Goal: Task Accomplishment & Management: Use online tool/utility

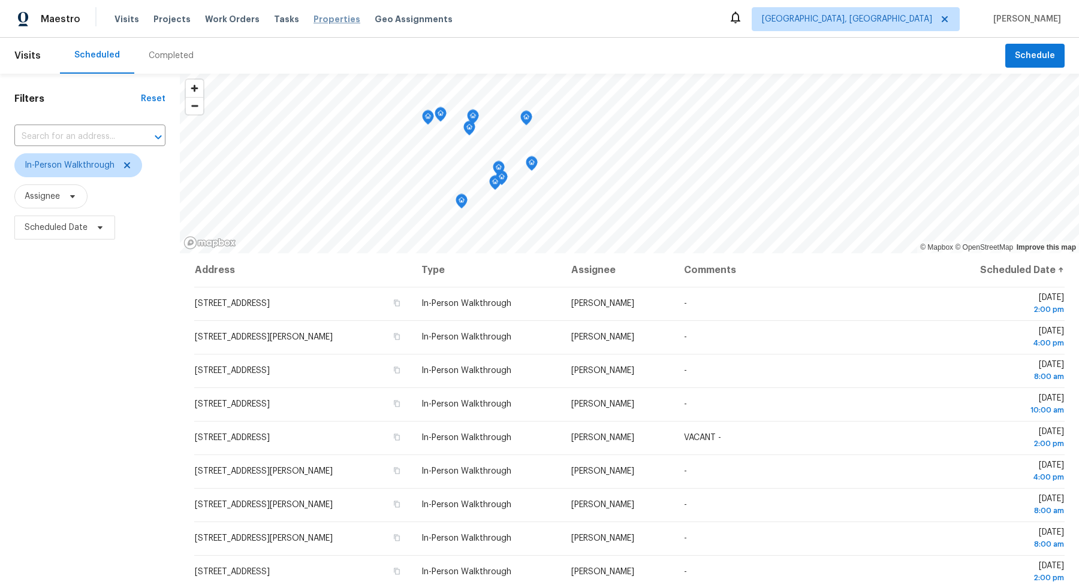
click at [318, 20] on span "Properties" at bounding box center [336, 19] width 47 height 12
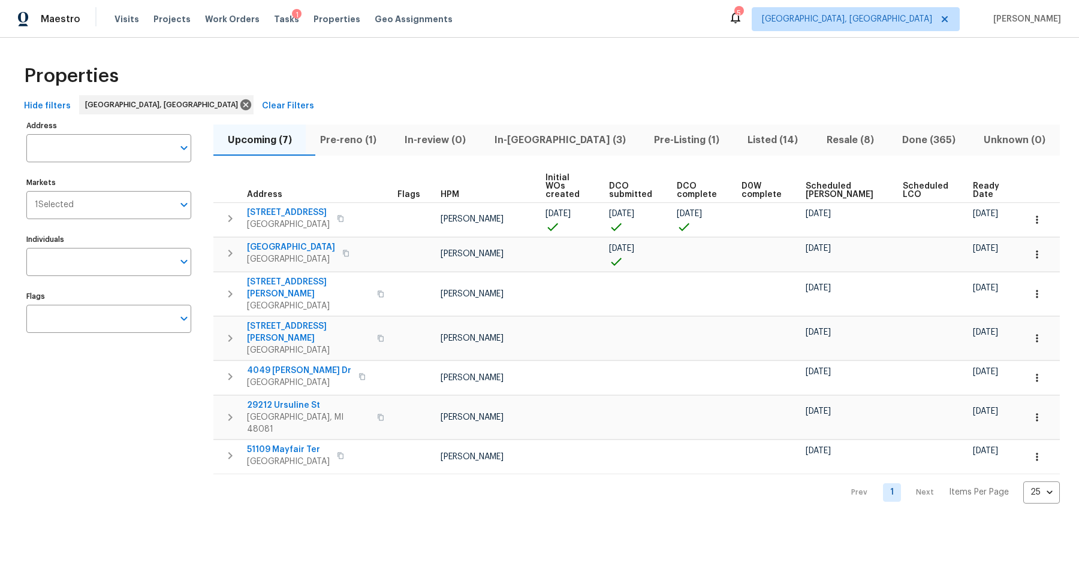
click at [556, 135] on span "In-reno (3)" at bounding box center [559, 140] width 145 height 17
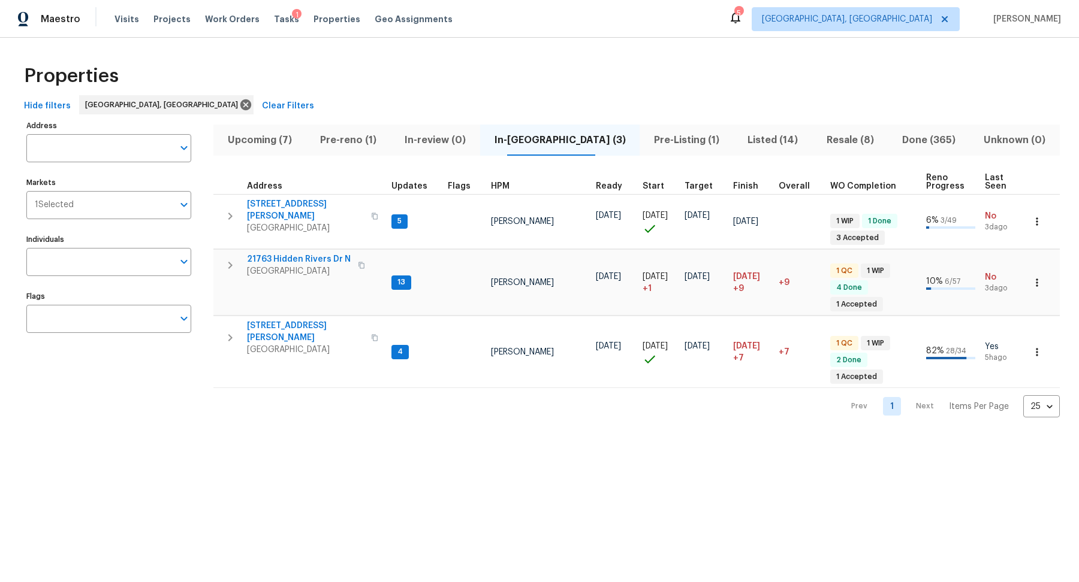
click at [350, 135] on span "Pre-reno (1)" at bounding box center [348, 140] width 70 height 17
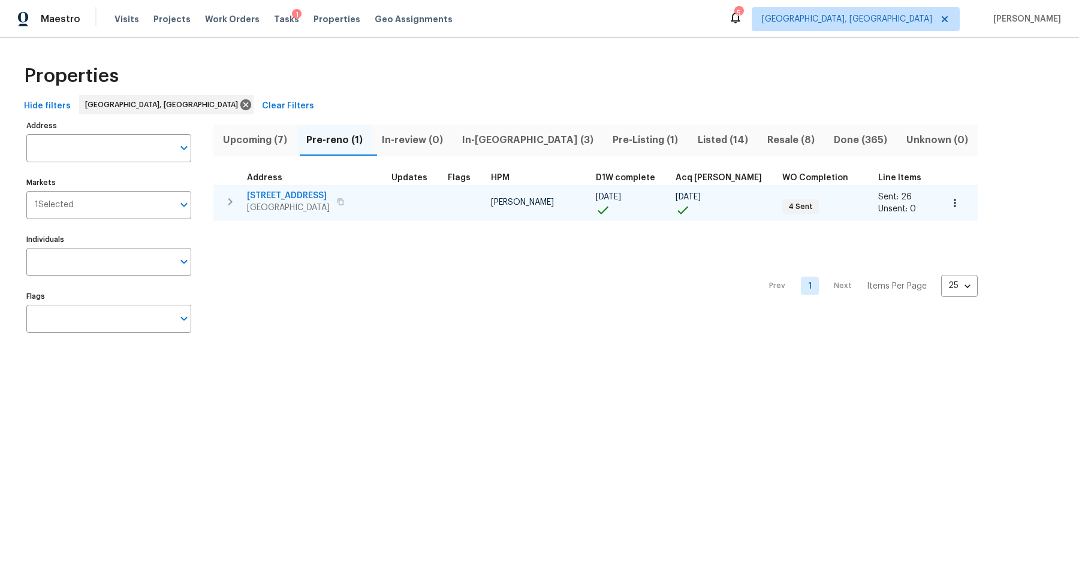
click at [293, 190] on span "14591 Chatham St" at bounding box center [288, 196] width 83 height 12
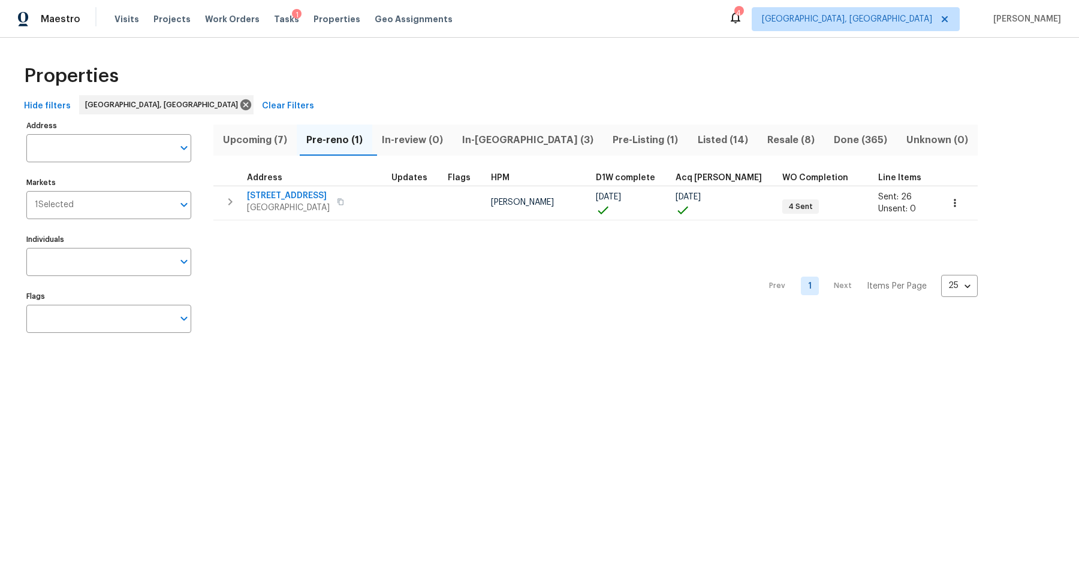
click at [503, 146] on span "In-reno (3)" at bounding box center [528, 140] width 136 height 17
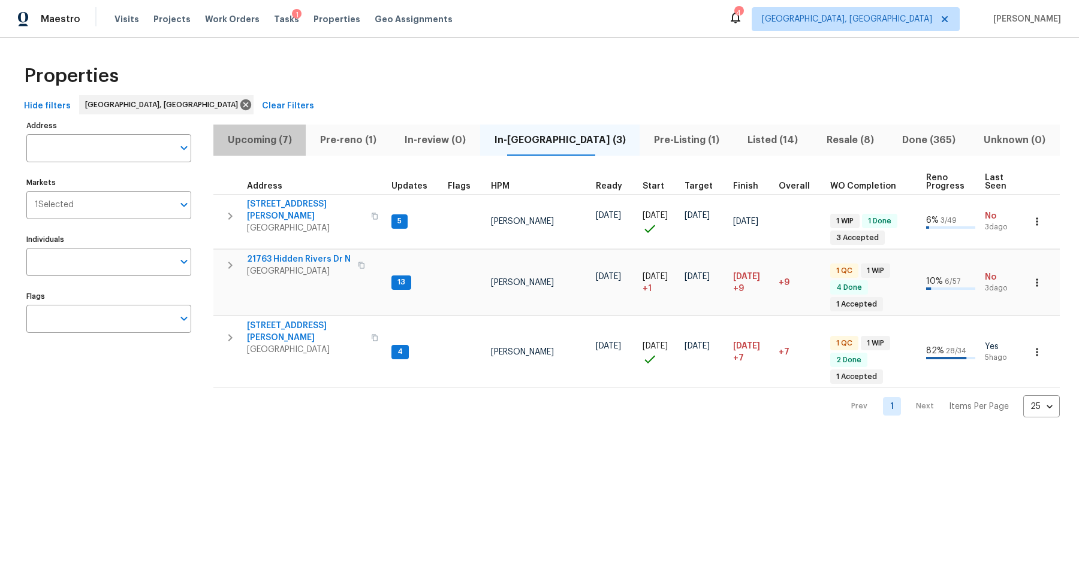
click at [264, 143] on span "Upcoming (7)" at bounding box center [260, 140] width 78 height 17
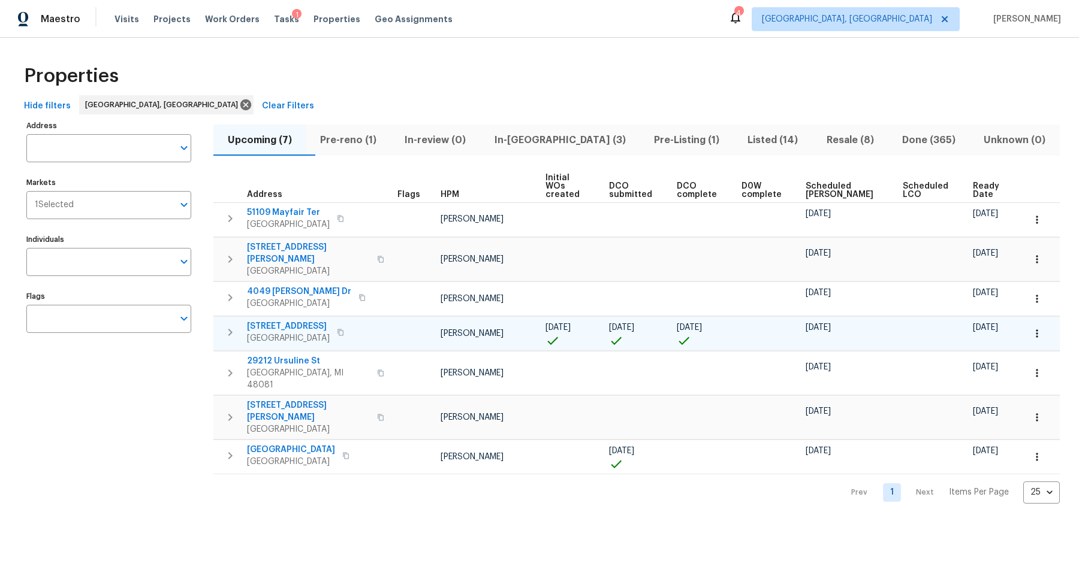
click at [279, 321] on span "6441 Crest Dr" at bounding box center [288, 327] width 83 height 12
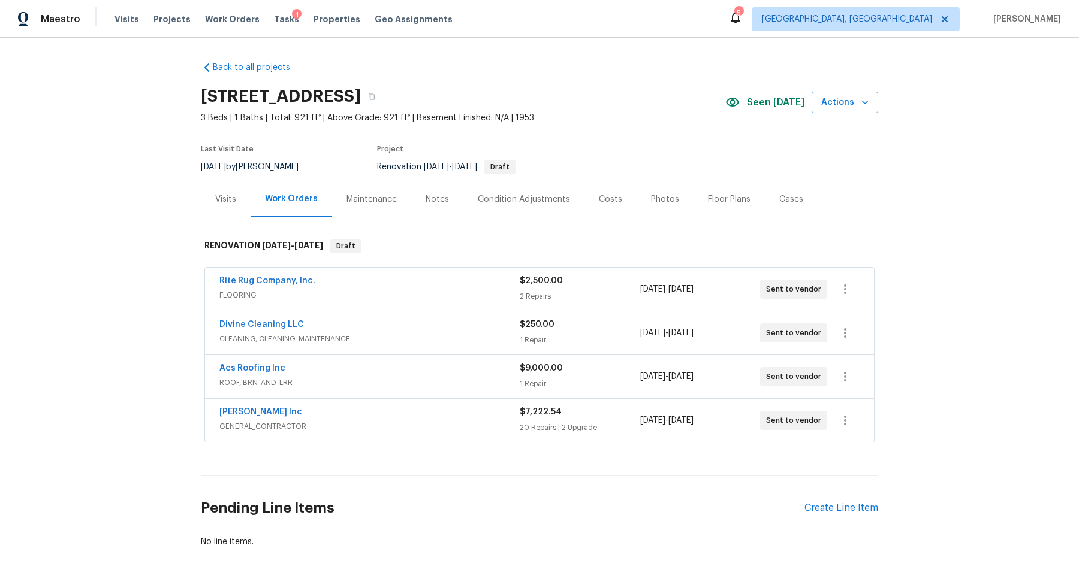
click at [603, 197] on div "Costs" at bounding box center [610, 200] width 23 height 12
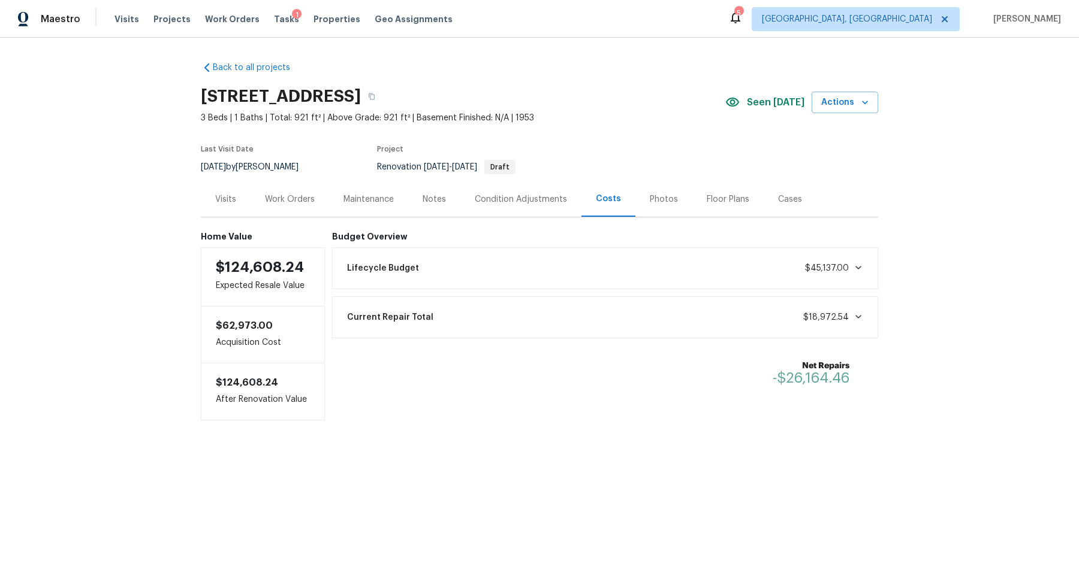
click at [508, 199] on div "Condition Adjustments" at bounding box center [521, 200] width 92 height 12
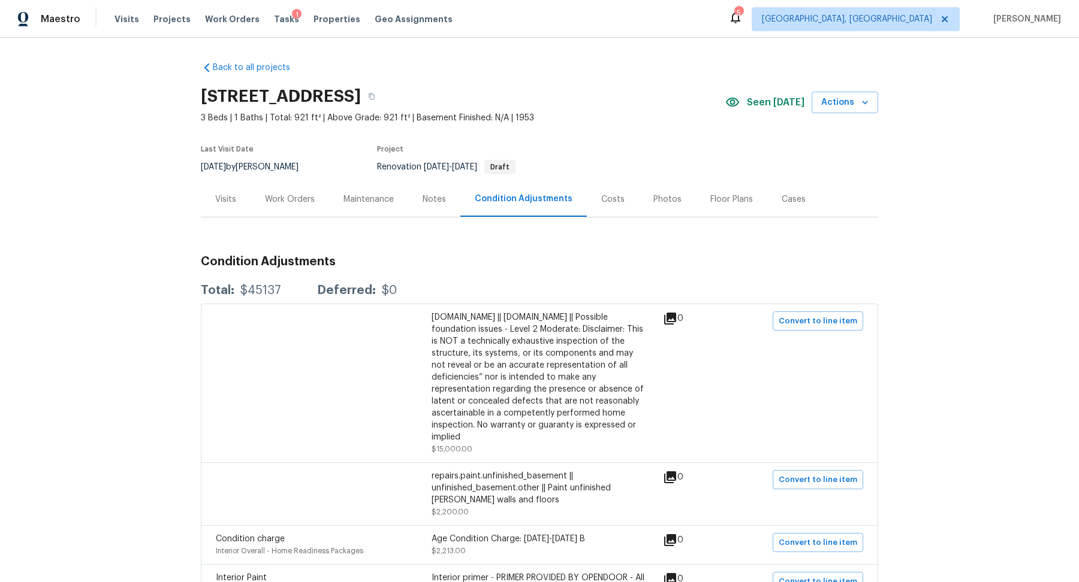
click at [612, 203] on div "Costs" at bounding box center [612, 200] width 23 height 12
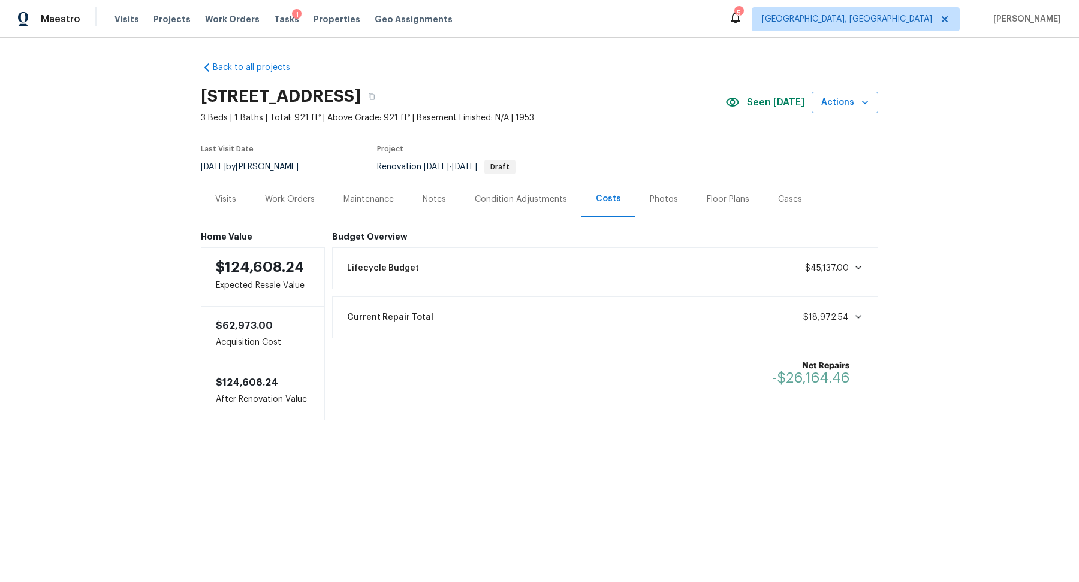
click at [499, 258] on div "Lifecycle Budget $45,137.00" at bounding box center [605, 268] width 531 height 26
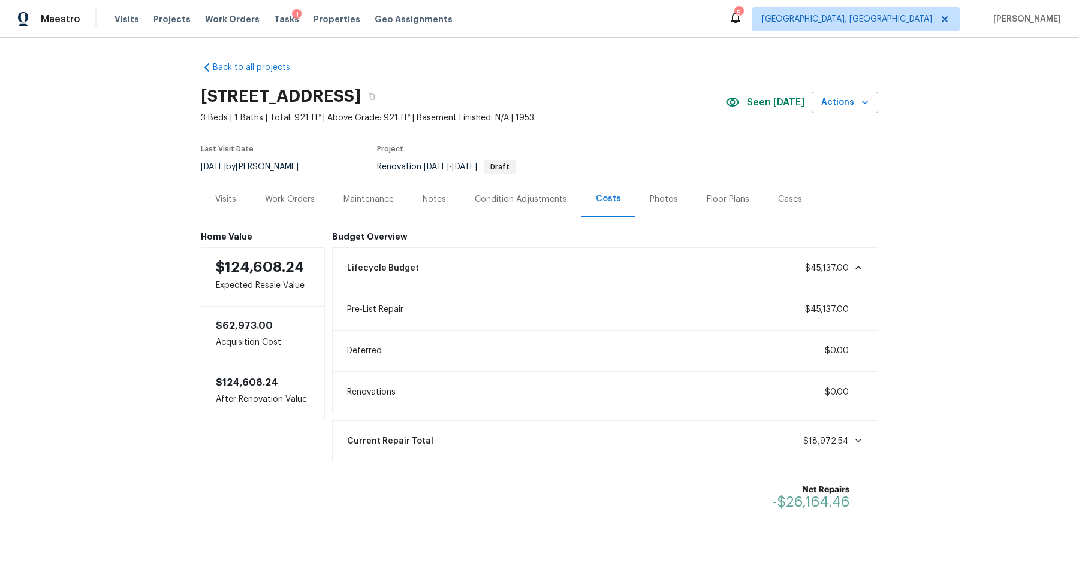
click at [499, 258] on div "Lifecycle Budget $45,137.00" at bounding box center [605, 268] width 531 height 26
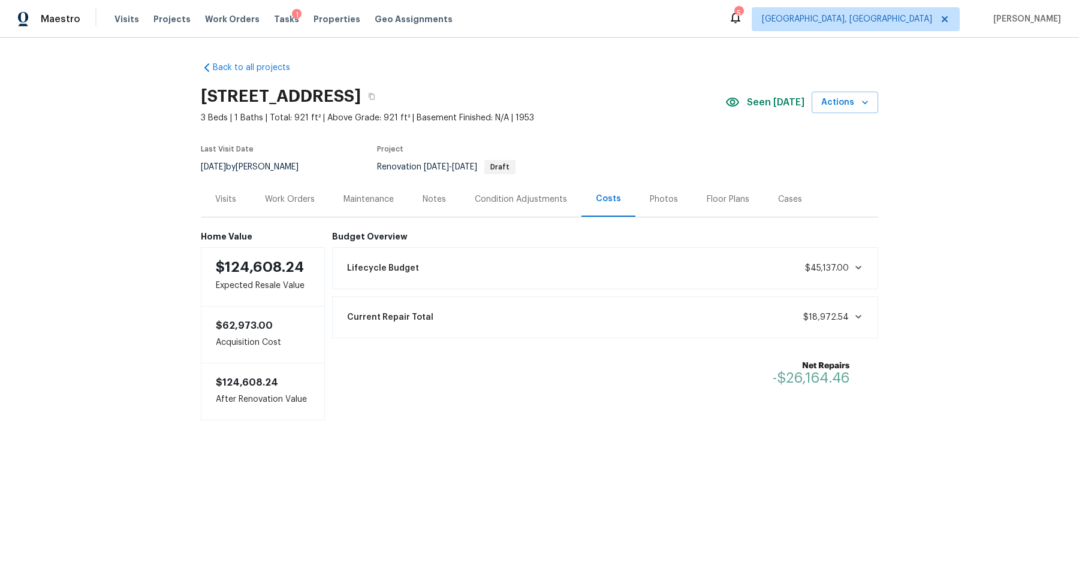
click at [526, 203] on div "Condition Adjustments" at bounding box center [521, 200] width 92 height 12
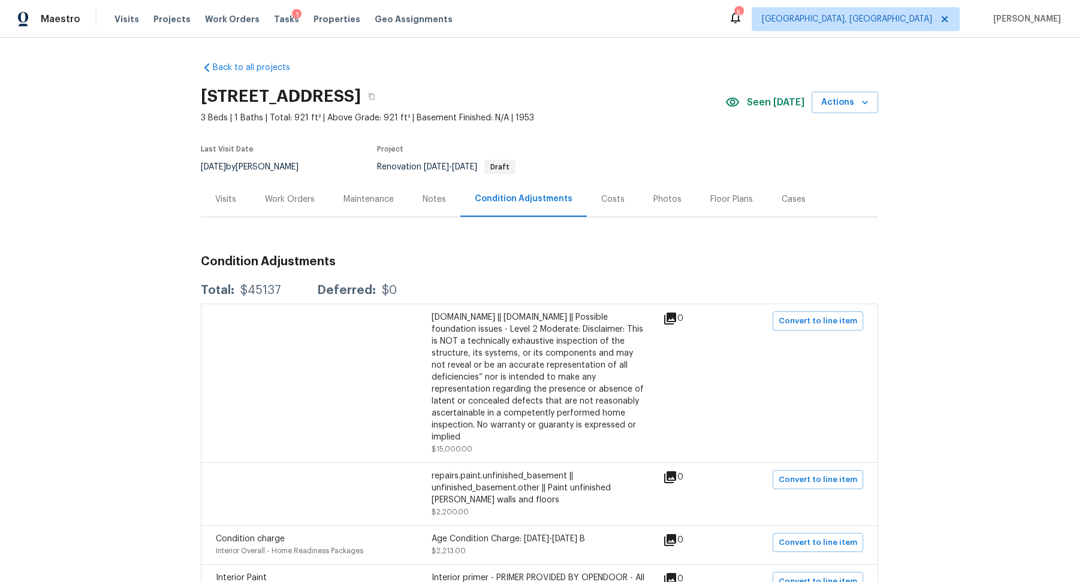
click at [432, 199] on div "Notes" at bounding box center [433, 200] width 23 height 12
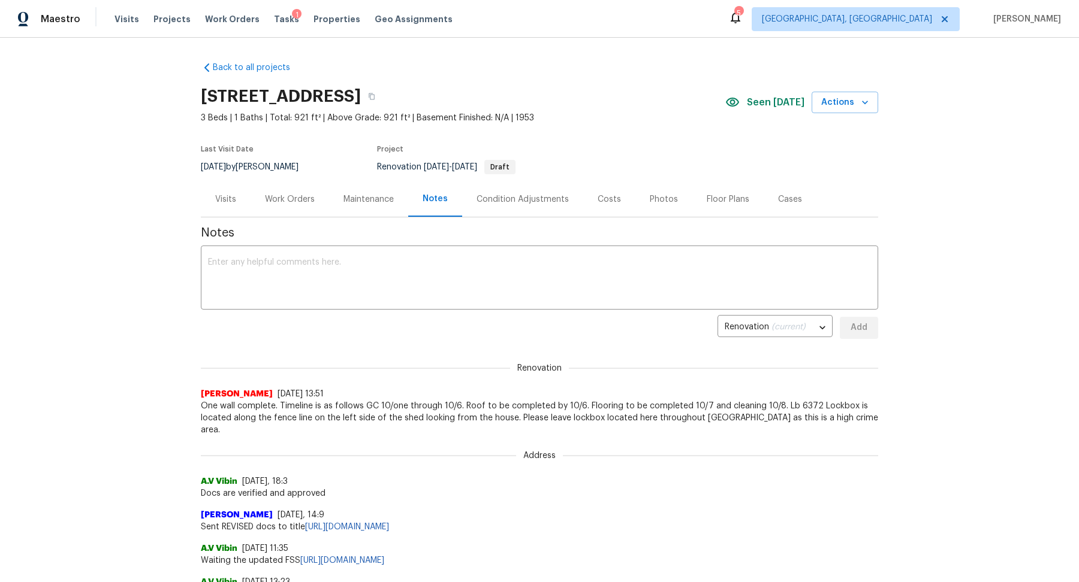
click at [371, 198] on div "Maintenance" at bounding box center [368, 200] width 50 height 12
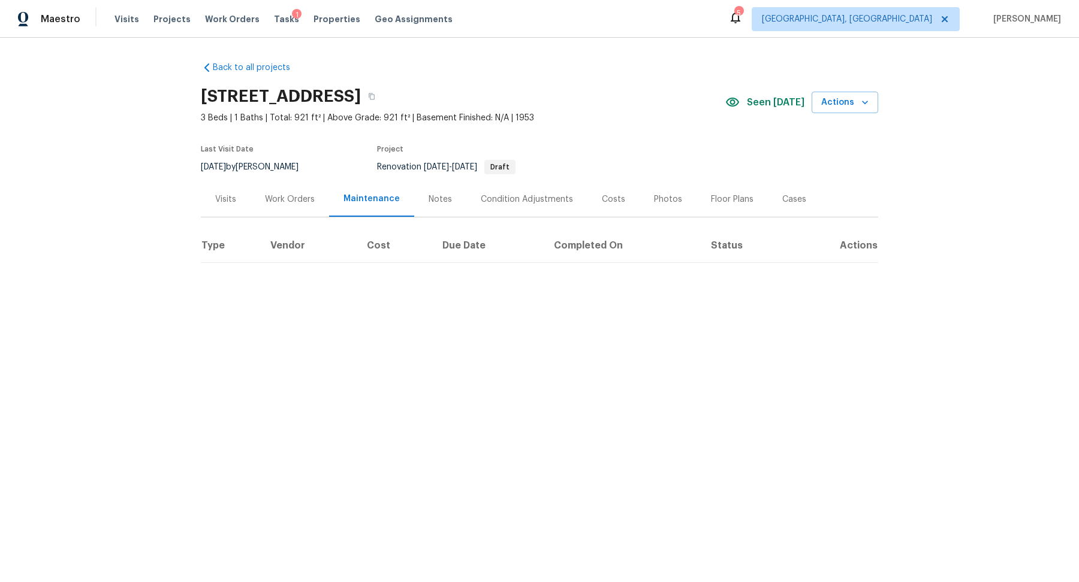
click at [304, 200] on div "Work Orders" at bounding box center [290, 200] width 50 height 12
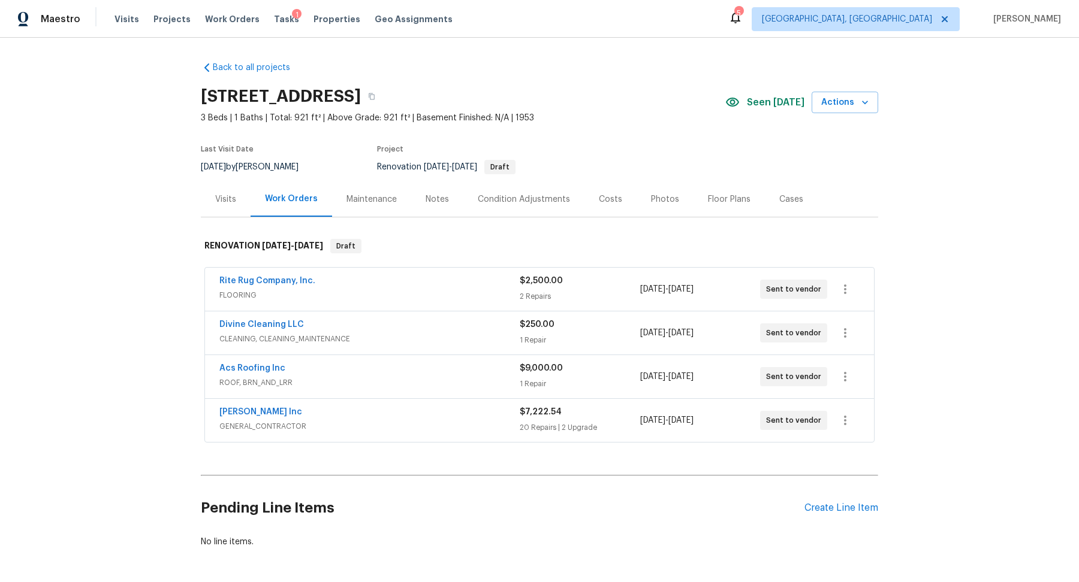
click at [512, 201] on div "Condition Adjustments" at bounding box center [524, 200] width 92 height 12
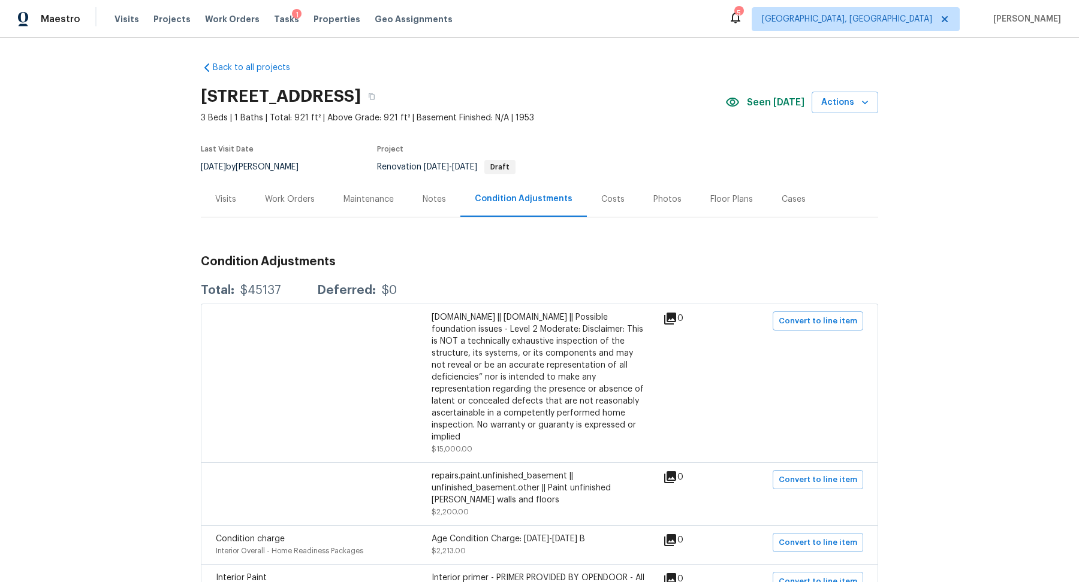
click at [304, 202] on div "Work Orders" at bounding box center [290, 200] width 50 height 12
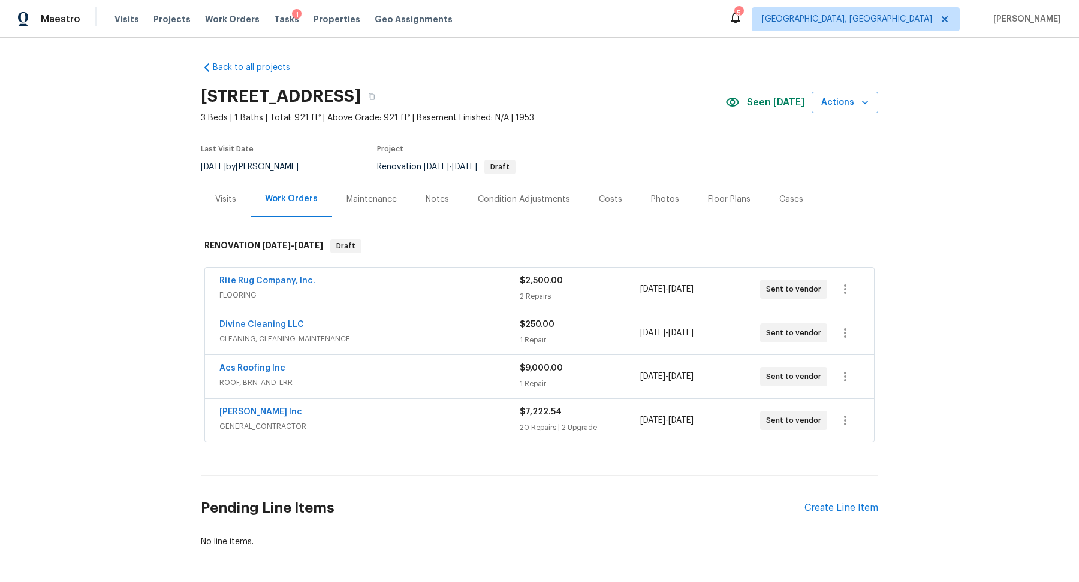
click at [427, 421] on span "GENERAL_CONTRACTOR" at bounding box center [369, 427] width 300 height 12
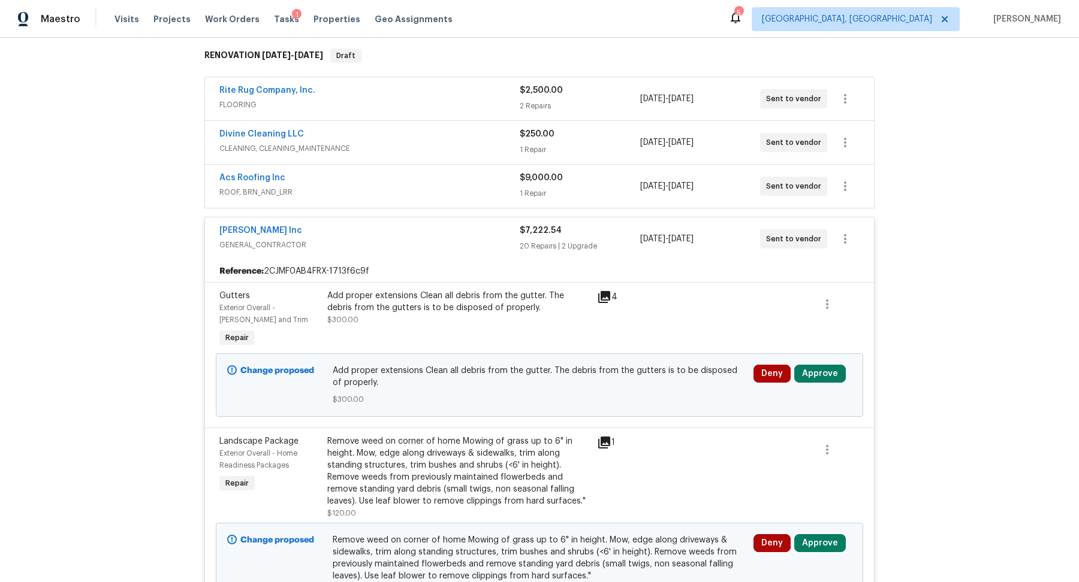
scroll to position [279, 0]
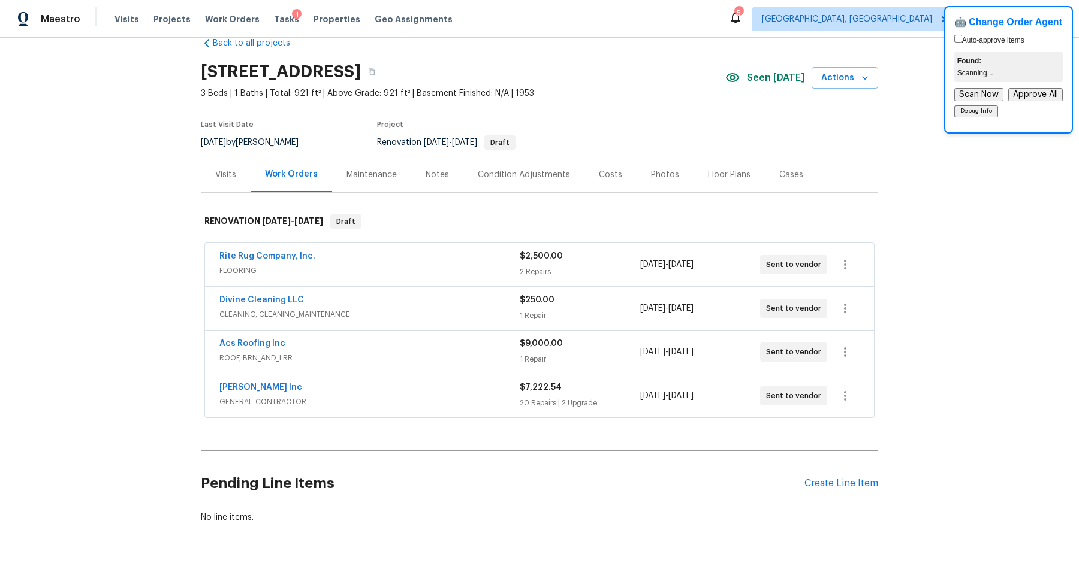
scroll to position [44, 0]
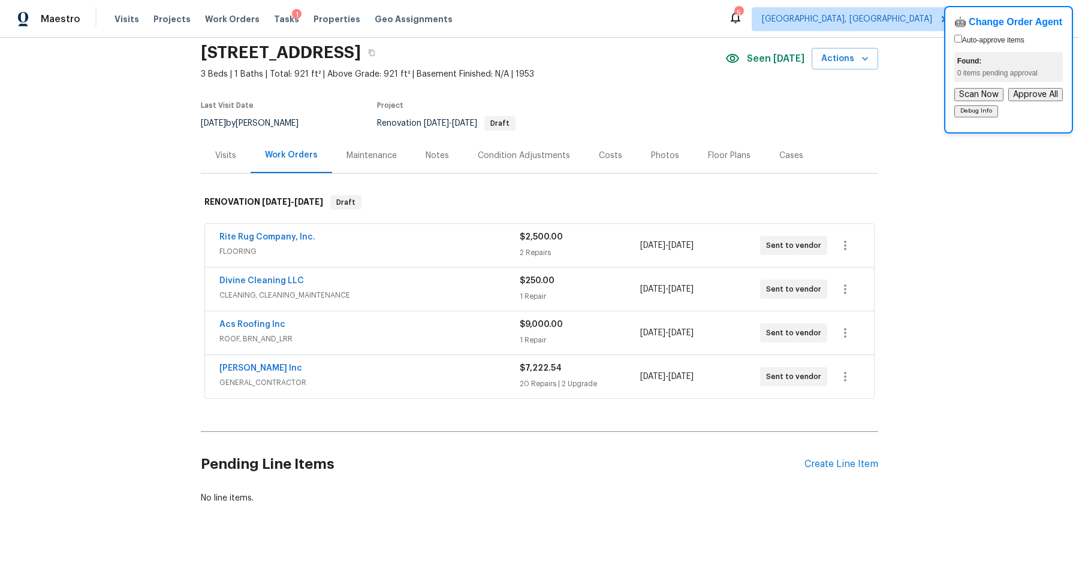
click at [480, 369] on div "[PERSON_NAME] Inc" at bounding box center [369, 370] width 300 height 14
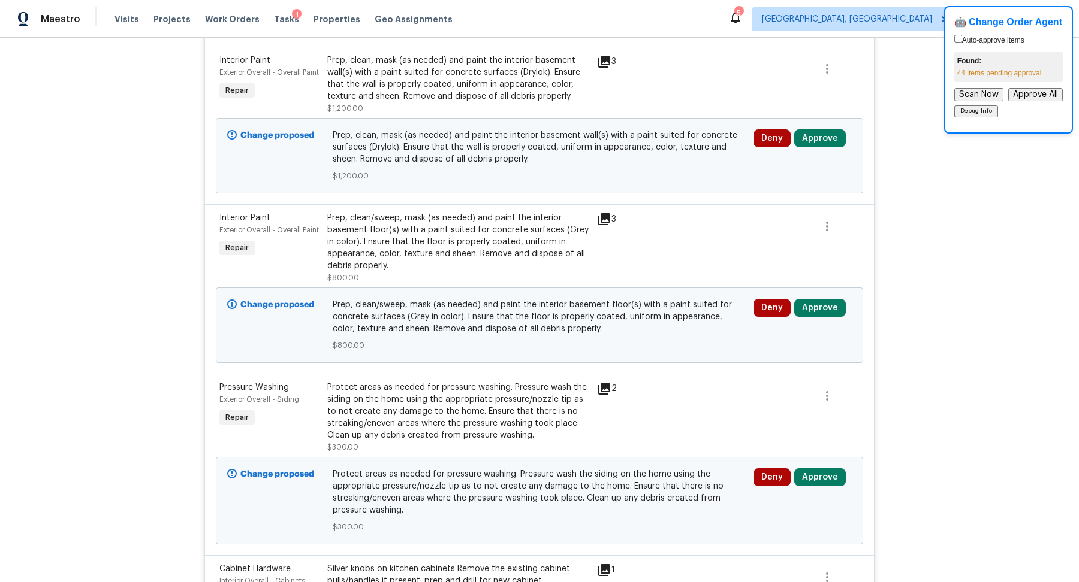
scroll to position [905, 0]
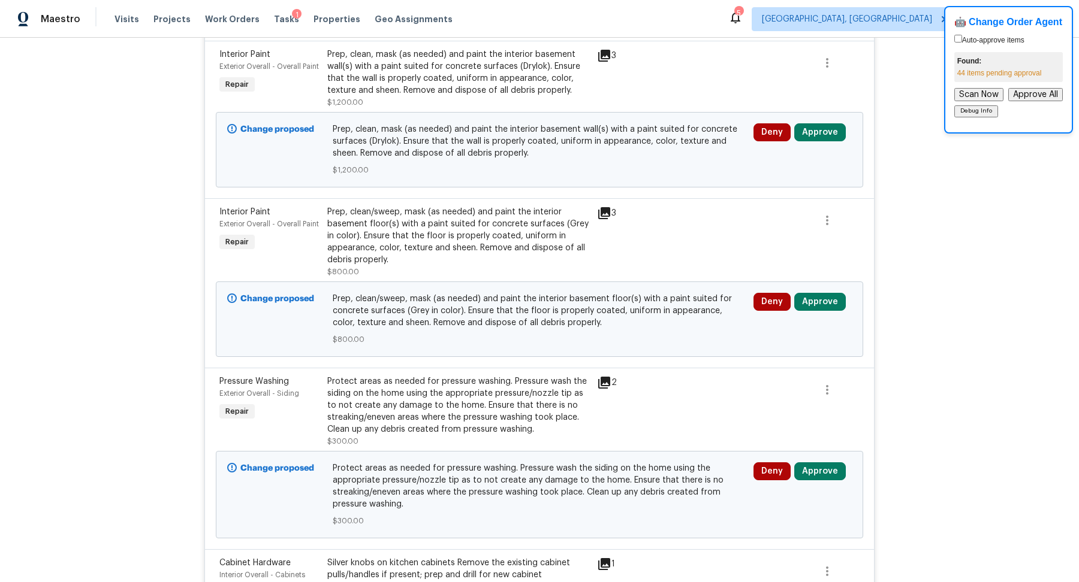
click at [607, 215] on icon at bounding box center [604, 213] width 14 height 14
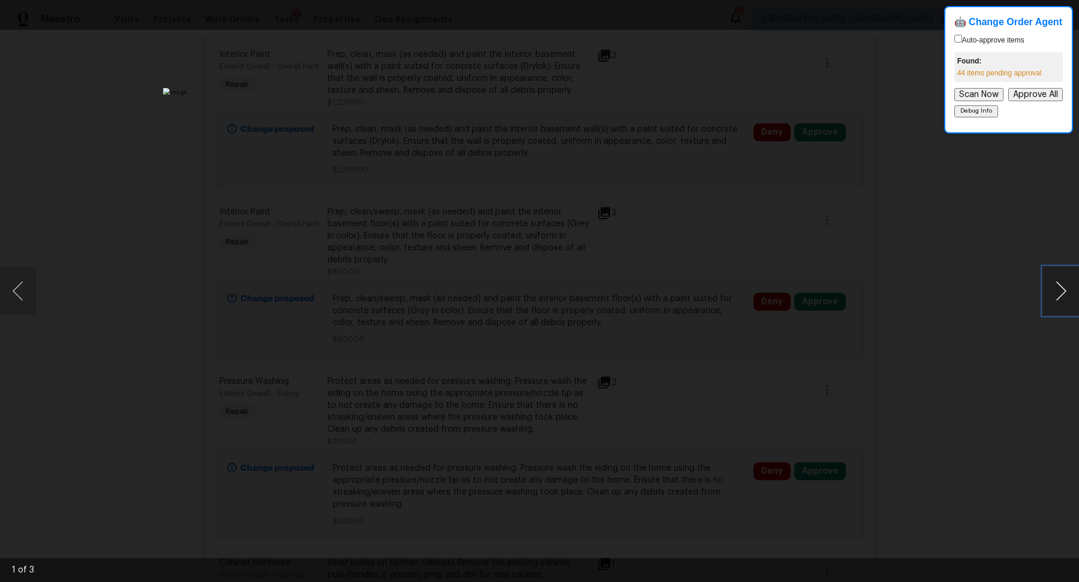
click at [1054, 298] on button "Next image" at bounding box center [1061, 291] width 36 height 48
click at [973, 362] on div "Lightbox" at bounding box center [539, 291] width 1079 height 582
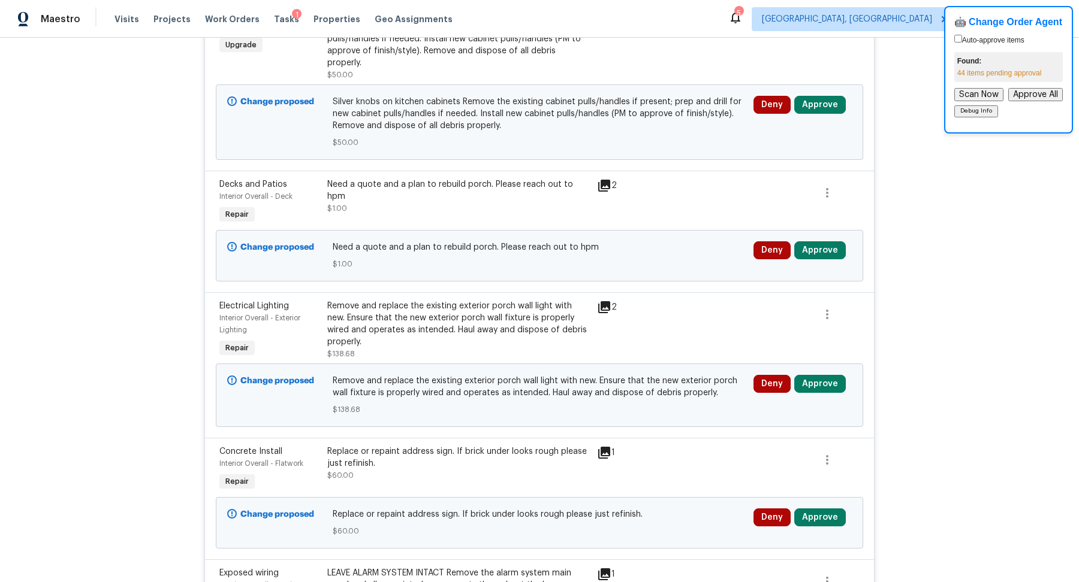
scroll to position [1457, 0]
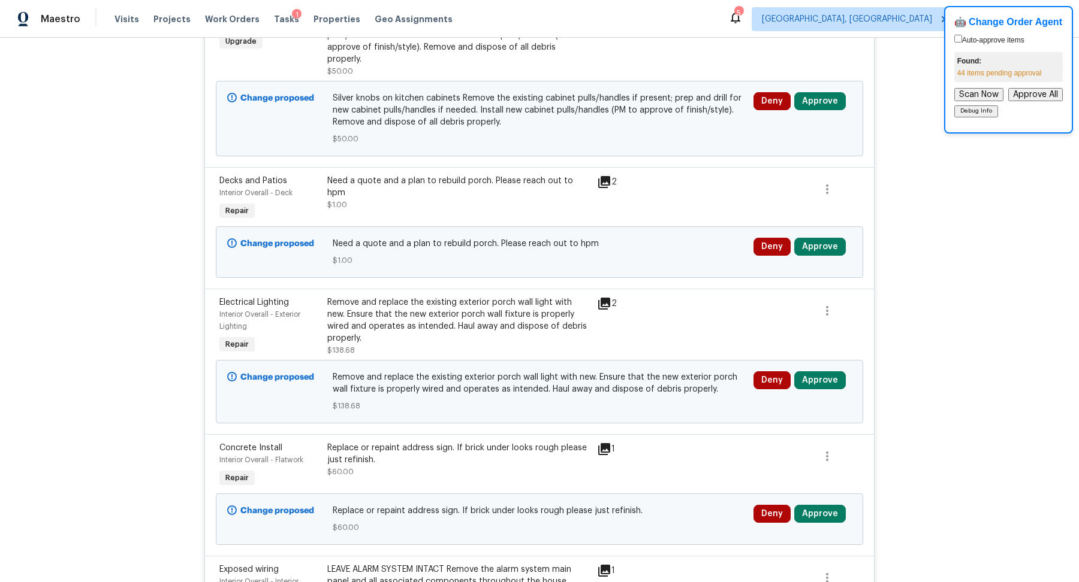
click at [608, 176] on icon at bounding box center [604, 182] width 12 height 12
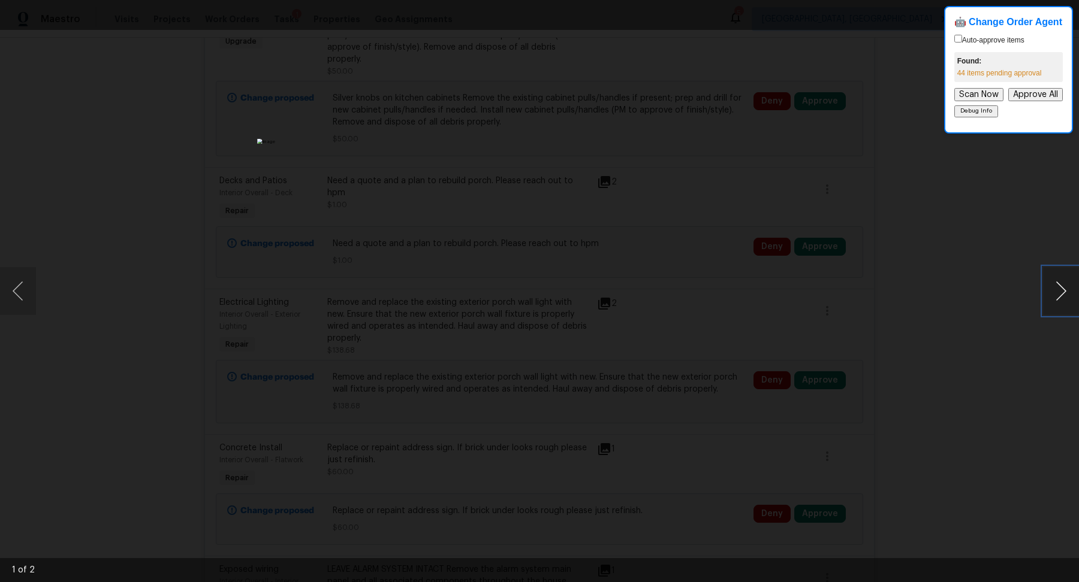
click at [1052, 293] on button "Next image" at bounding box center [1061, 291] width 36 height 48
click at [977, 305] on div "Lightbox" at bounding box center [539, 291] width 1079 height 582
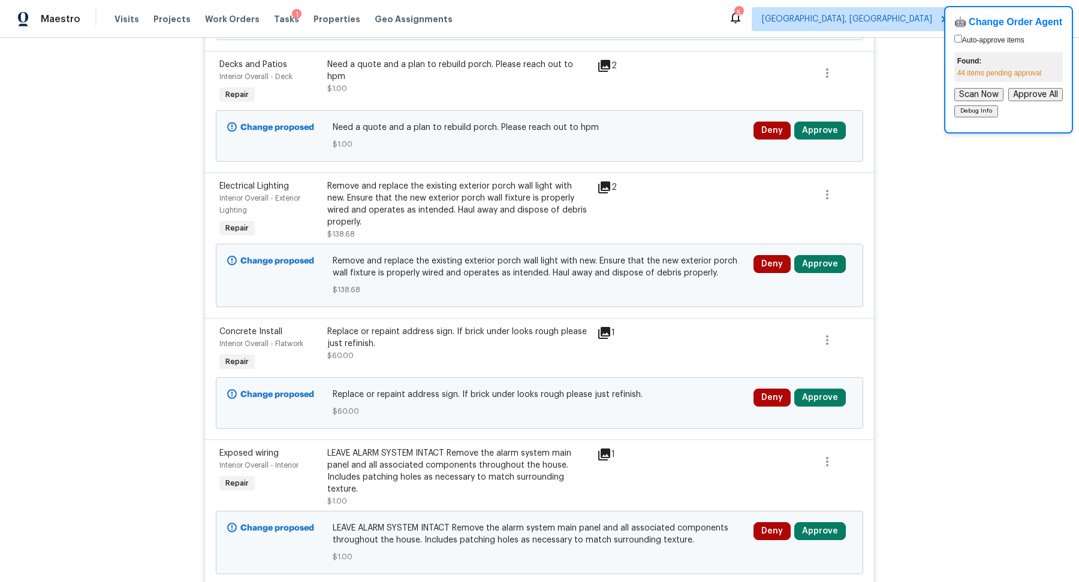
scroll to position [0, 0]
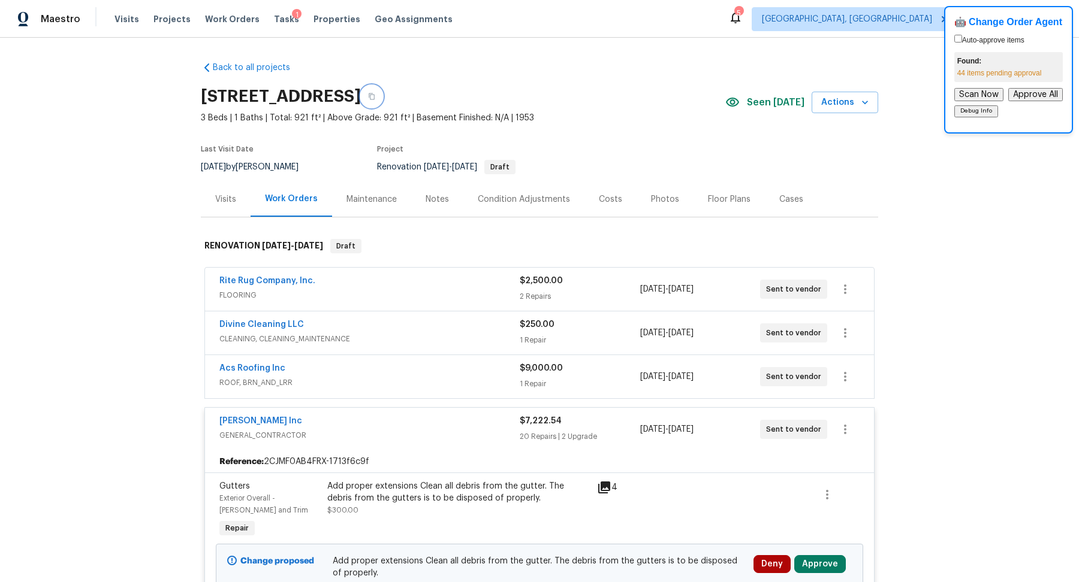
click at [375, 99] on icon "button" at bounding box center [372, 96] width 6 height 7
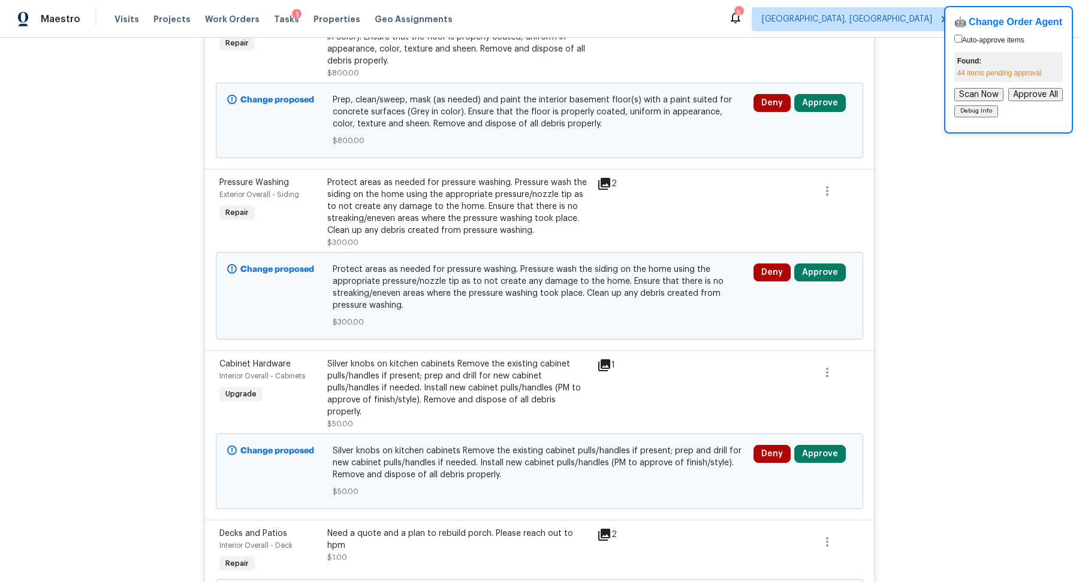
scroll to position [1287, 0]
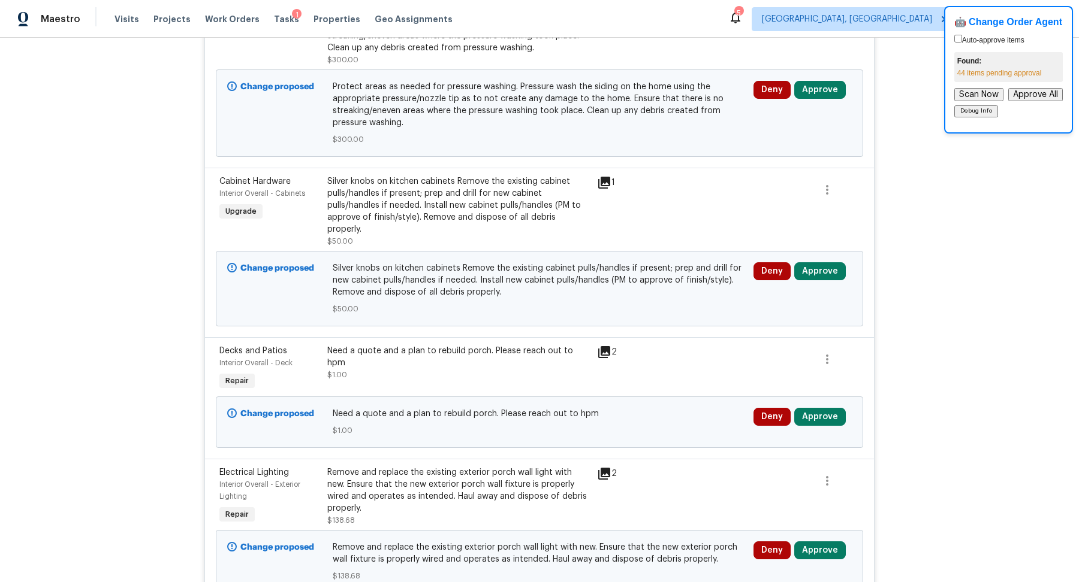
click at [610, 177] on icon at bounding box center [604, 183] width 14 height 14
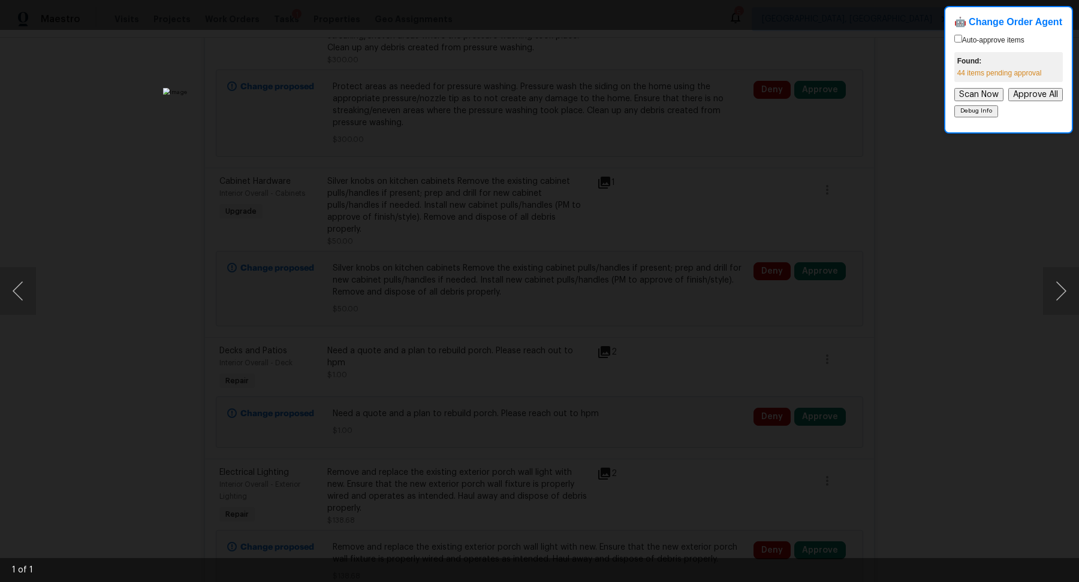
click at [916, 297] on div "Lightbox" at bounding box center [539, 291] width 1079 height 582
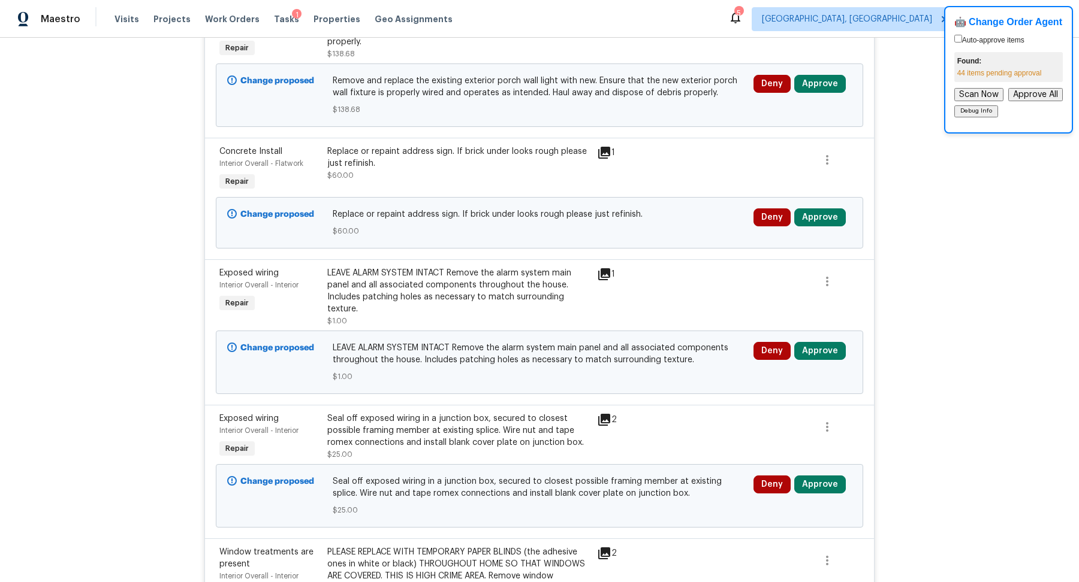
scroll to position [1777, 0]
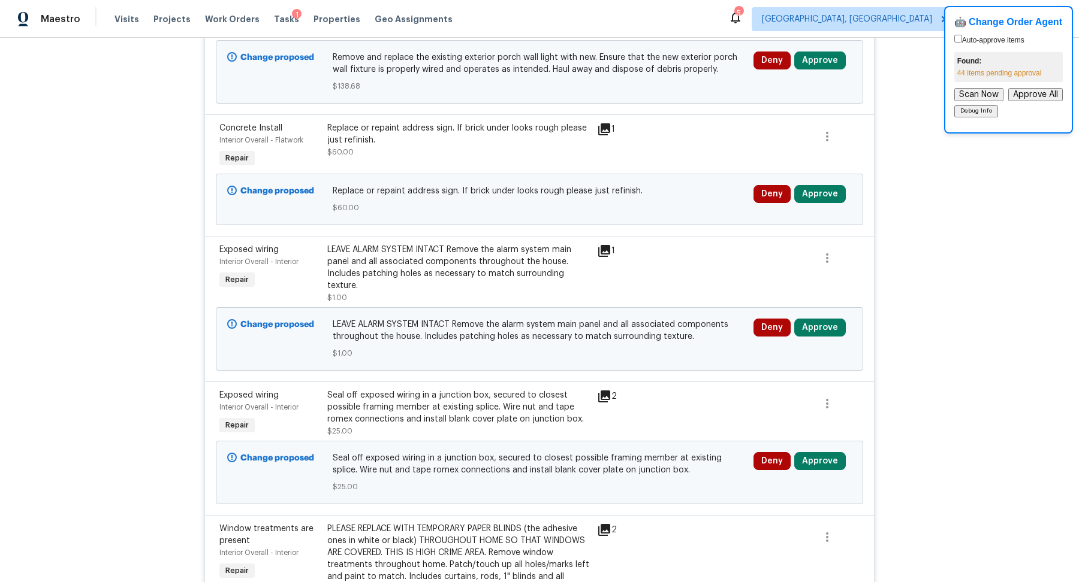
click at [606, 122] on icon at bounding box center [604, 129] width 14 height 14
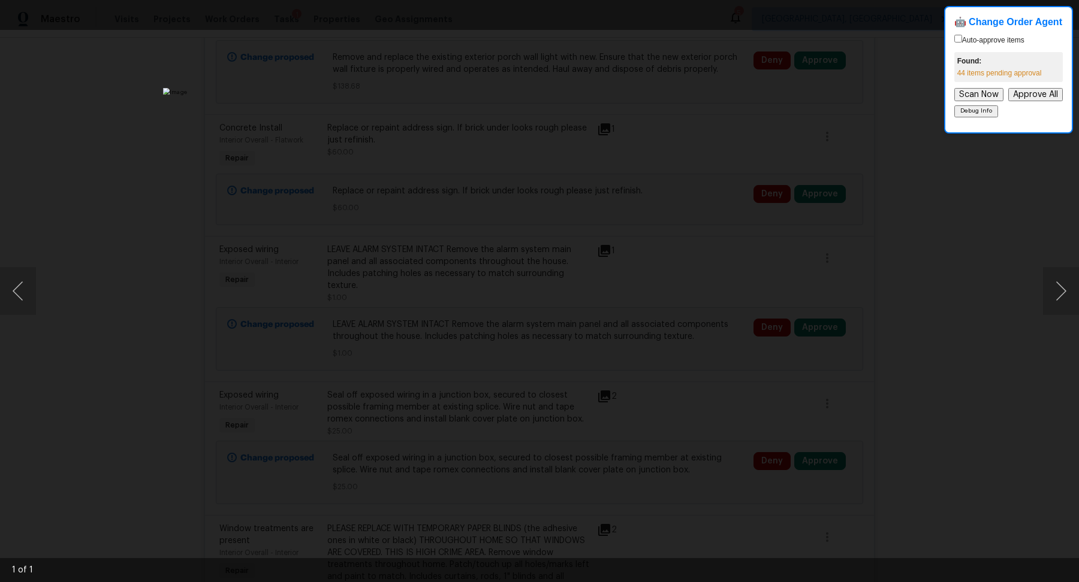
click at [979, 222] on div "Lightbox" at bounding box center [539, 291] width 1079 height 582
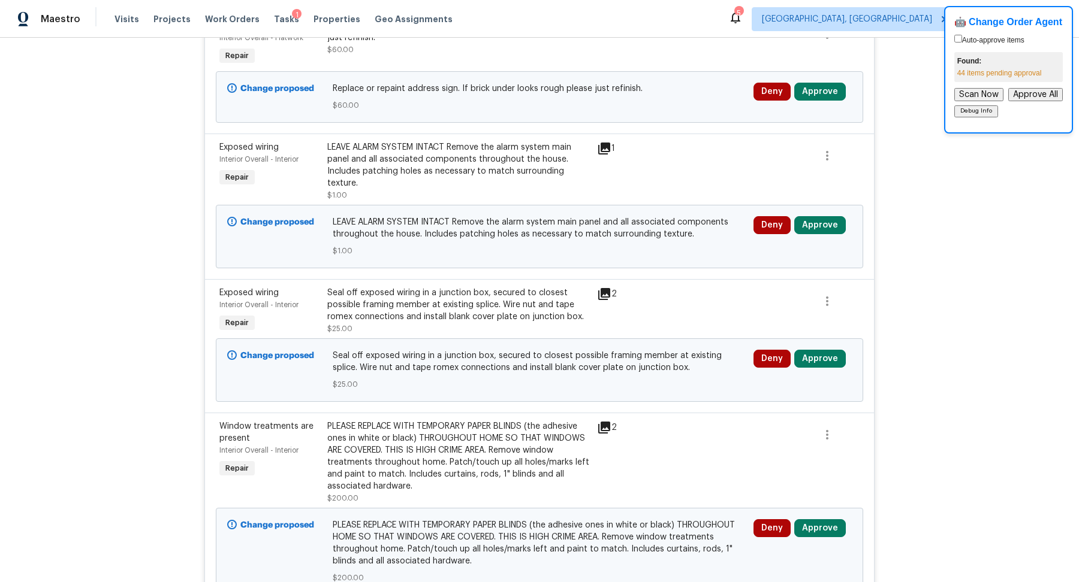
scroll to position [1922, 0]
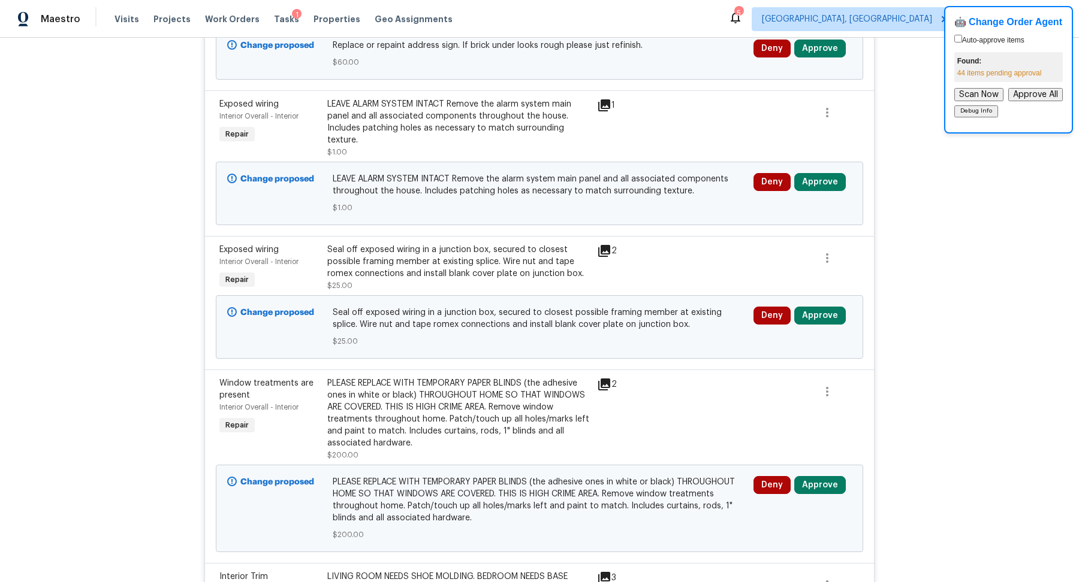
click at [604, 99] on icon at bounding box center [604, 105] width 12 height 12
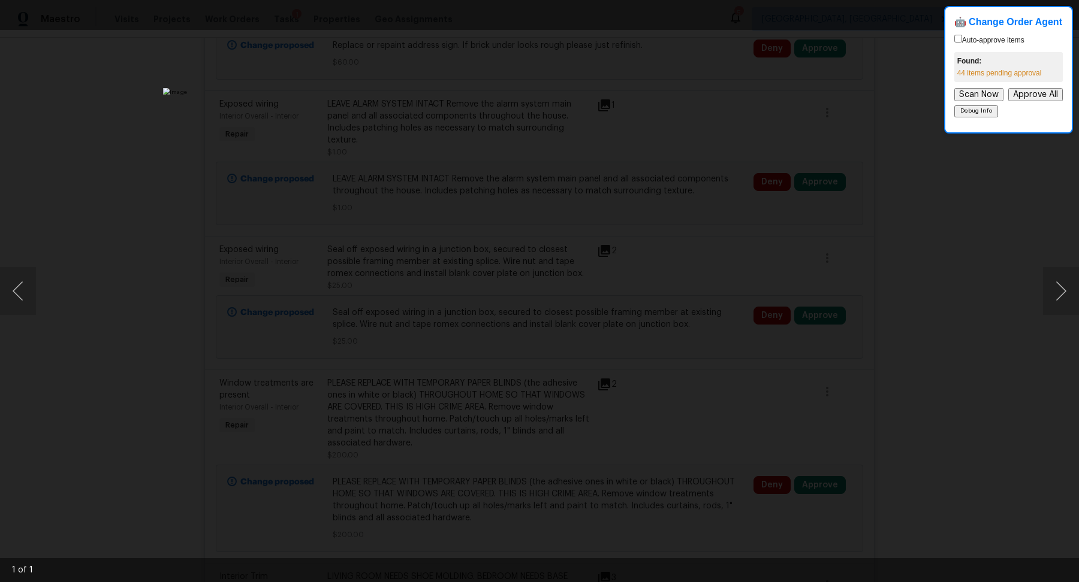
click at [965, 271] on div "Lightbox" at bounding box center [539, 291] width 1079 height 582
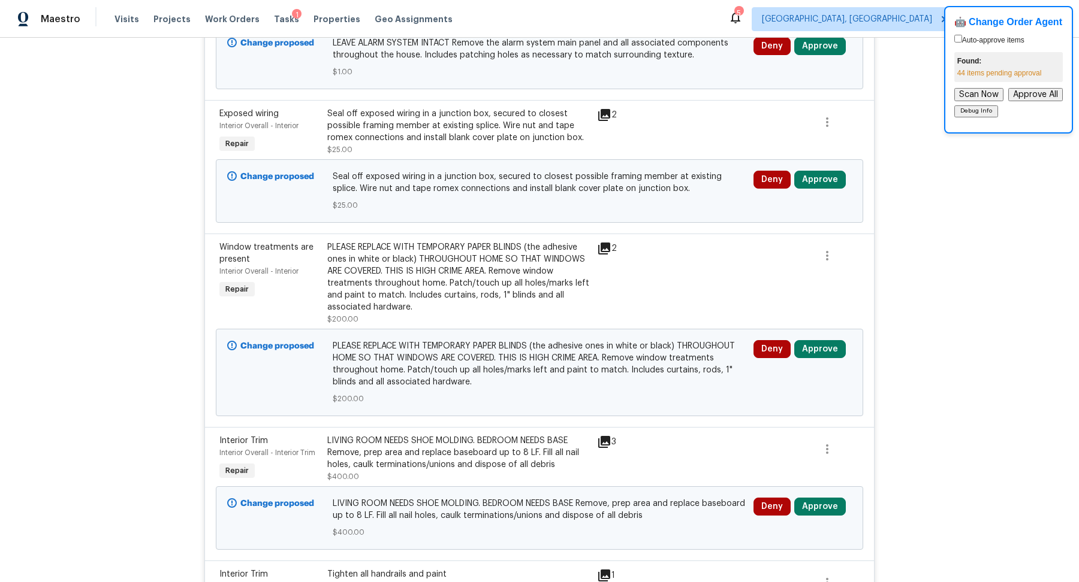
scroll to position [2060, 0]
click at [606, 240] on icon at bounding box center [604, 247] width 14 height 14
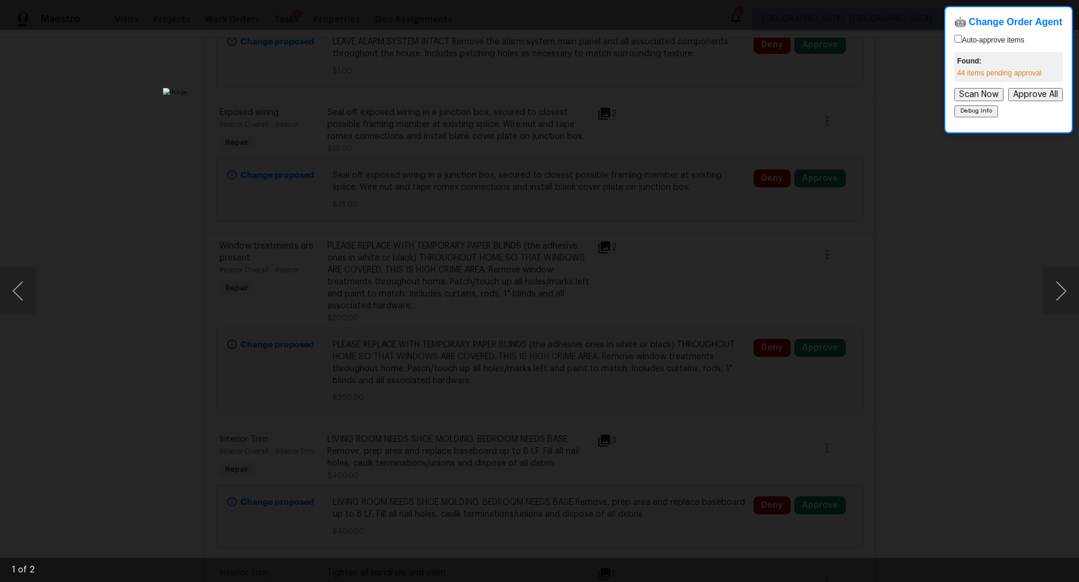
click at [752, 252] on img "Lightbox" at bounding box center [539, 291] width 753 height 406
click at [778, 252] on div "Lightbox" at bounding box center [539, 291] width 1079 height 582
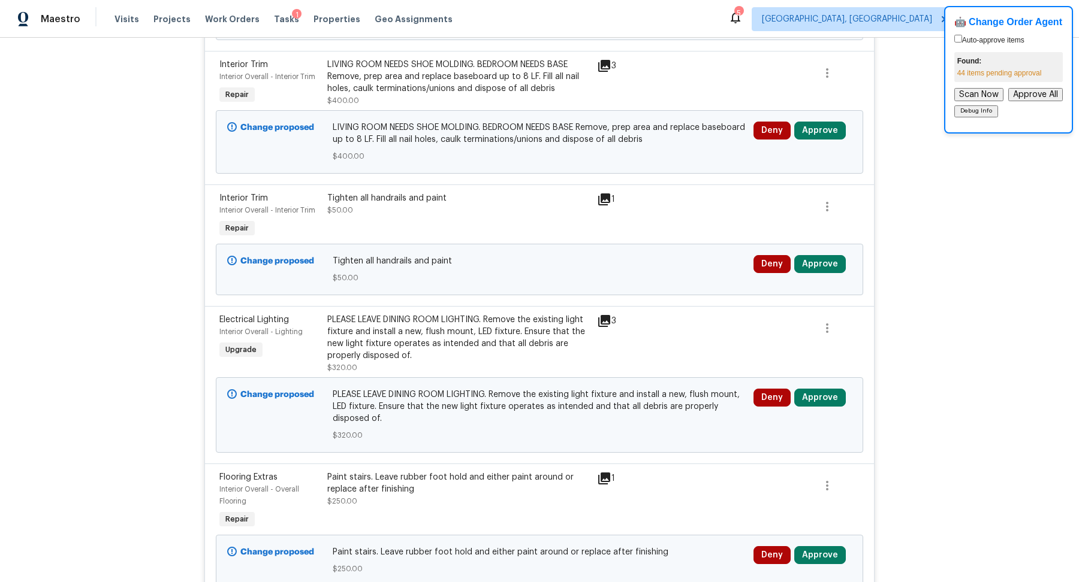
scroll to position [2414, 0]
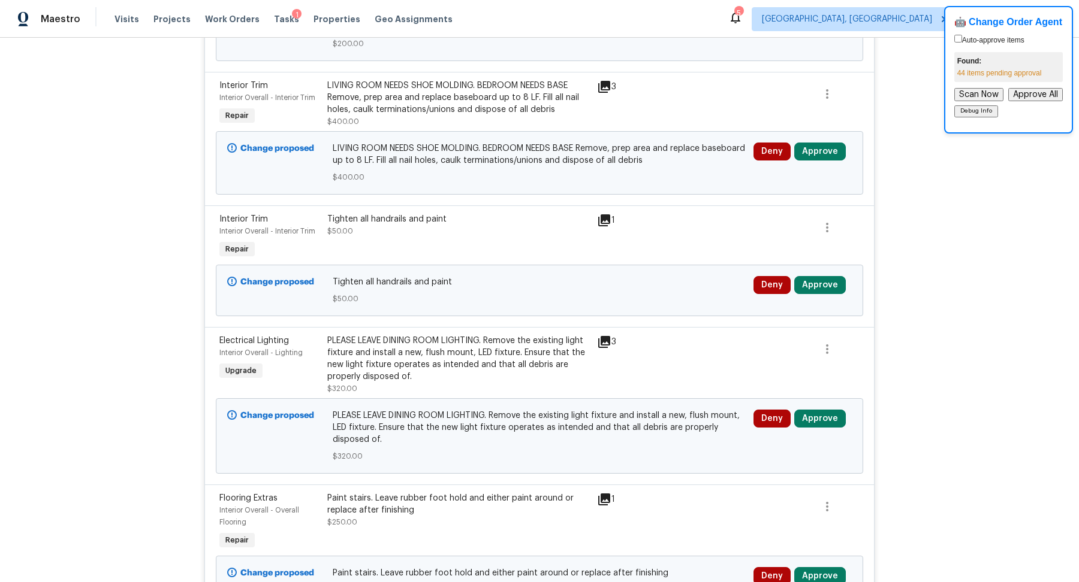
click at [603, 81] on icon at bounding box center [604, 87] width 12 height 12
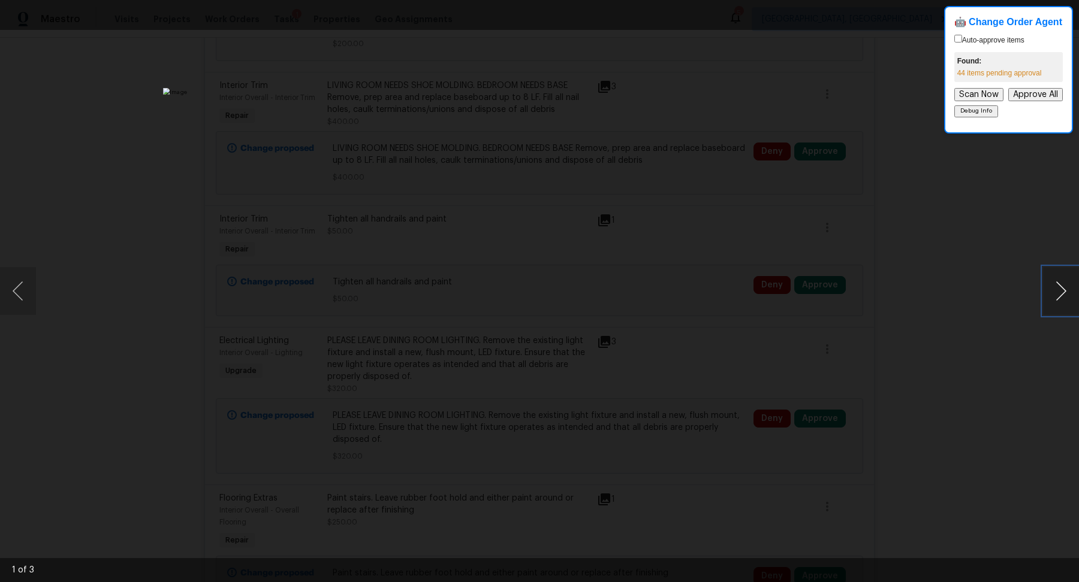
click at [1060, 300] on button "Next image" at bounding box center [1061, 291] width 36 height 48
click at [911, 261] on div "Lightbox" at bounding box center [539, 291] width 1079 height 582
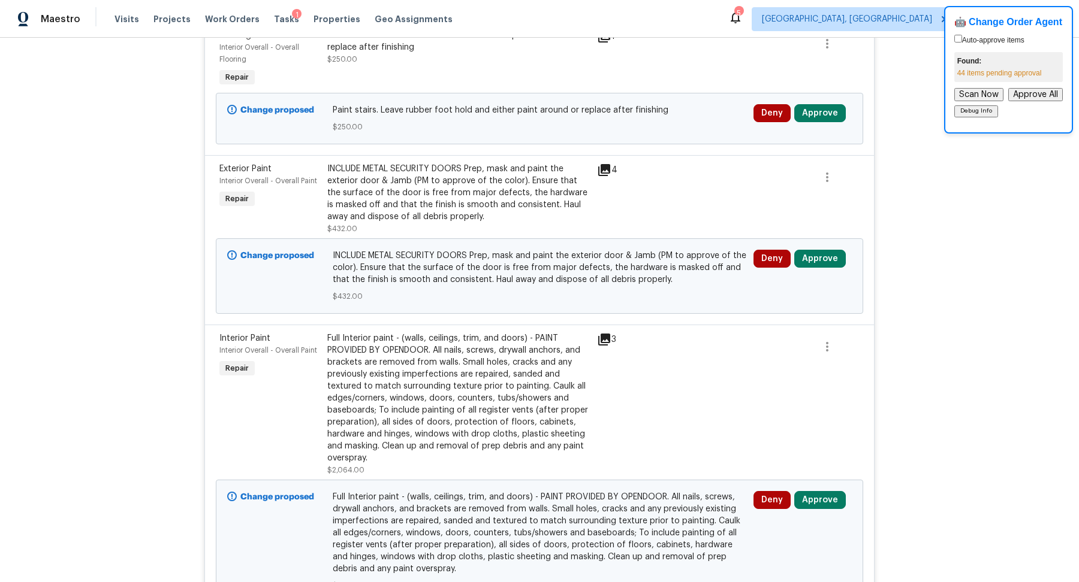
scroll to position [2926, 0]
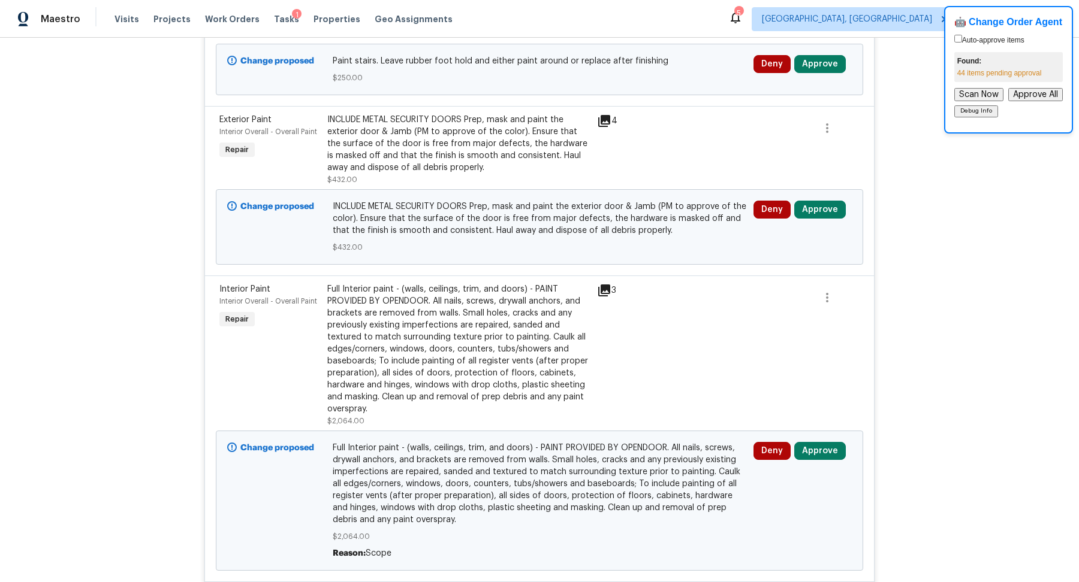
click at [606, 115] on icon at bounding box center [604, 121] width 12 height 12
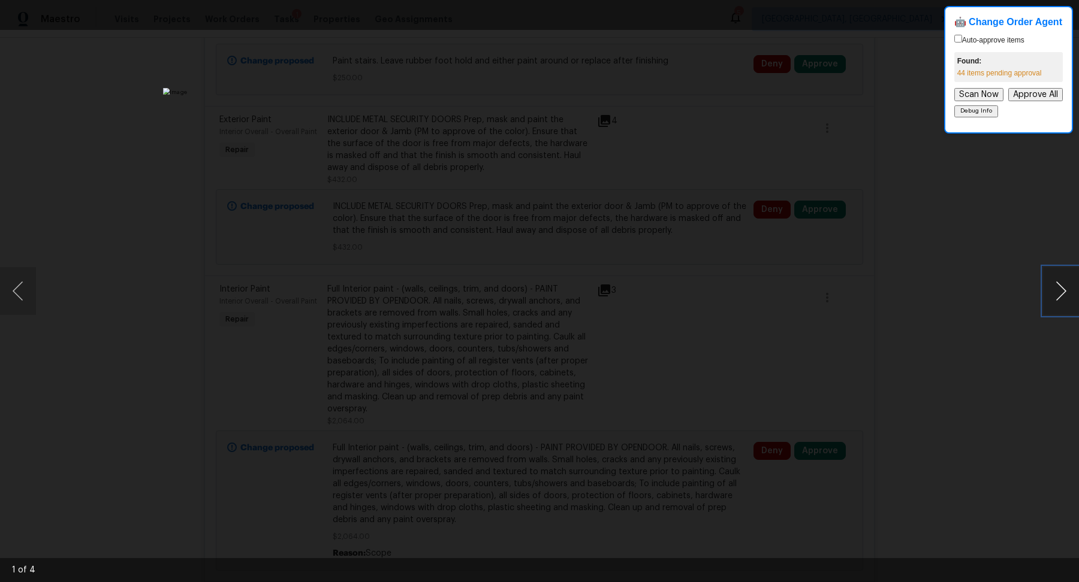
click at [1057, 297] on button "Next image" at bounding box center [1061, 291] width 36 height 48
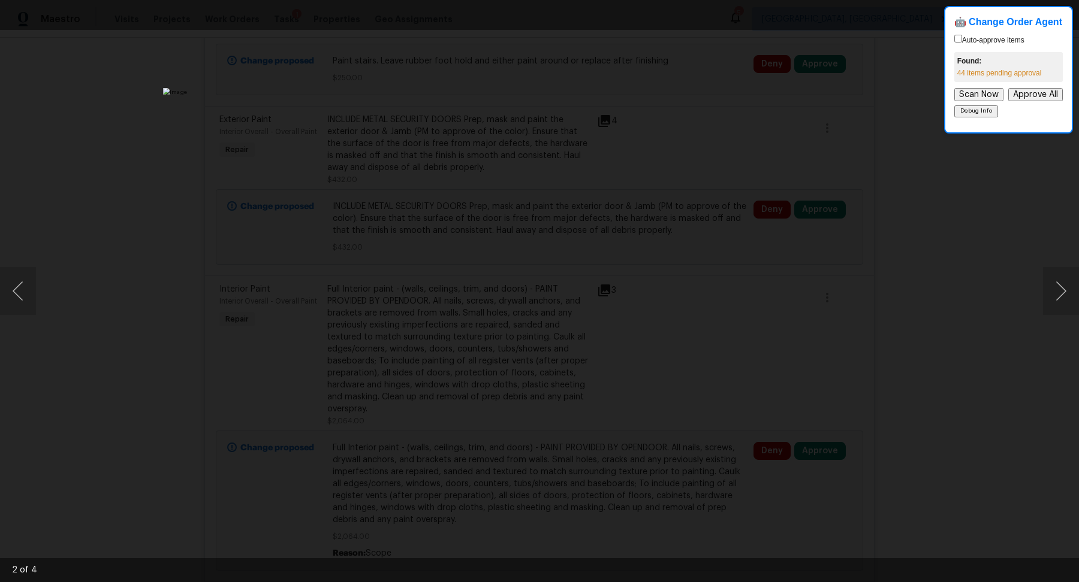
click at [941, 268] on div "Lightbox" at bounding box center [539, 291] width 1079 height 582
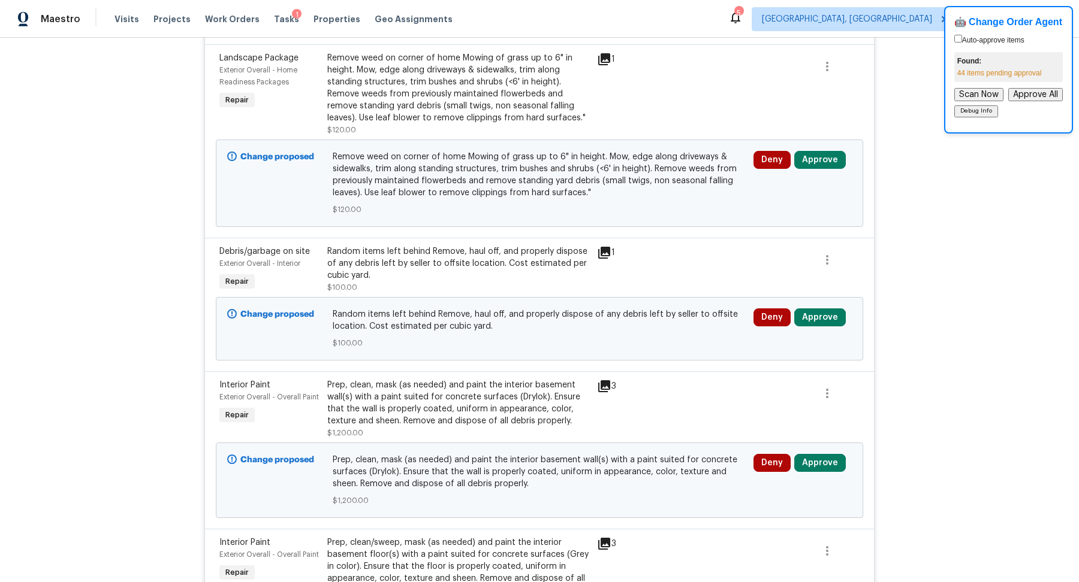
scroll to position [0, 0]
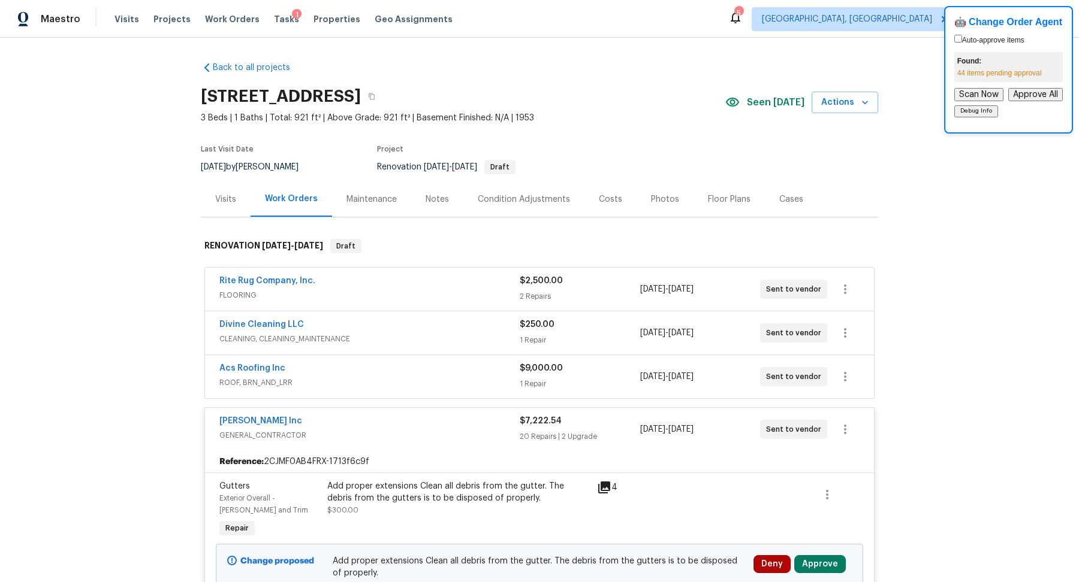
click at [448, 367] on div "Acs Roofing Inc" at bounding box center [369, 370] width 300 height 14
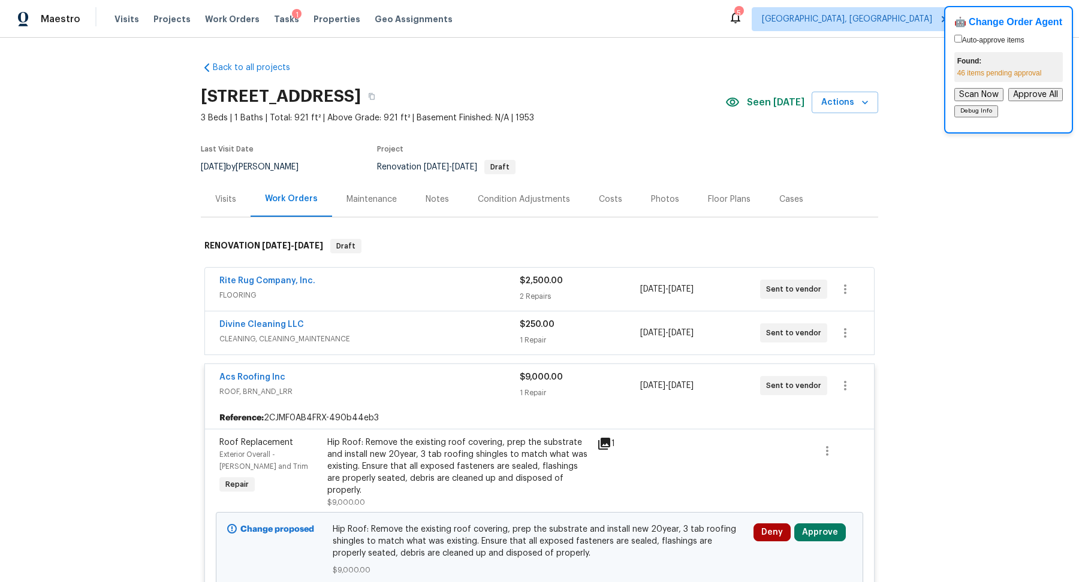
click at [463, 295] on span "FLOORING" at bounding box center [369, 295] width 300 height 12
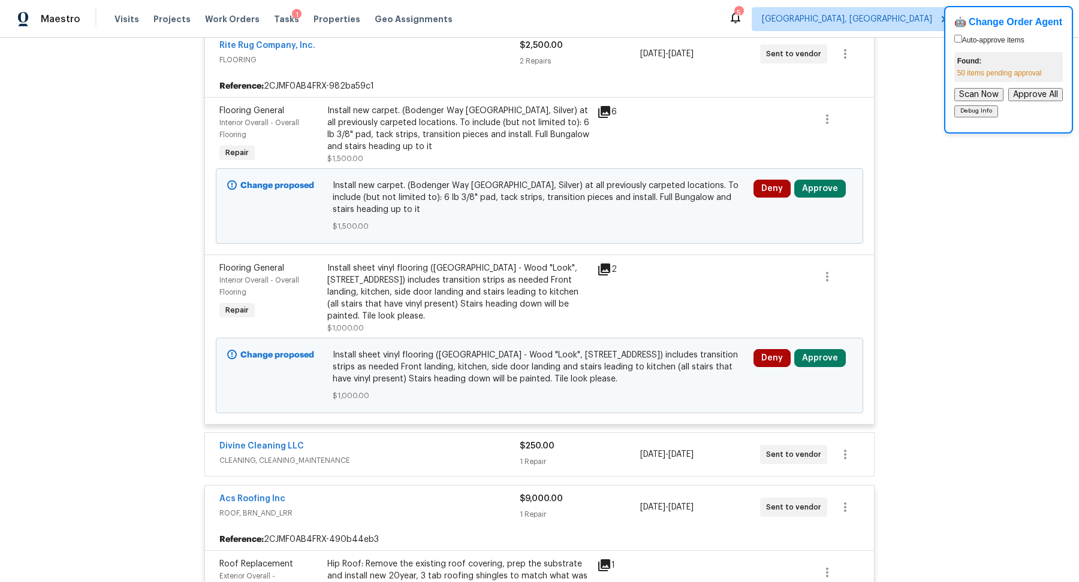
scroll to position [246, 0]
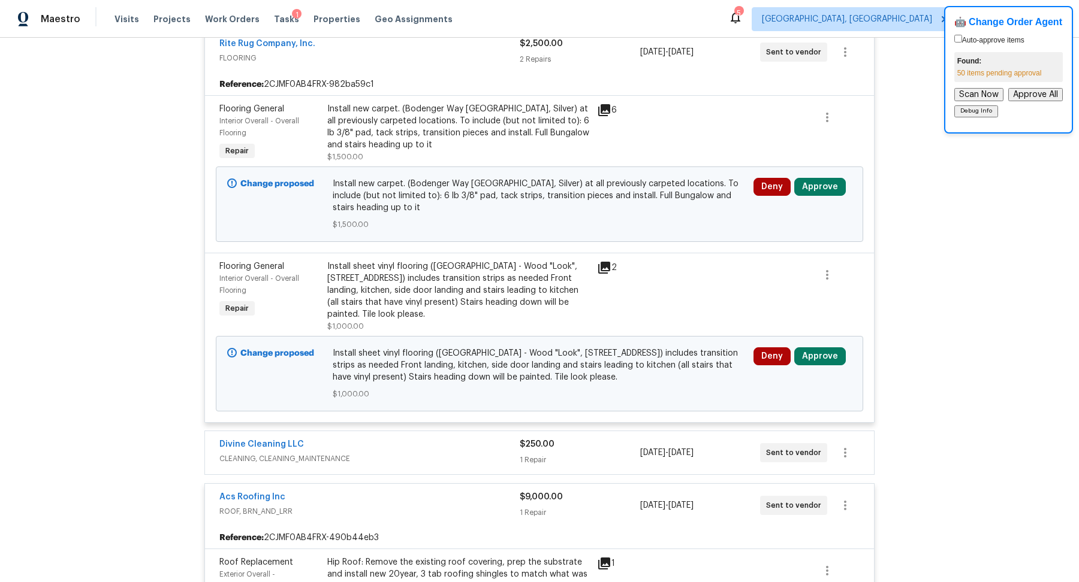
click at [603, 267] on icon at bounding box center [604, 268] width 12 height 12
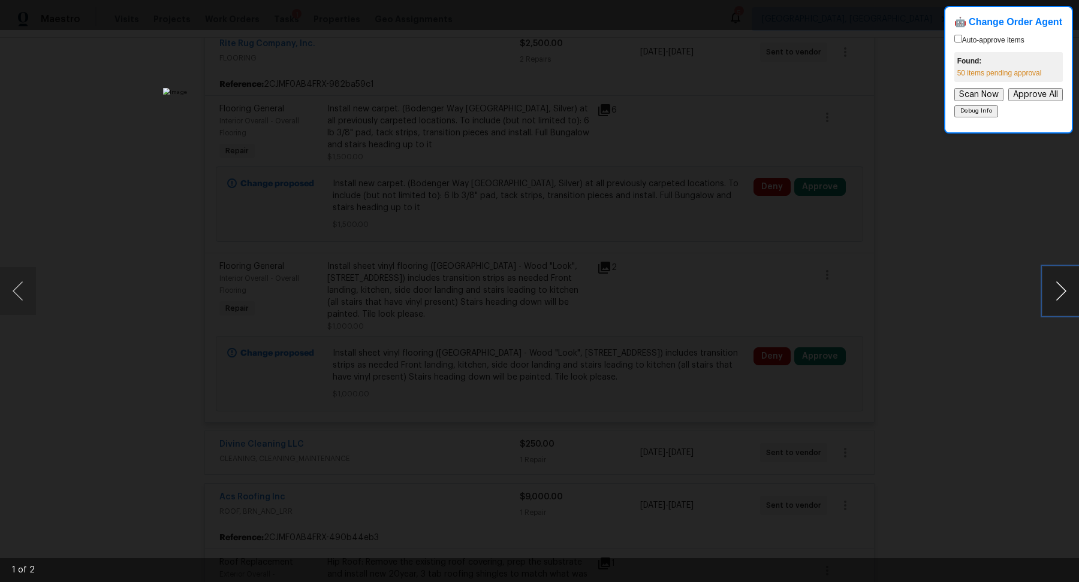
click at [1060, 299] on button "Next image" at bounding box center [1061, 291] width 36 height 48
click at [964, 288] on div "Lightbox" at bounding box center [539, 291] width 1079 height 582
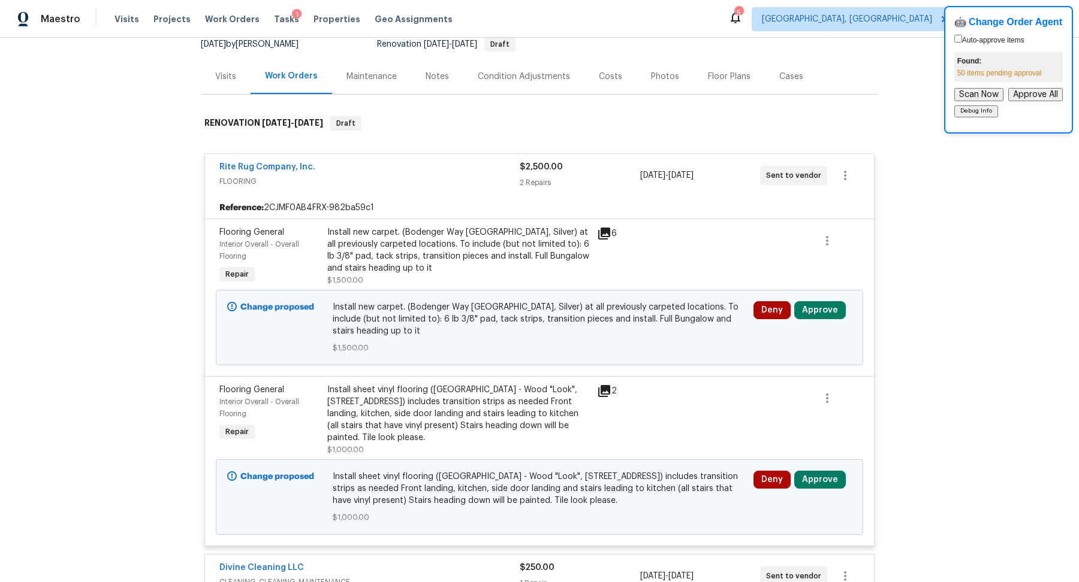
scroll to position [0, 0]
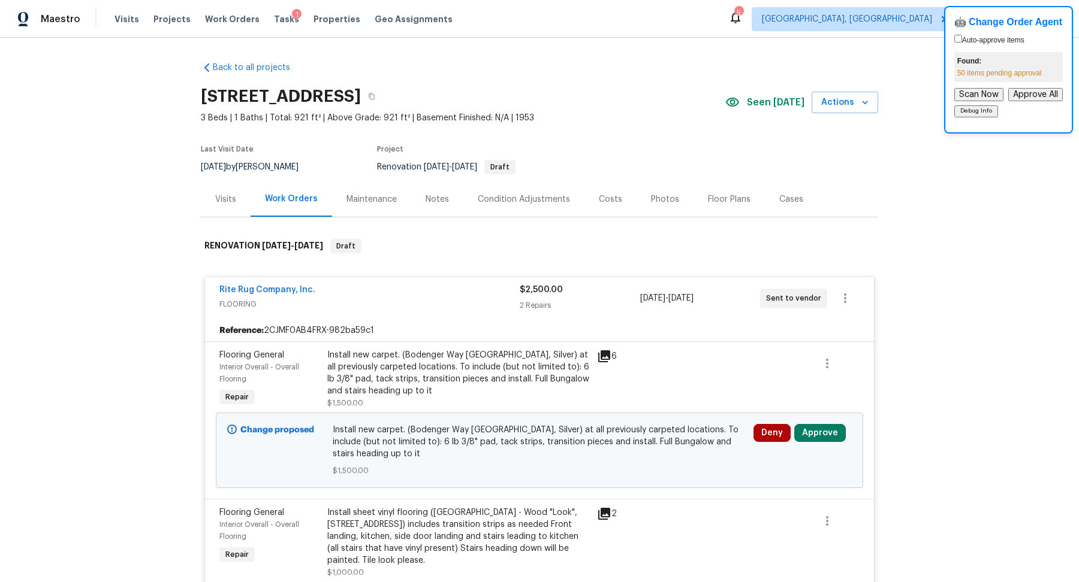
click at [463, 298] on span "FLOORING" at bounding box center [369, 304] width 300 height 12
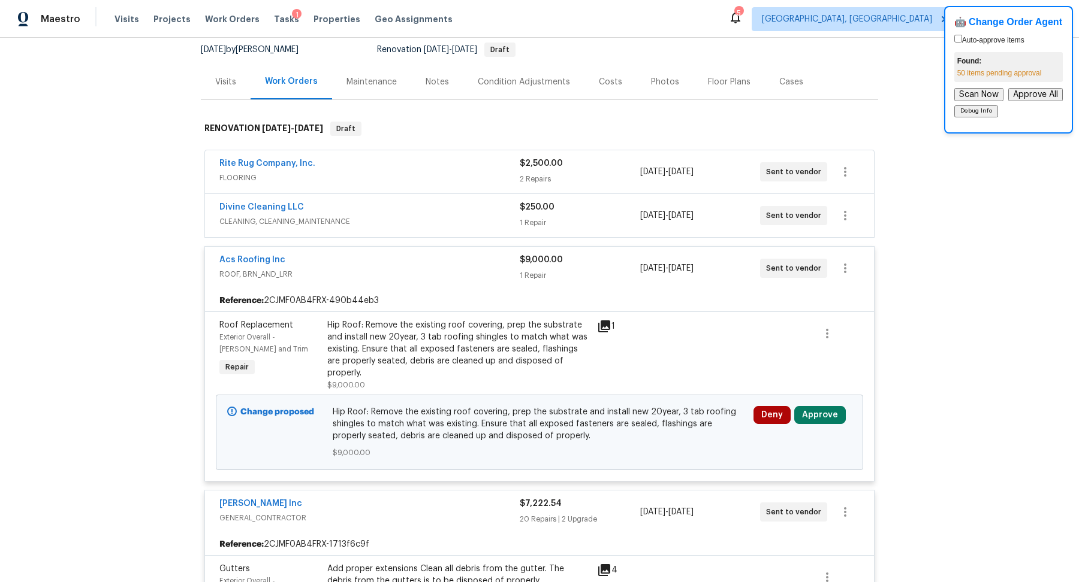
scroll to position [142, 0]
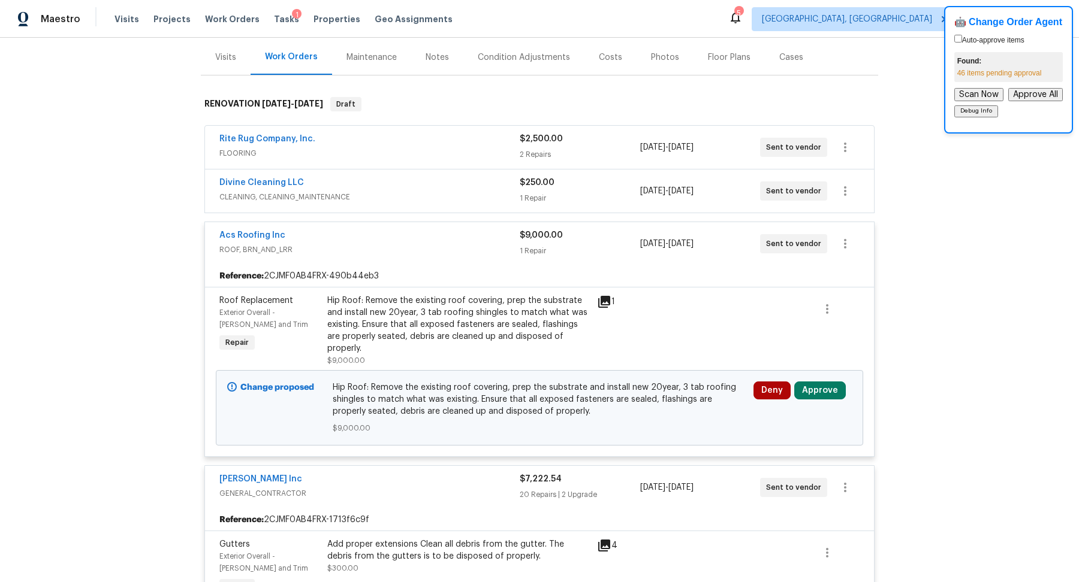
click at [479, 223] on div "Acs Roofing Inc ROOF, BRN_AND_LRR $9,000.00 1 Repair 10/1/2025 - 10/6/2025 Sent…" at bounding box center [539, 243] width 669 height 43
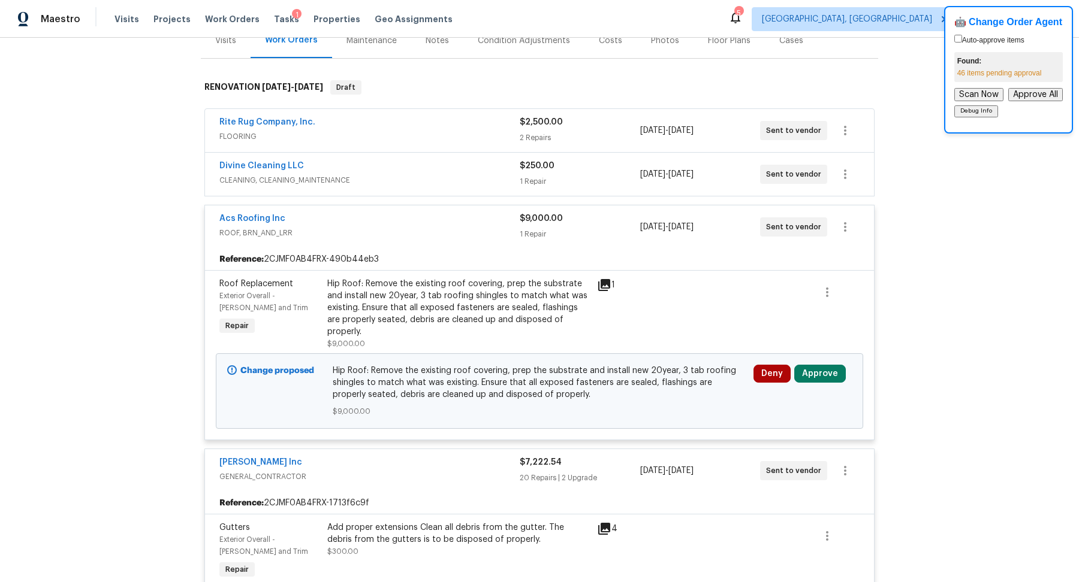
scroll to position [0, 0]
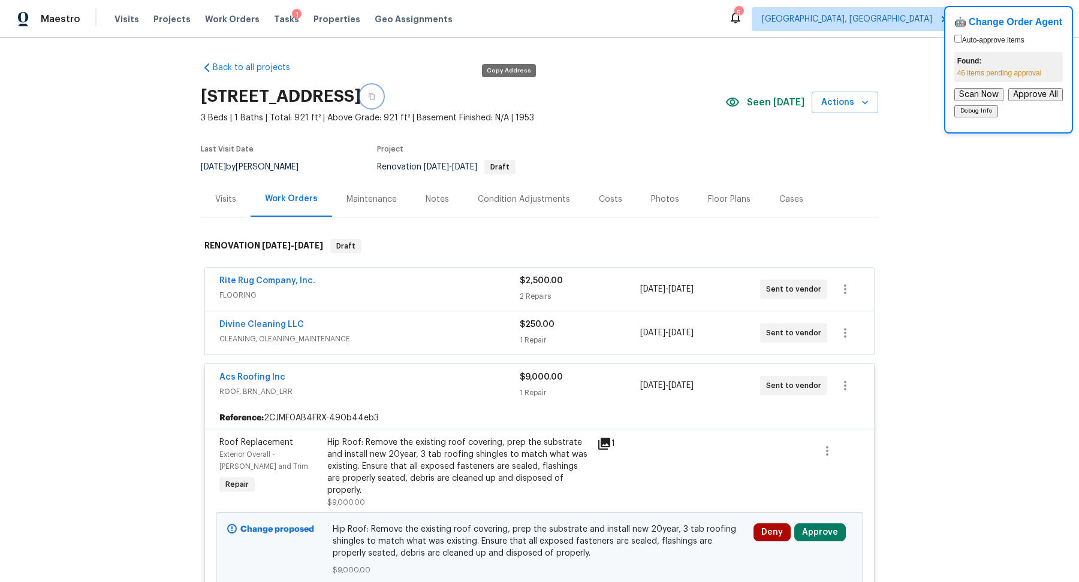
click at [375, 96] on icon "button" at bounding box center [371, 96] width 7 height 7
click at [1034, 95] on button "Approve All" at bounding box center [1035, 94] width 55 height 13
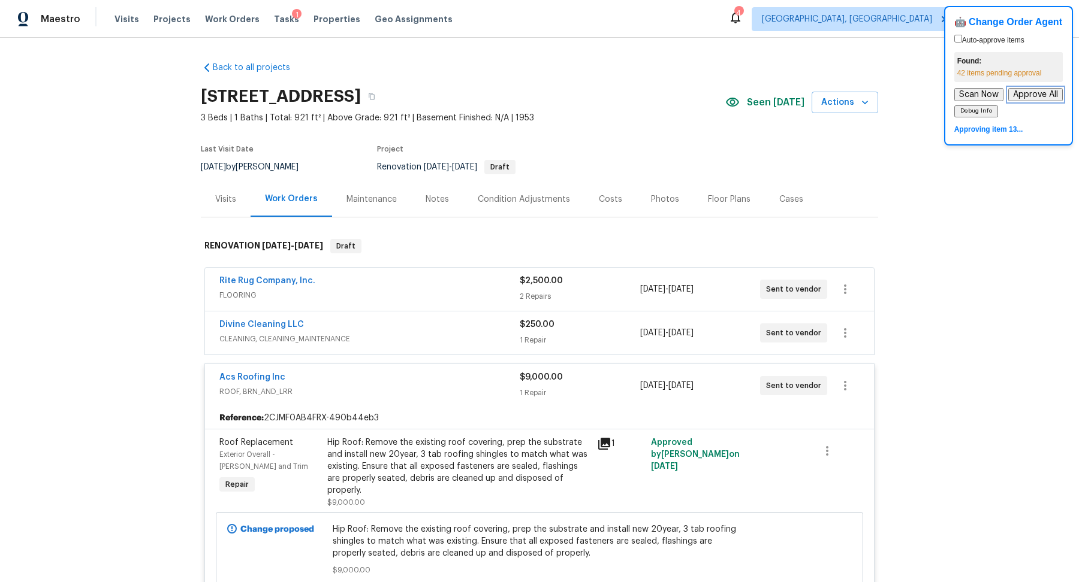
click at [1032, 94] on button "Approve All" at bounding box center [1035, 94] width 55 height 13
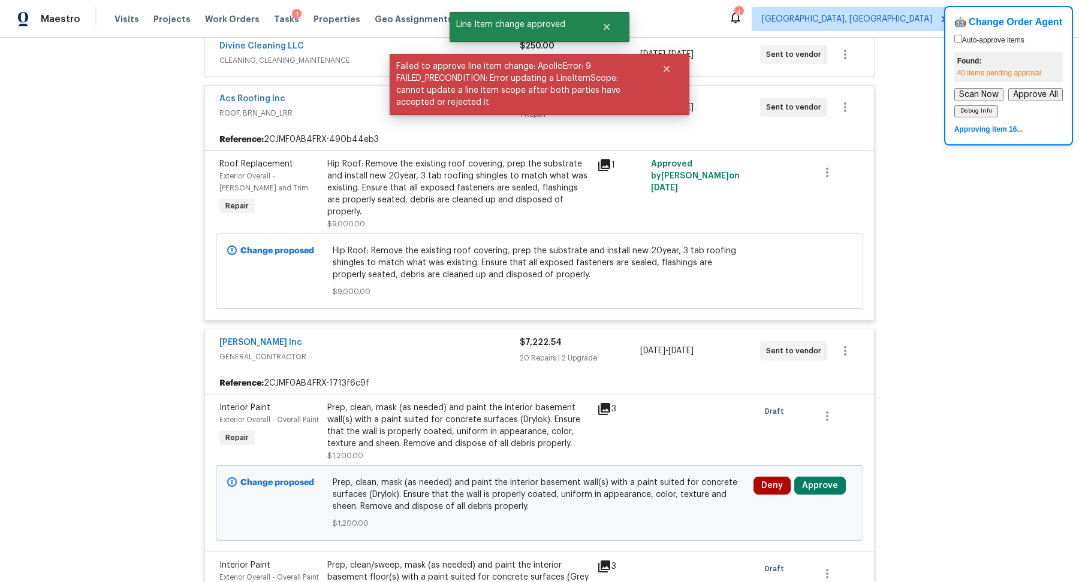
scroll to position [428, 0]
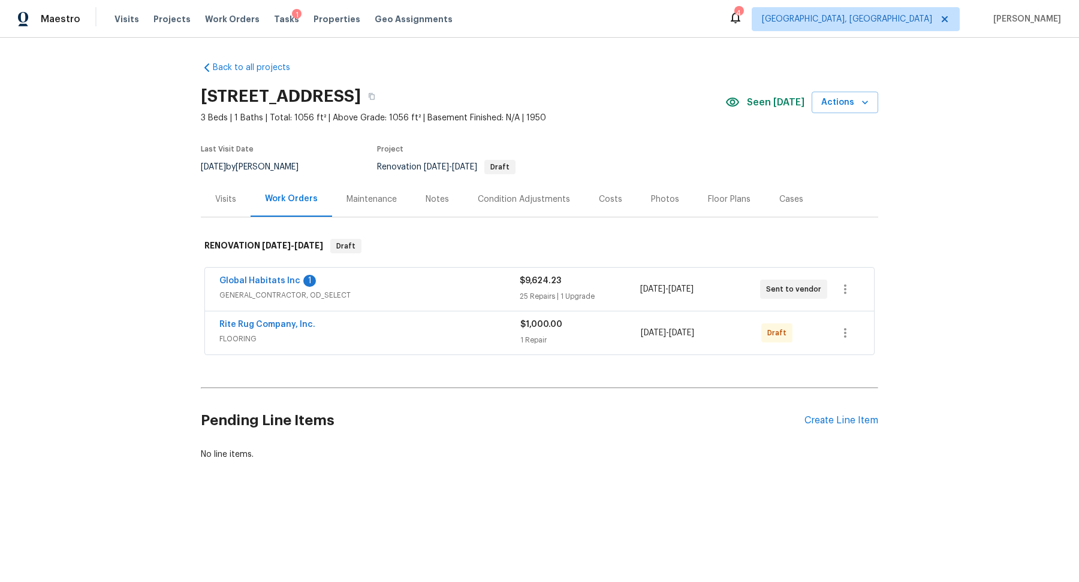
click at [506, 201] on div "Condition Adjustments" at bounding box center [524, 200] width 92 height 12
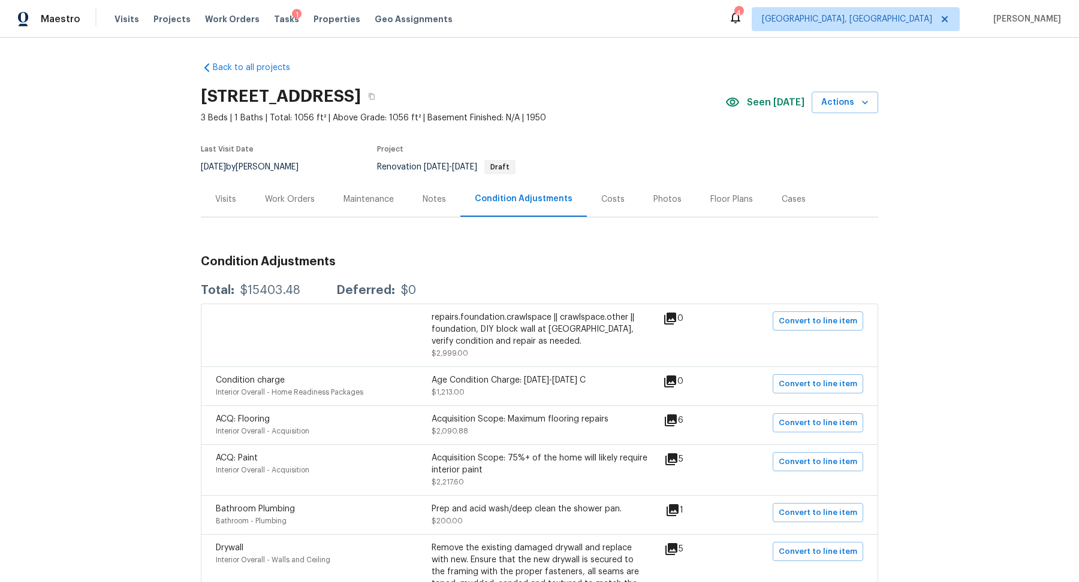
click at [609, 203] on div "Costs" at bounding box center [612, 200] width 23 height 12
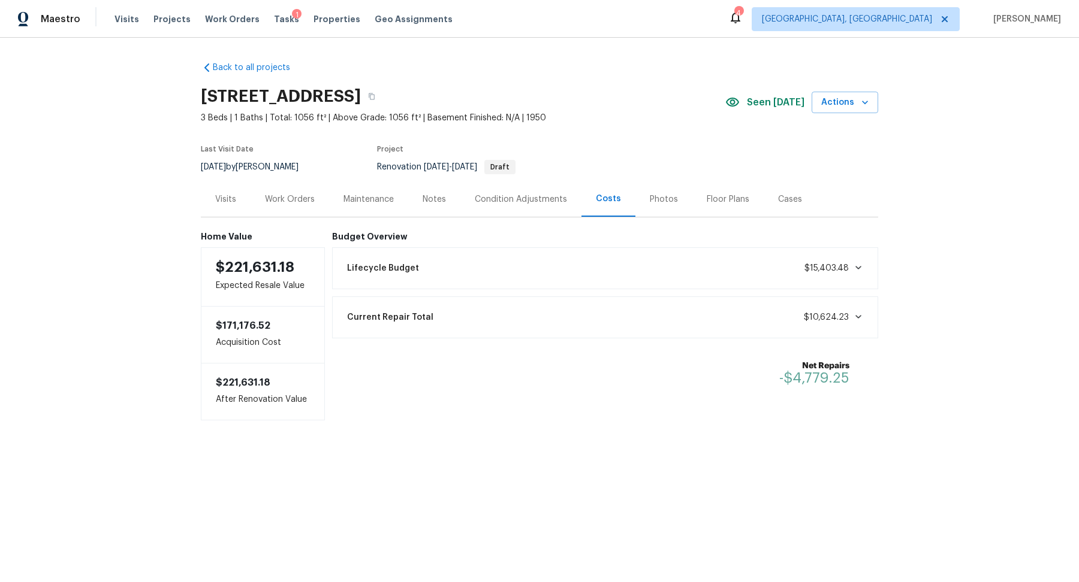
click at [294, 200] on div "Work Orders" at bounding box center [290, 200] width 50 height 12
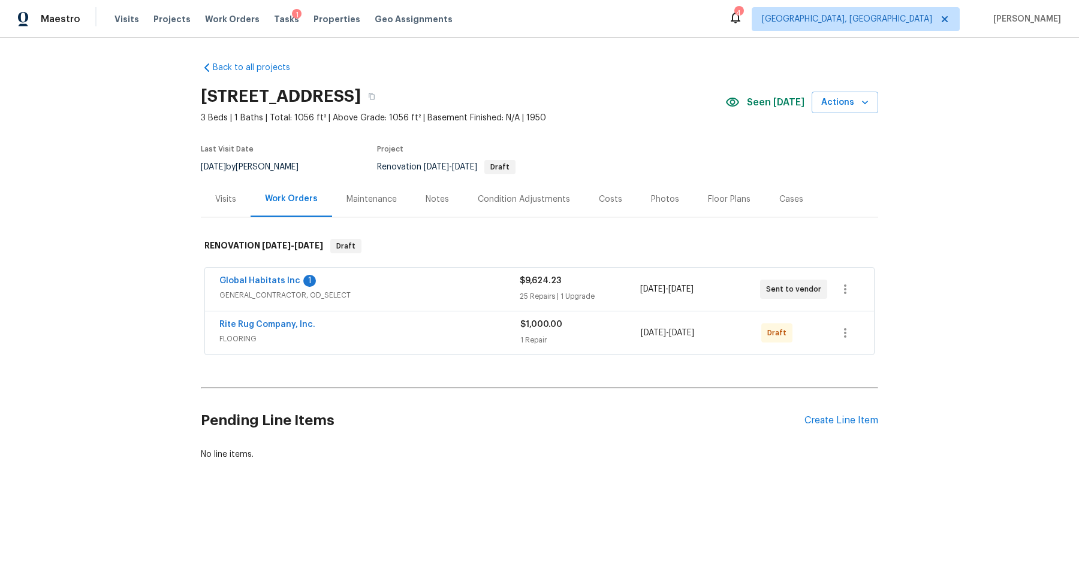
click at [436, 289] on span "GENERAL_CONTRACTOR, OD_SELECT" at bounding box center [369, 295] width 300 height 12
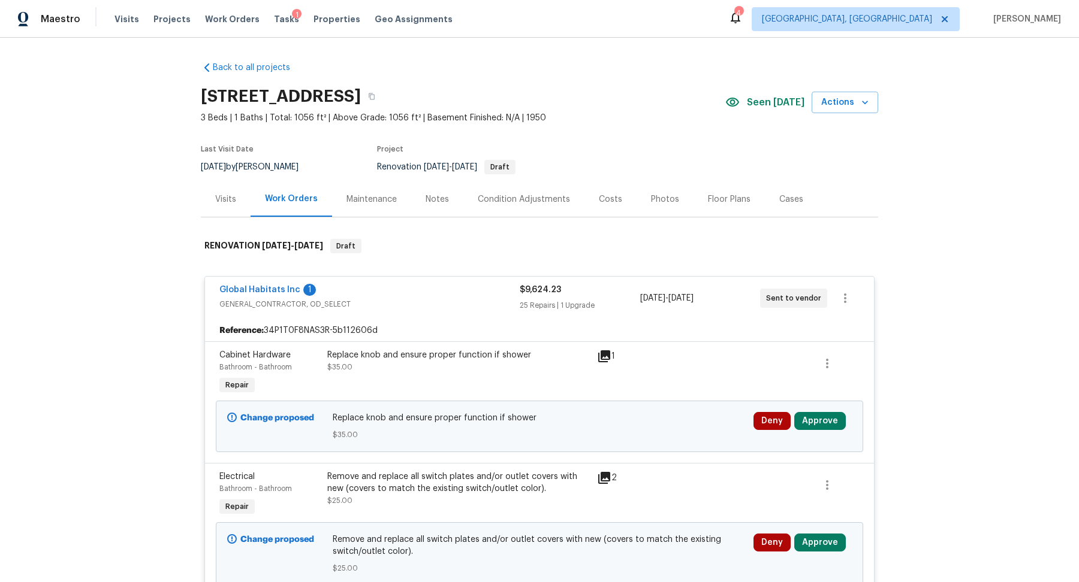
scroll to position [1, 0]
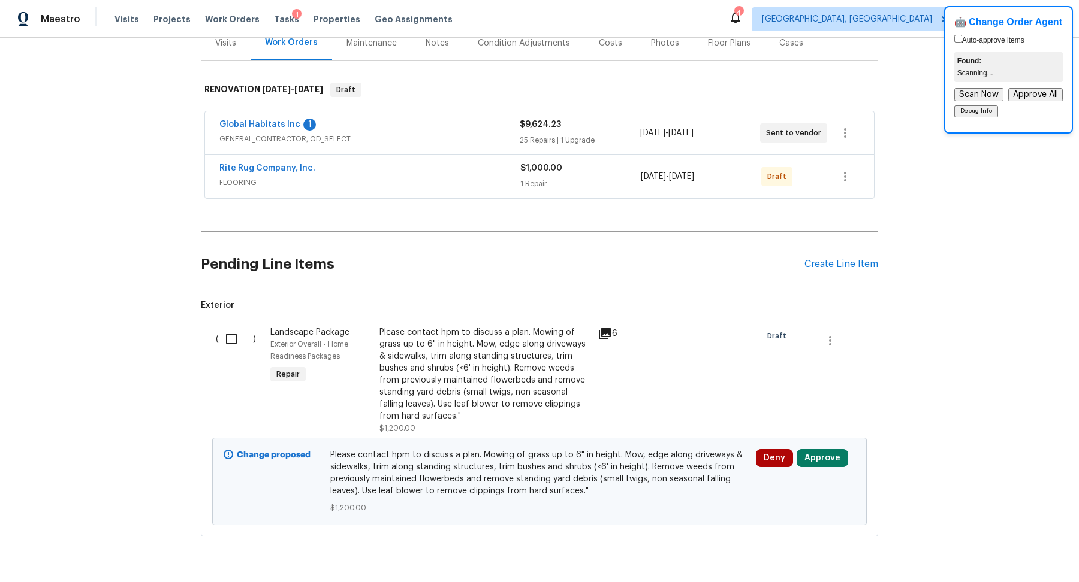
scroll to position [189, 0]
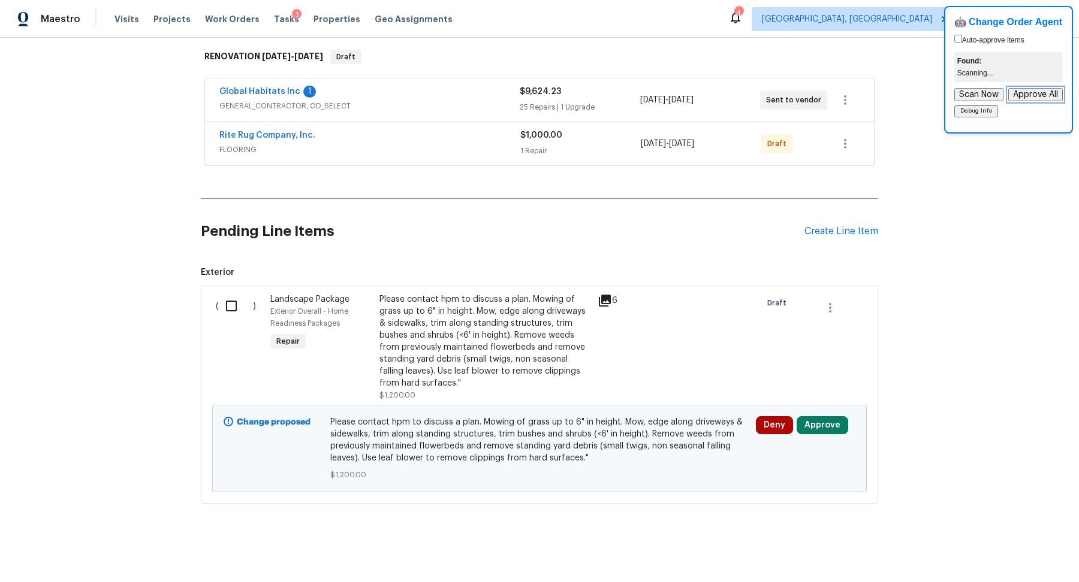
click at [1025, 96] on button "Approve All" at bounding box center [1035, 94] width 55 height 13
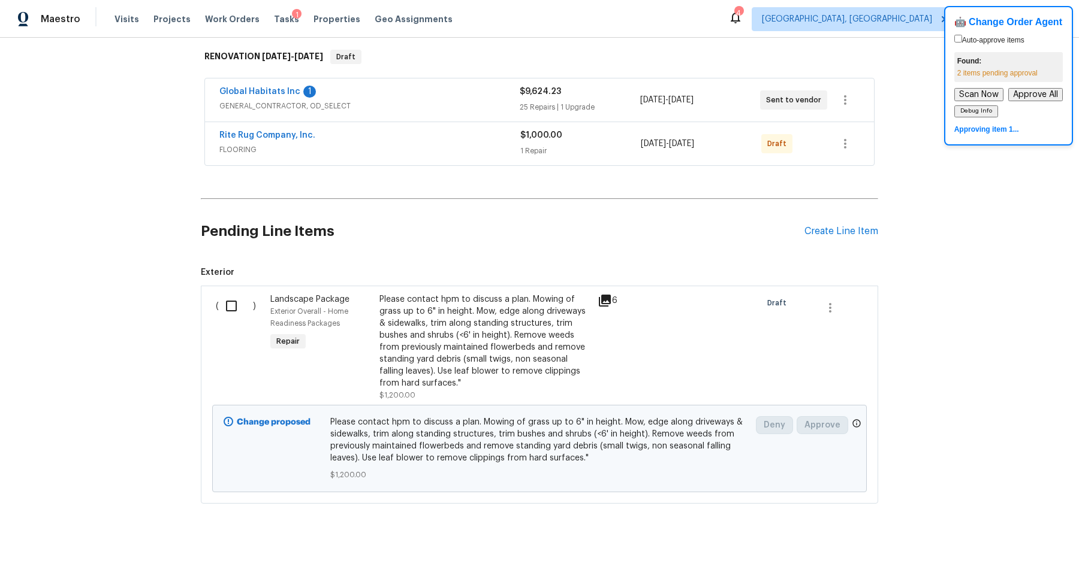
click at [604, 99] on div "$9,624.23 25 Repairs | 1 Upgrade" at bounding box center [580, 100] width 120 height 29
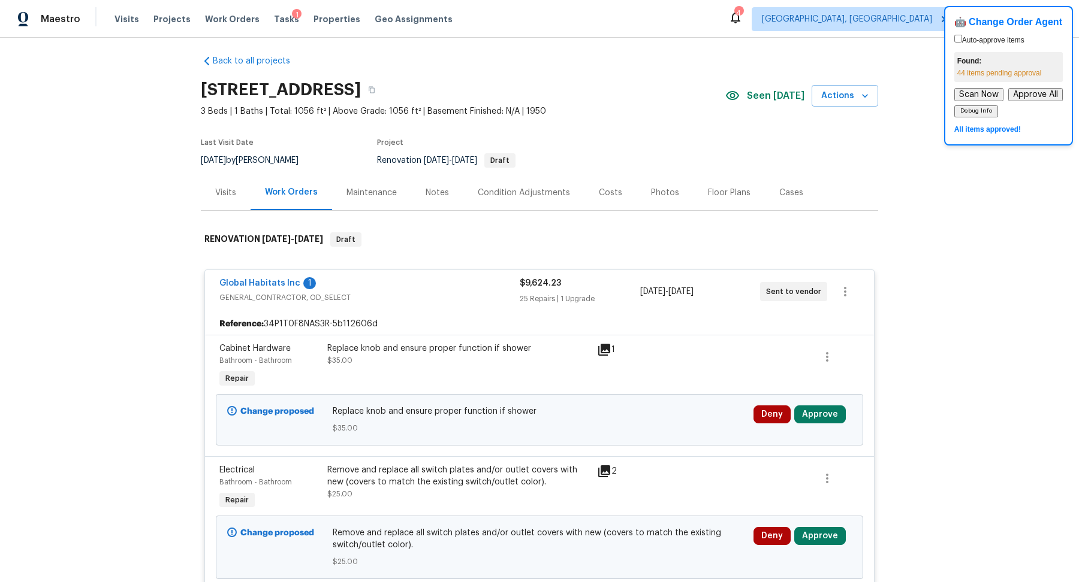
scroll to position [0, 0]
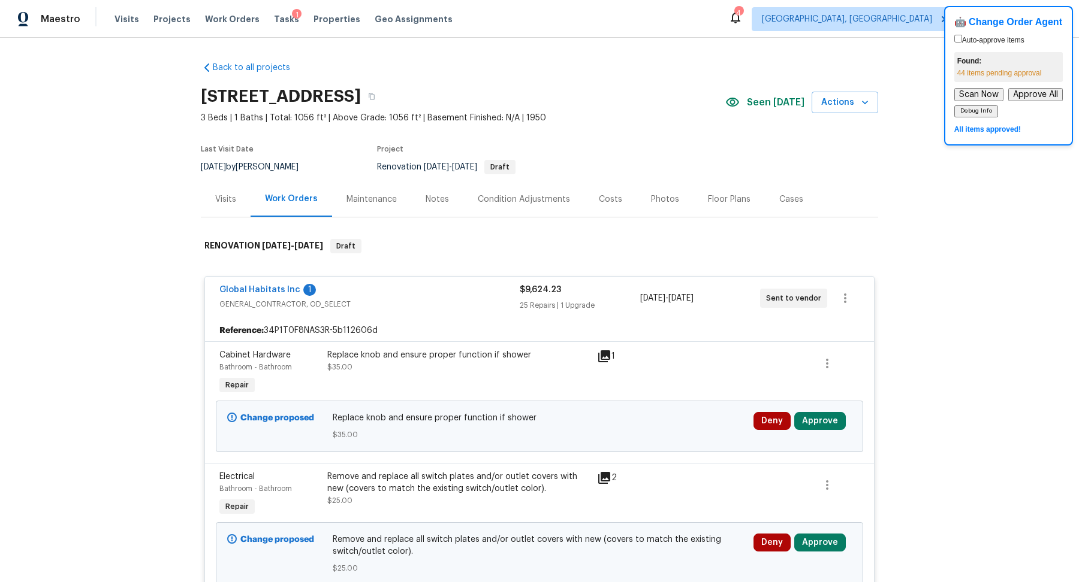
click at [434, 200] on div "Notes" at bounding box center [436, 200] width 23 height 12
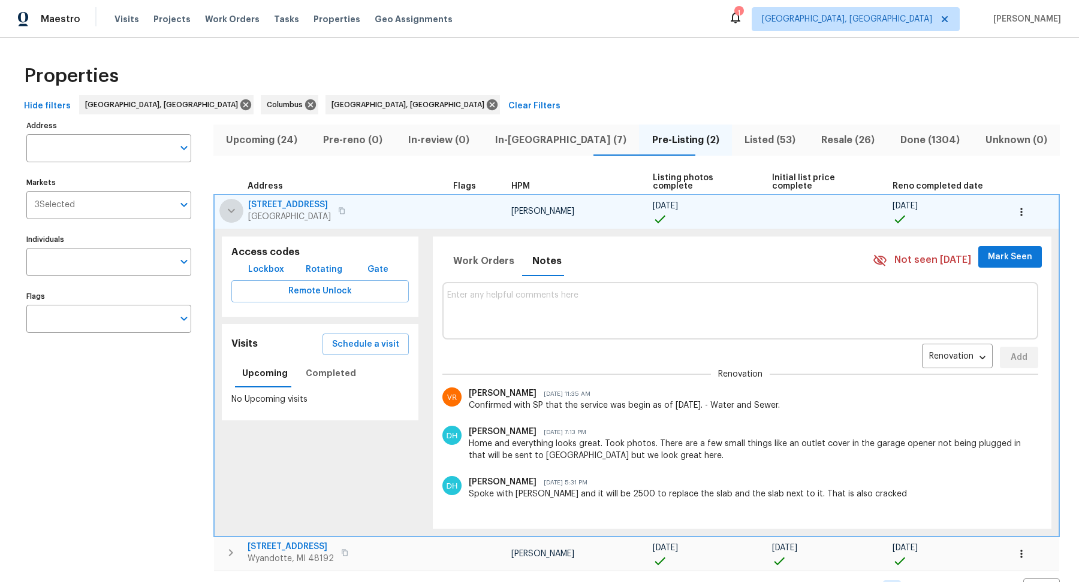
click at [227, 199] on button "button" at bounding box center [231, 211] width 24 height 24
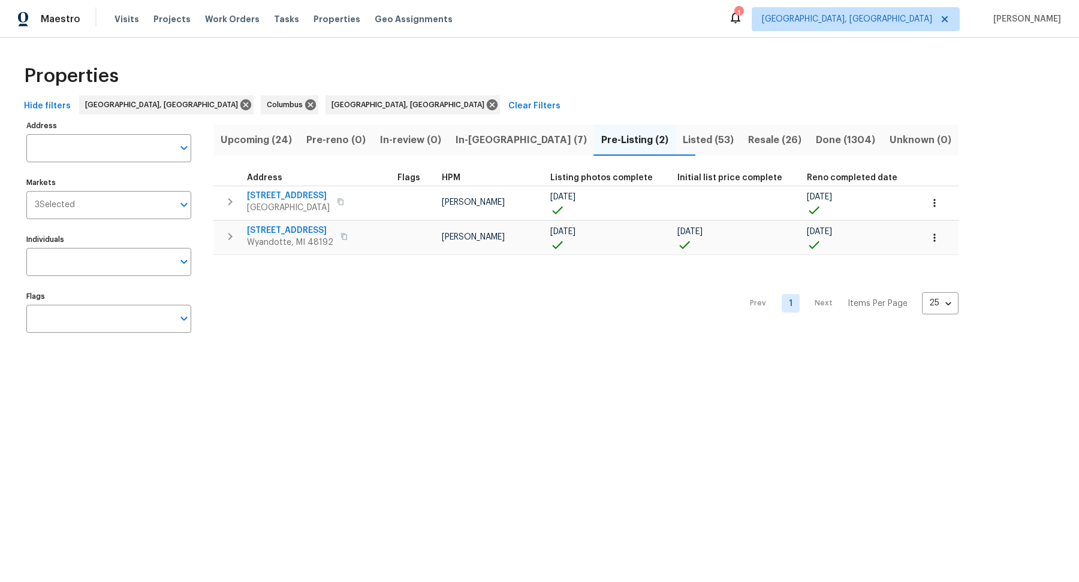
click at [683, 141] on span "Listed (53)" at bounding box center [708, 140] width 51 height 17
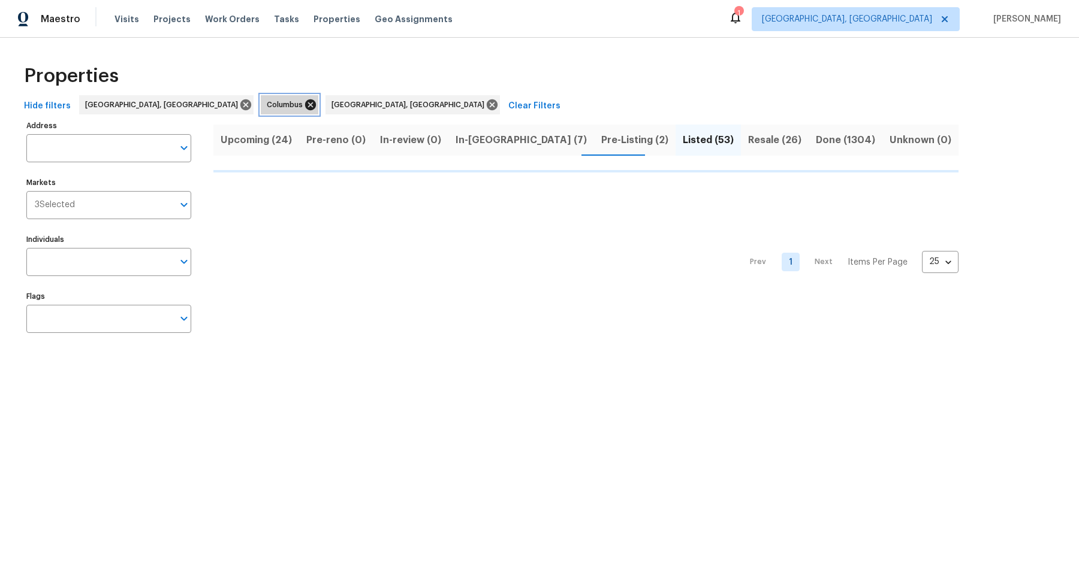
click at [304, 104] on icon at bounding box center [310, 104] width 13 height 13
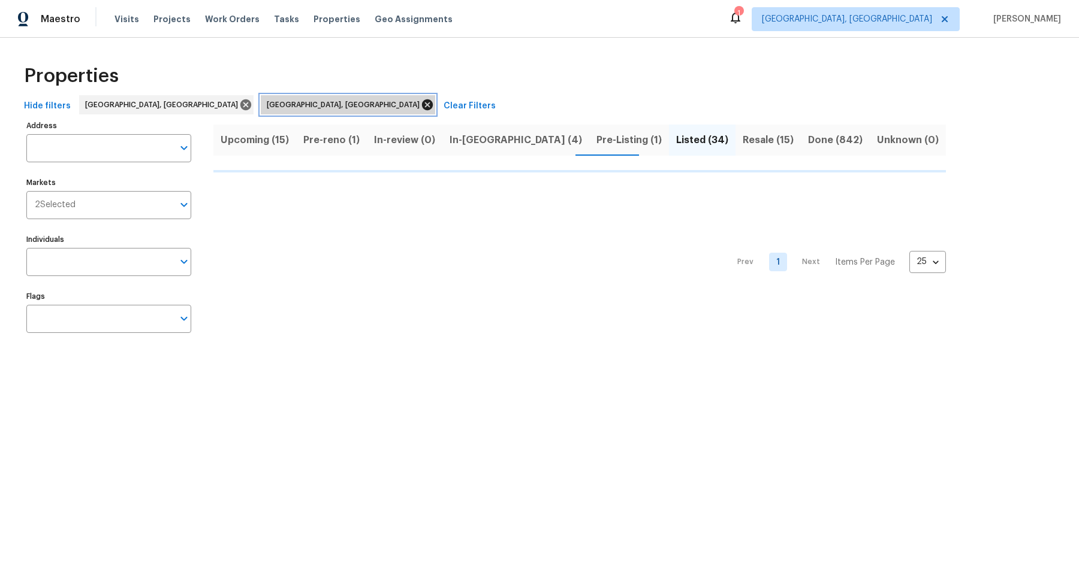
click at [422, 104] on icon at bounding box center [427, 104] width 11 height 11
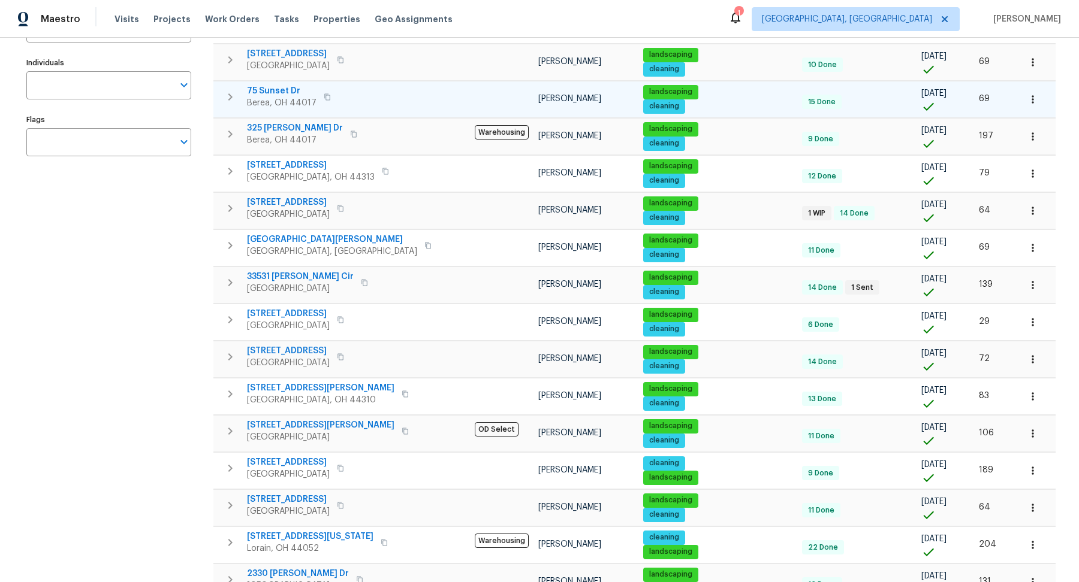
scroll to position [183, 0]
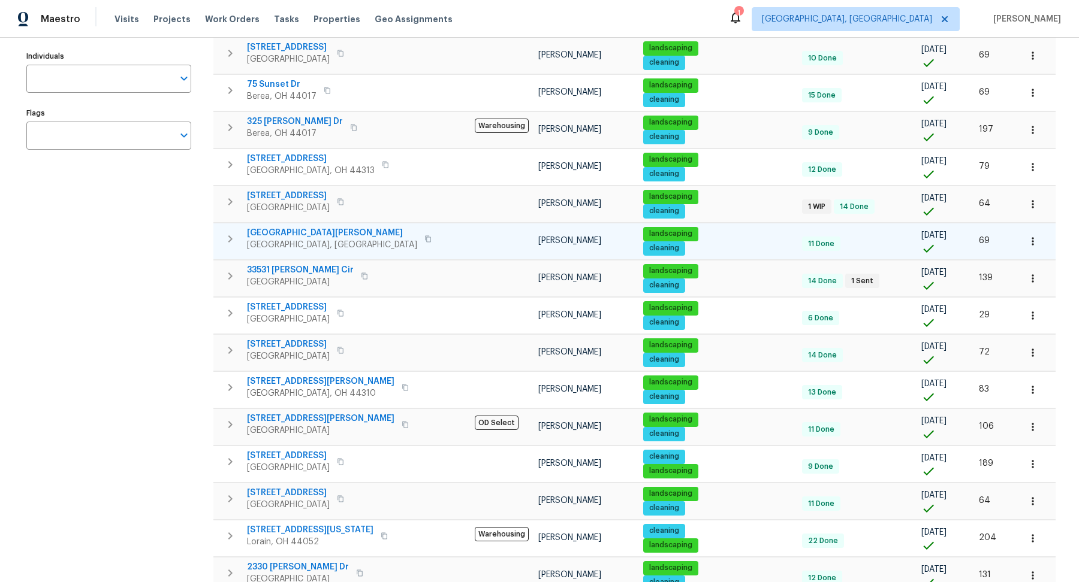
click at [225, 232] on icon "button" at bounding box center [230, 239] width 14 height 14
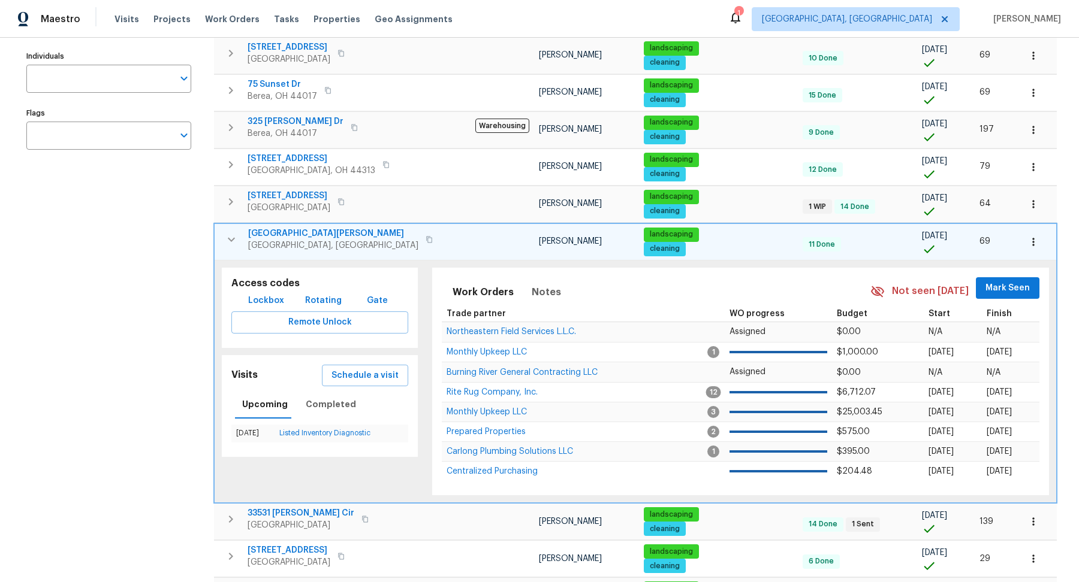
click at [250, 299] on span "Lockbox" at bounding box center [266, 301] width 36 height 15
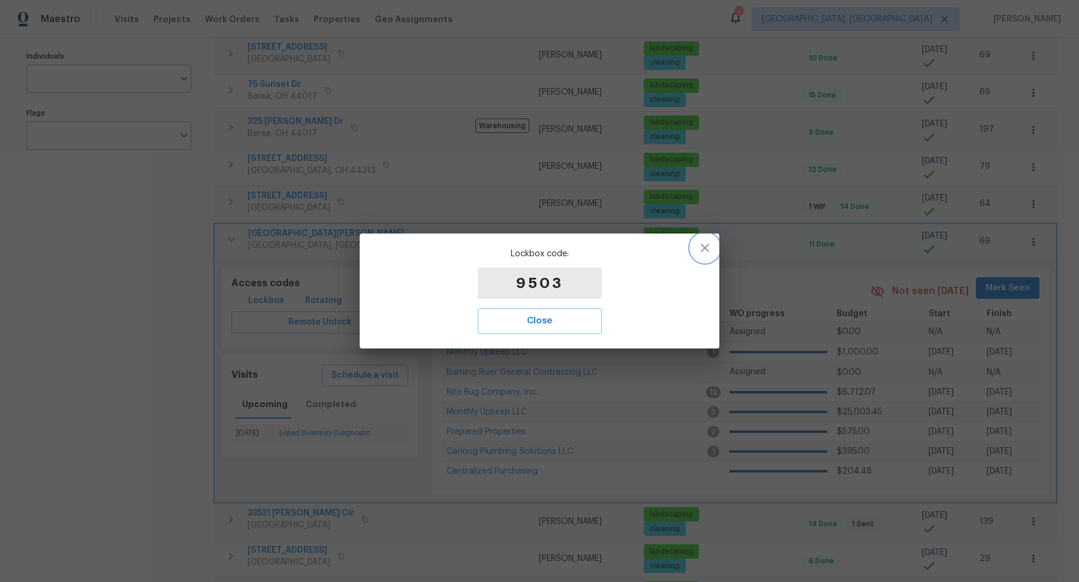
click at [704, 250] on icon "button" at bounding box center [705, 248] width 14 height 14
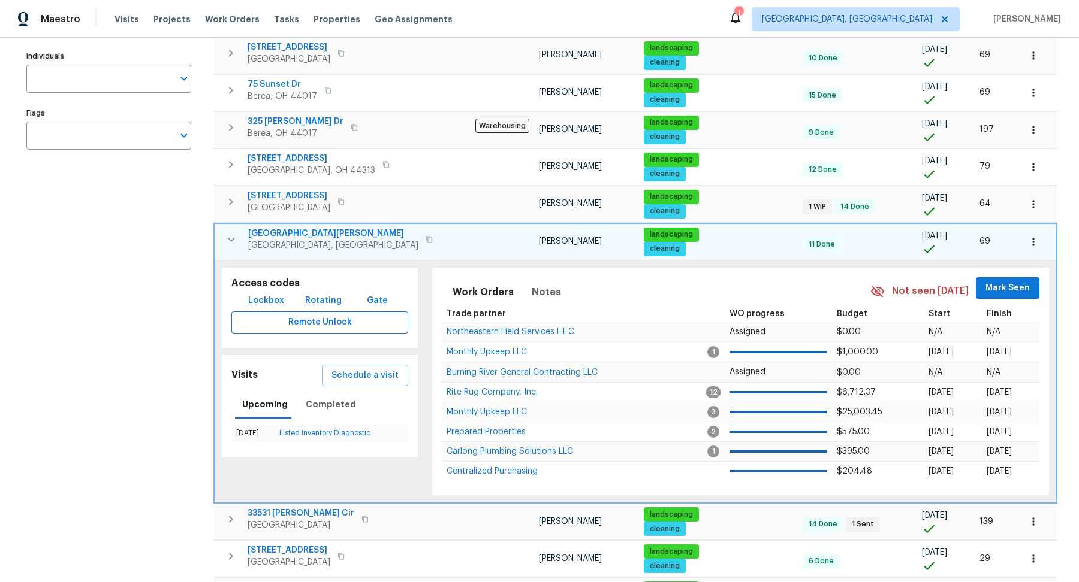
click at [298, 318] on span "Remote Unlock" at bounding box center [320, 322] width 158 height 15
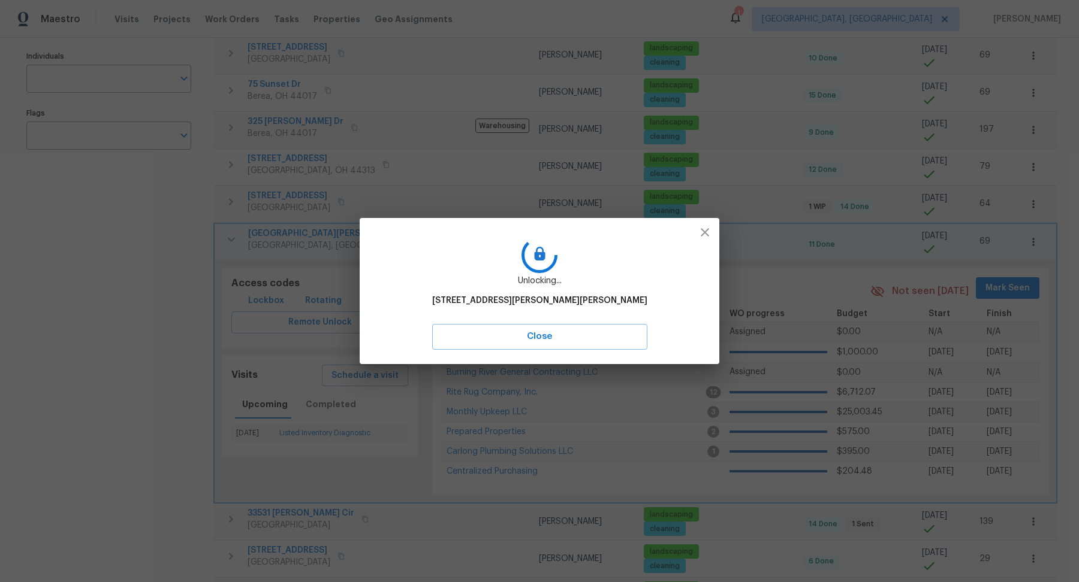
click at [707, 233] on icon "button" at bounding box center [705, 232] width 14 height 14
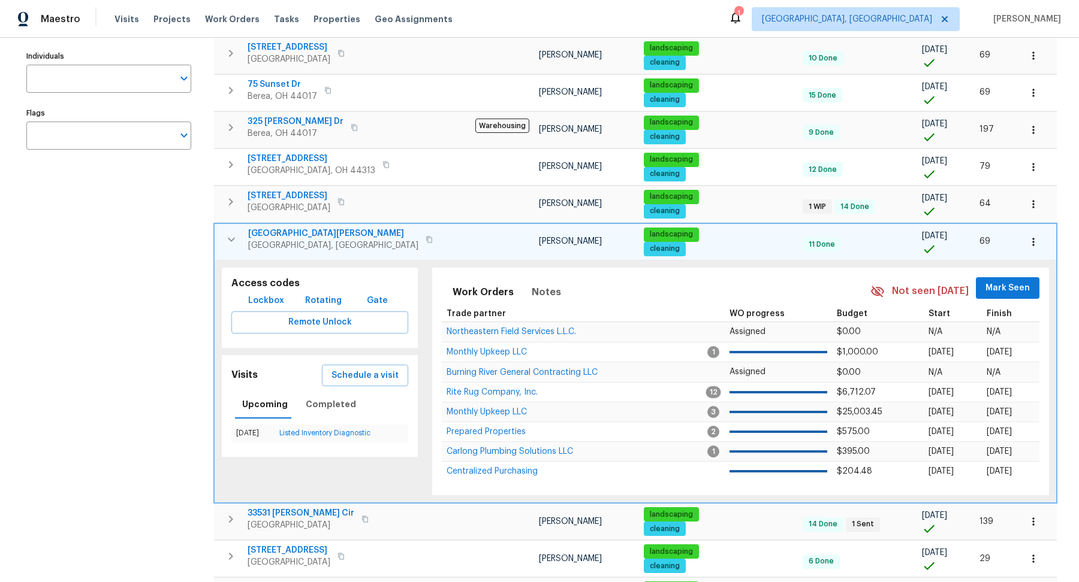
click at [282, 230] on span "9740 Burton Dr" at bounding box center [333, 234] width 170 height 12
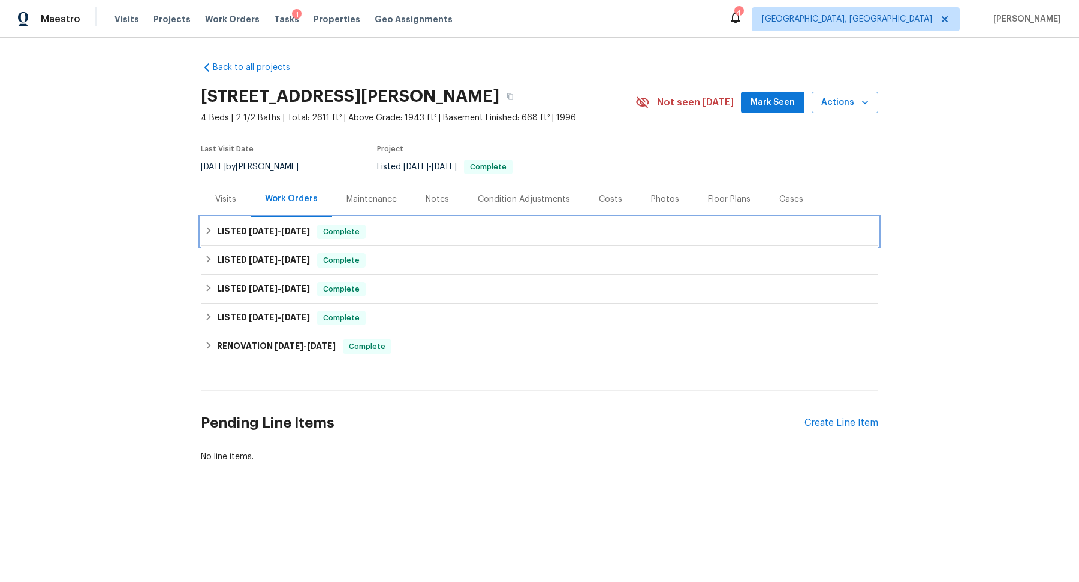
click at [263, 228] on span "[DATE]" at bounding box center [263, 231] width 29 height 8
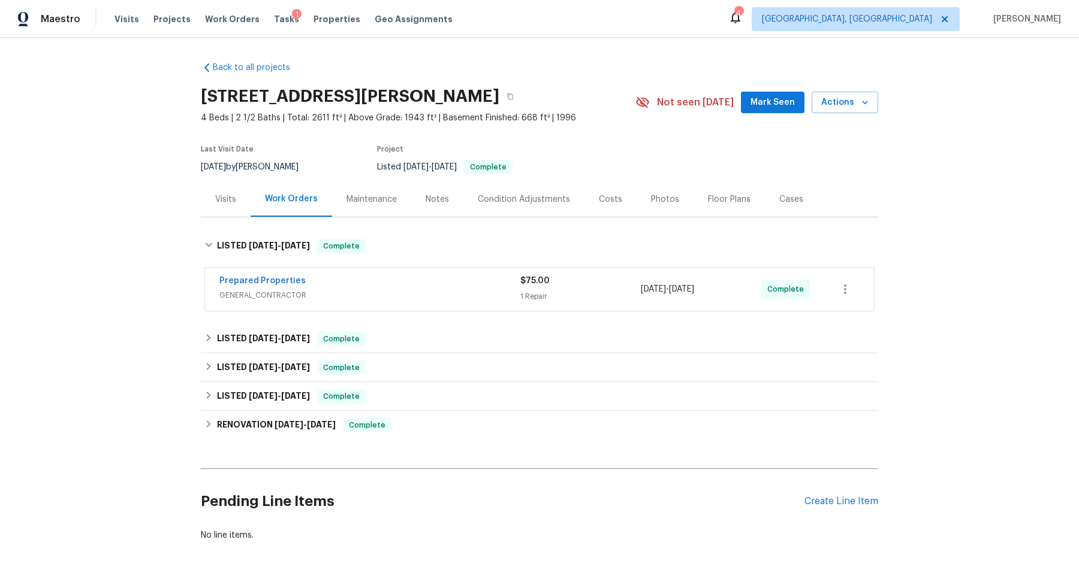
click at [467, 298] on span "GENERAL_CONTRACTOR" at bounding box center [369, 295] width 301 height 12
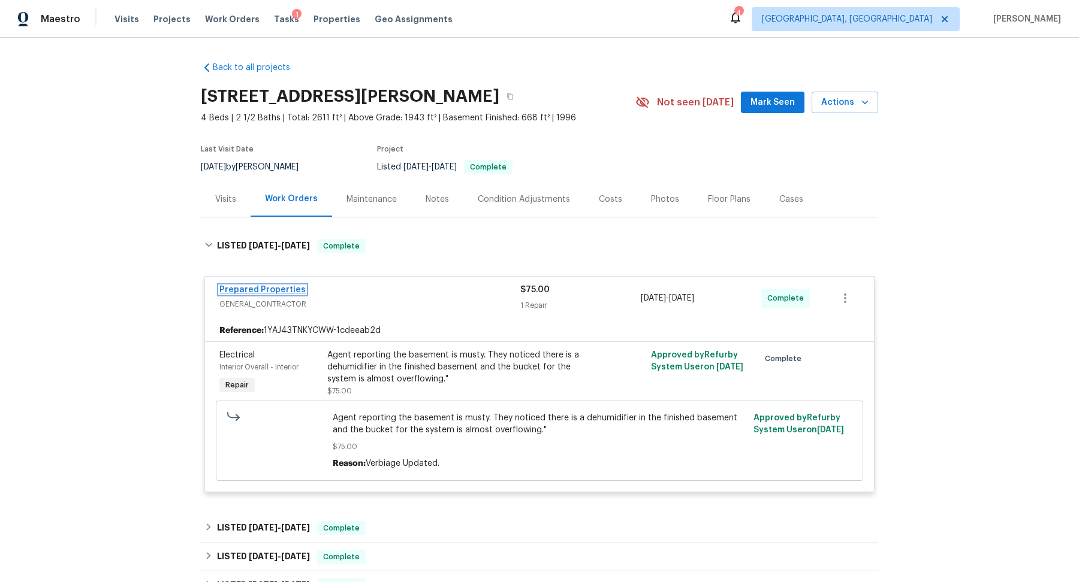
click at [258, 289] on link "Prepared Properties" at bounding box center [262, 290] width 86 height 8
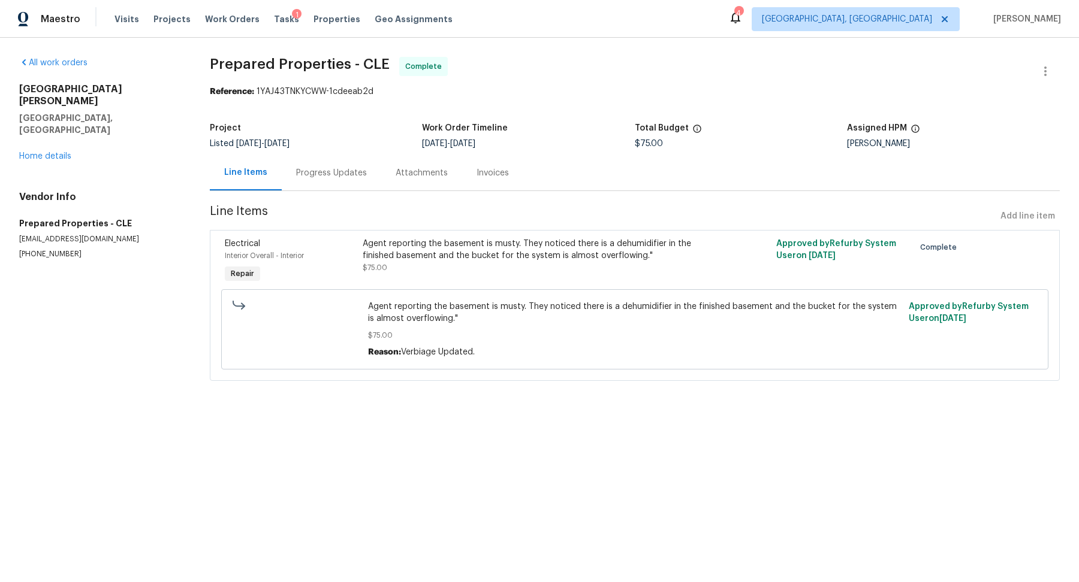
click at [338, 174] on div "Progress Updates" at bounding box center [331, 173] width 71 height 12
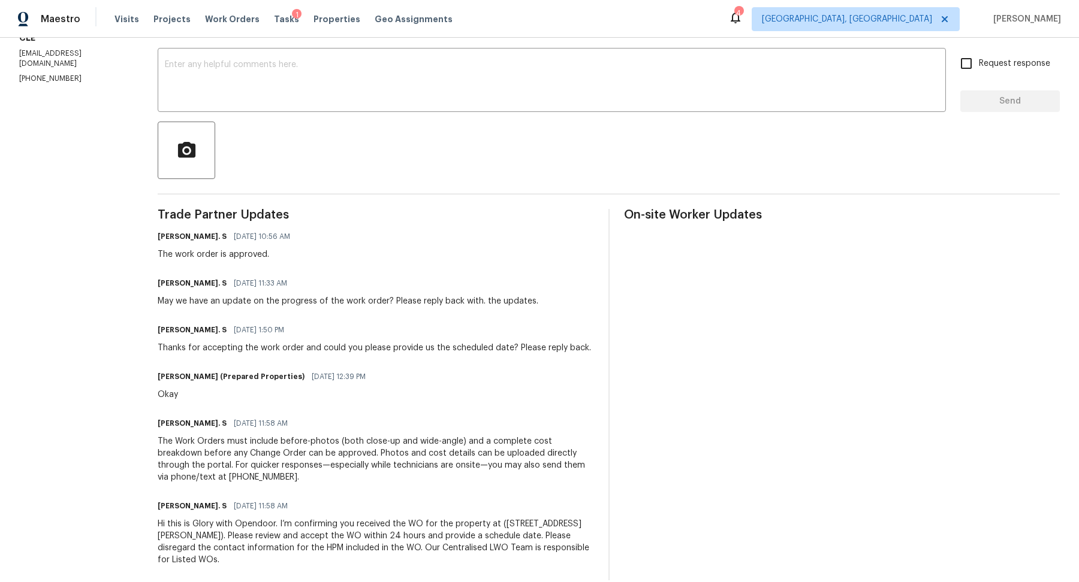
scroll to position [215, 0]
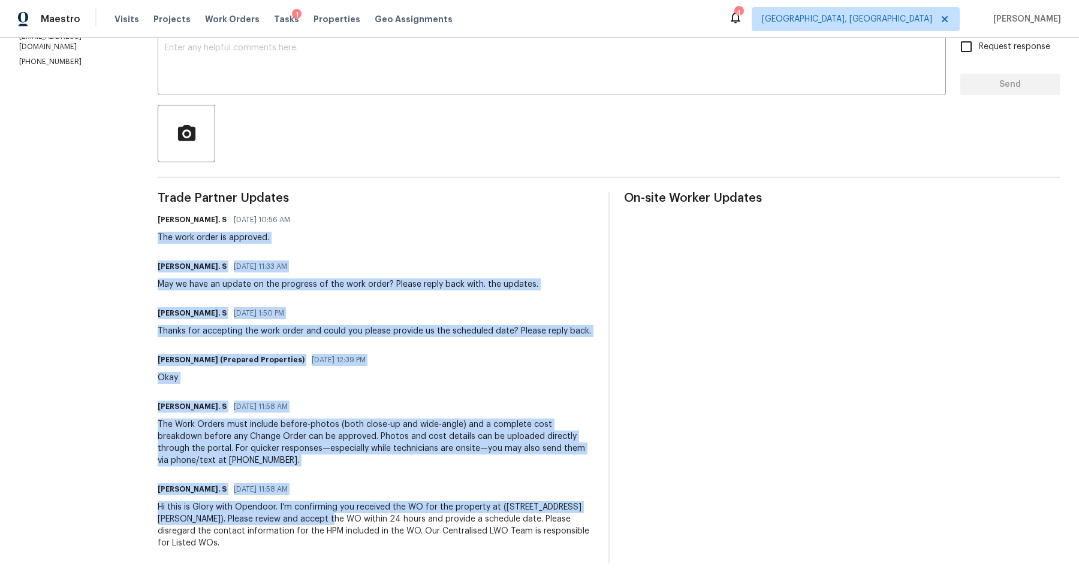
drag, startPoint x: 337, startPoint y: 230, endPoint x: 341, endPoint y: 517, distance: 286.5
click at [341, 516] on div "Trade Partner Updates [PERSON_NAME]. S [DATE] 10:56 AM The work order is approv…" at bounding box center [376, 378] width 436 height 372
click at [367, 435] on div "The Work Orders must include before-photos (both close-up and wide-angle) and a…" at bounding box center [376, 443] width 436 height 48
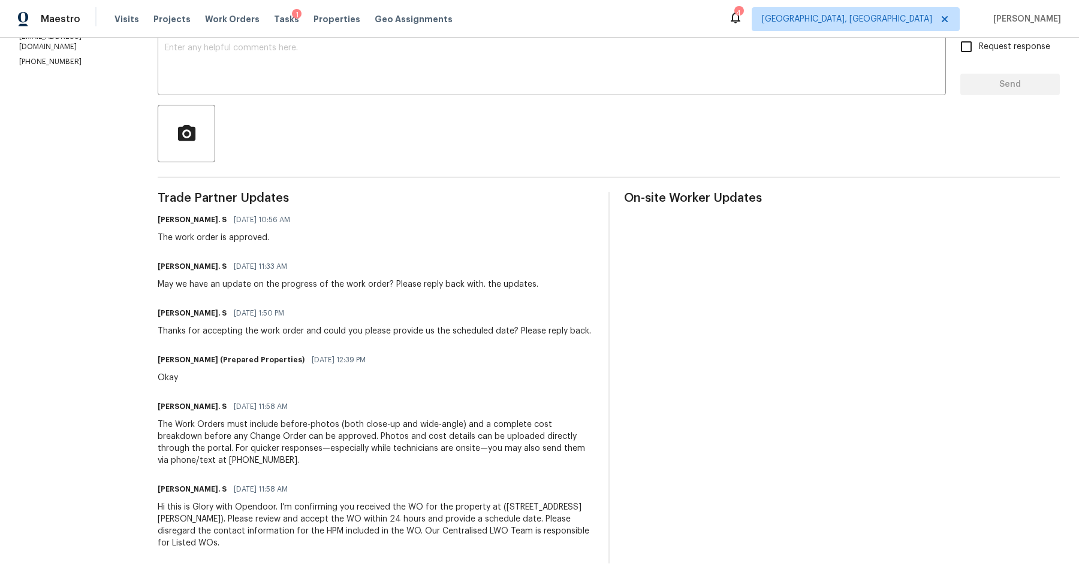
scroll to position [0, 0]
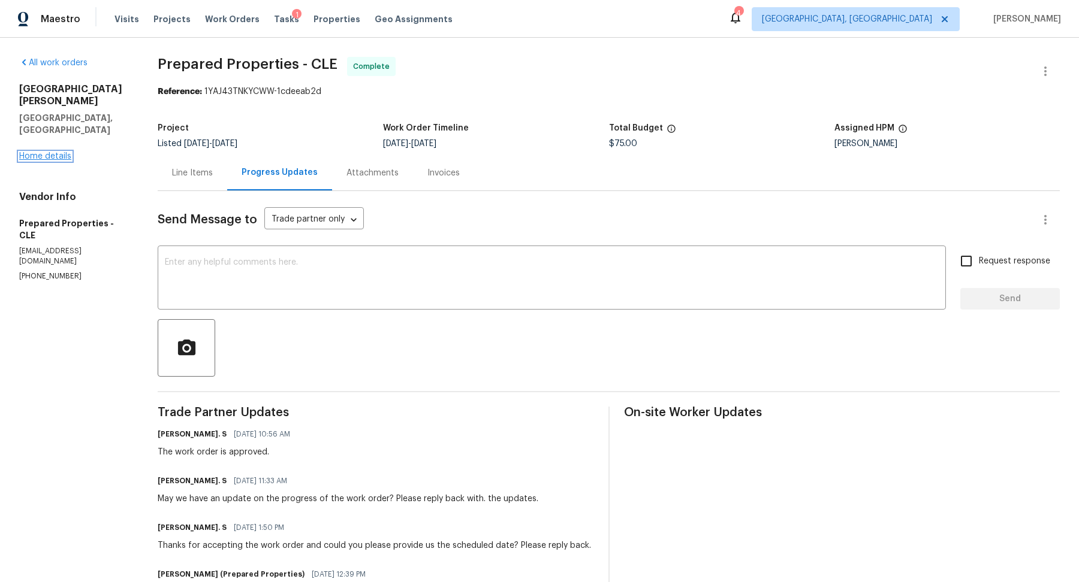
click at [38, 152] on link "Home details" at bounding box center [45, 156] width 52 height 8
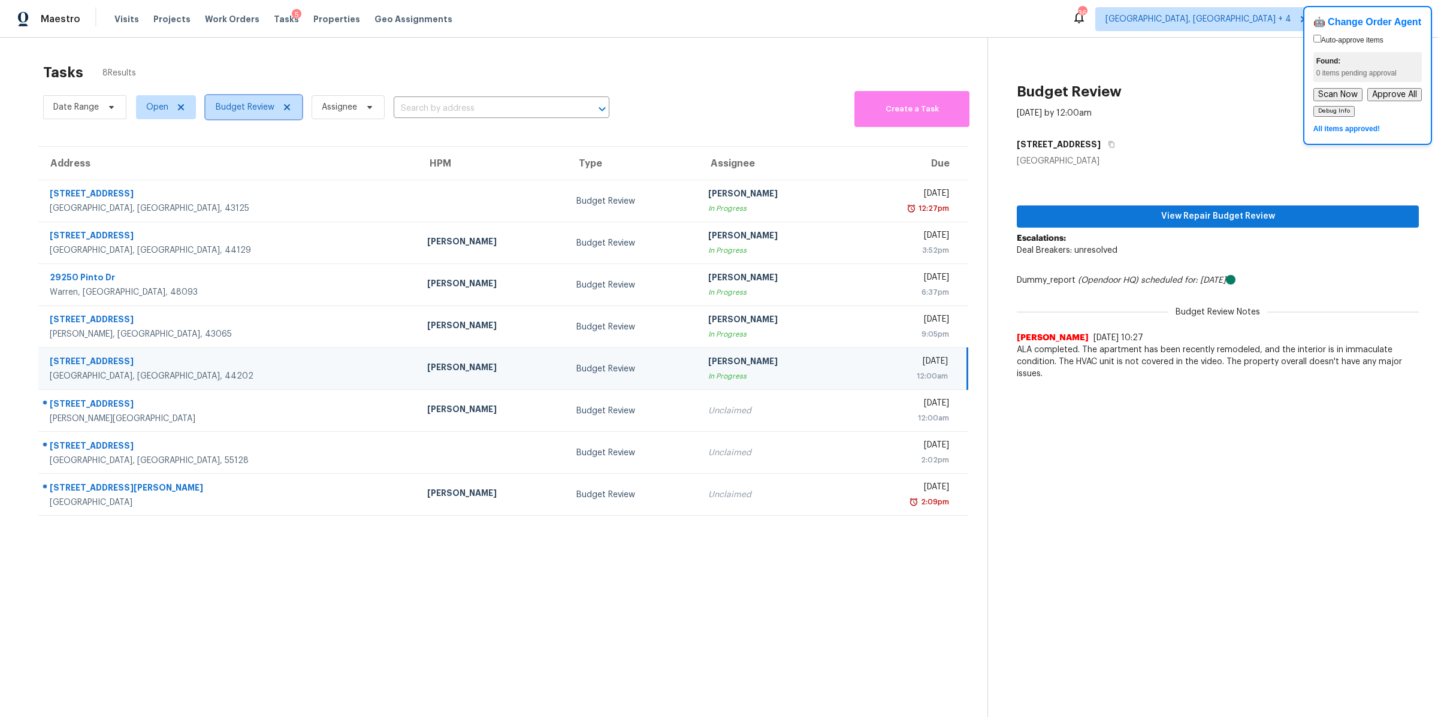
click at [254, 111] on span "Budget Review" at bounding box center [245, 107] width 59 height 12
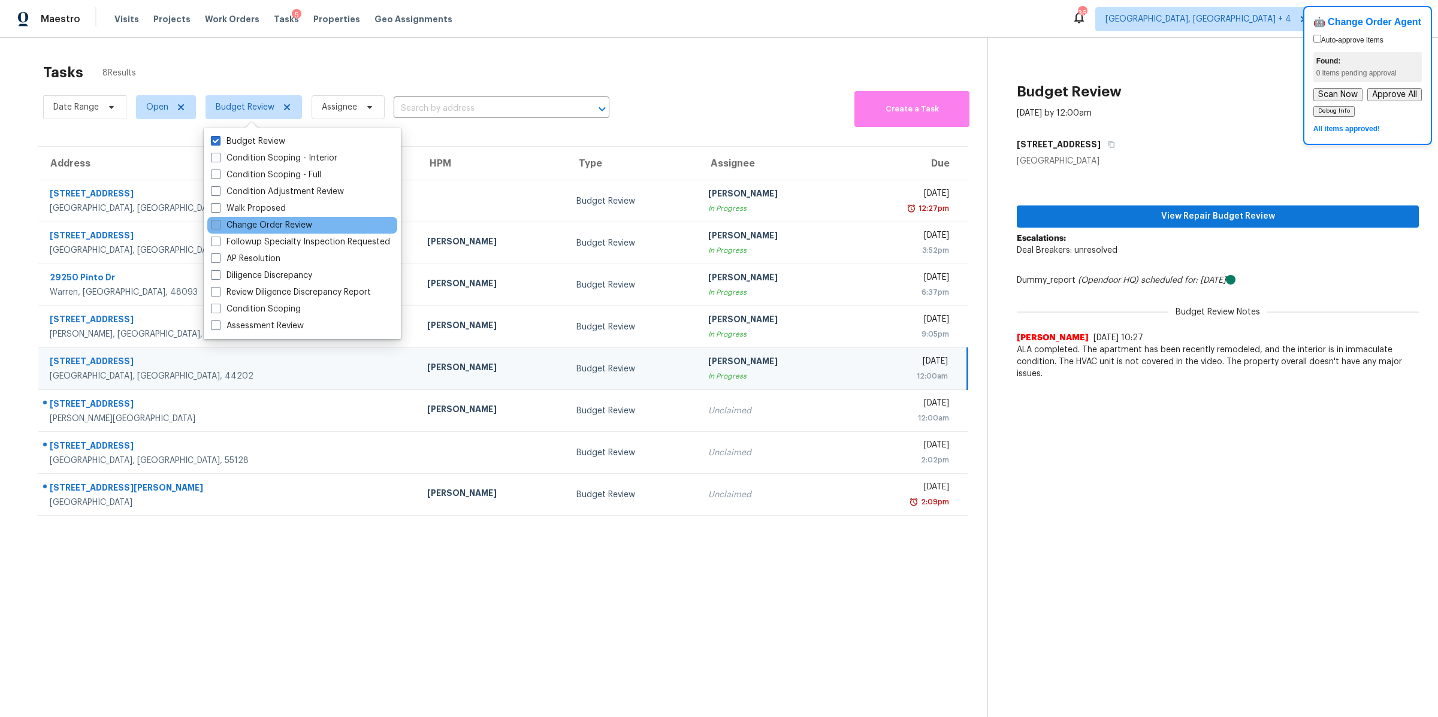
click at [216, 225] on span at bounding box center [216, 225] width 10 height 10
click at [216, 225] on input "Change Order Review" at bounding box center [215, 223] width 8 height 8
checkbox input "true"
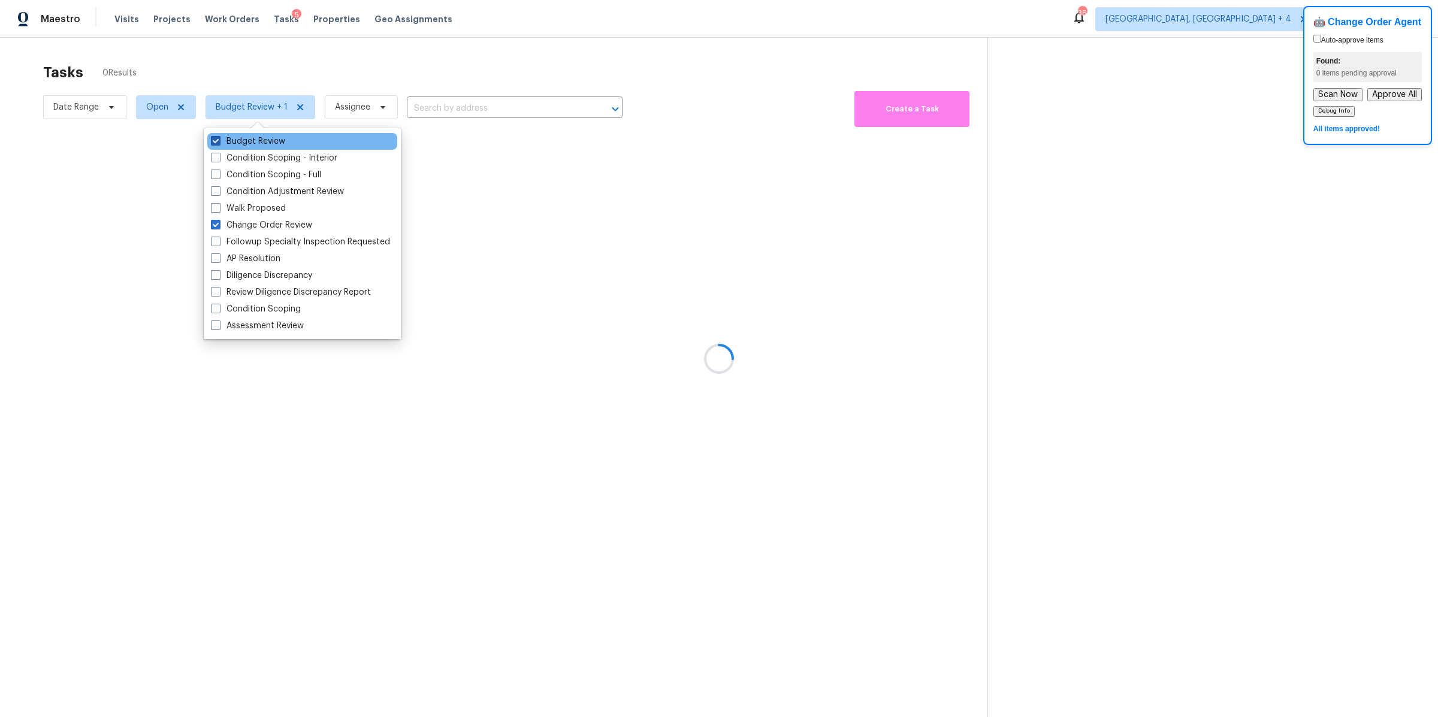
click at [216, 138] on span at bounding box center [216, 141] width 10 height 10
click at [216, 138] on input "Budget Review" at bounding box center [215, 139] width 8 height 8
checkbox input "false"
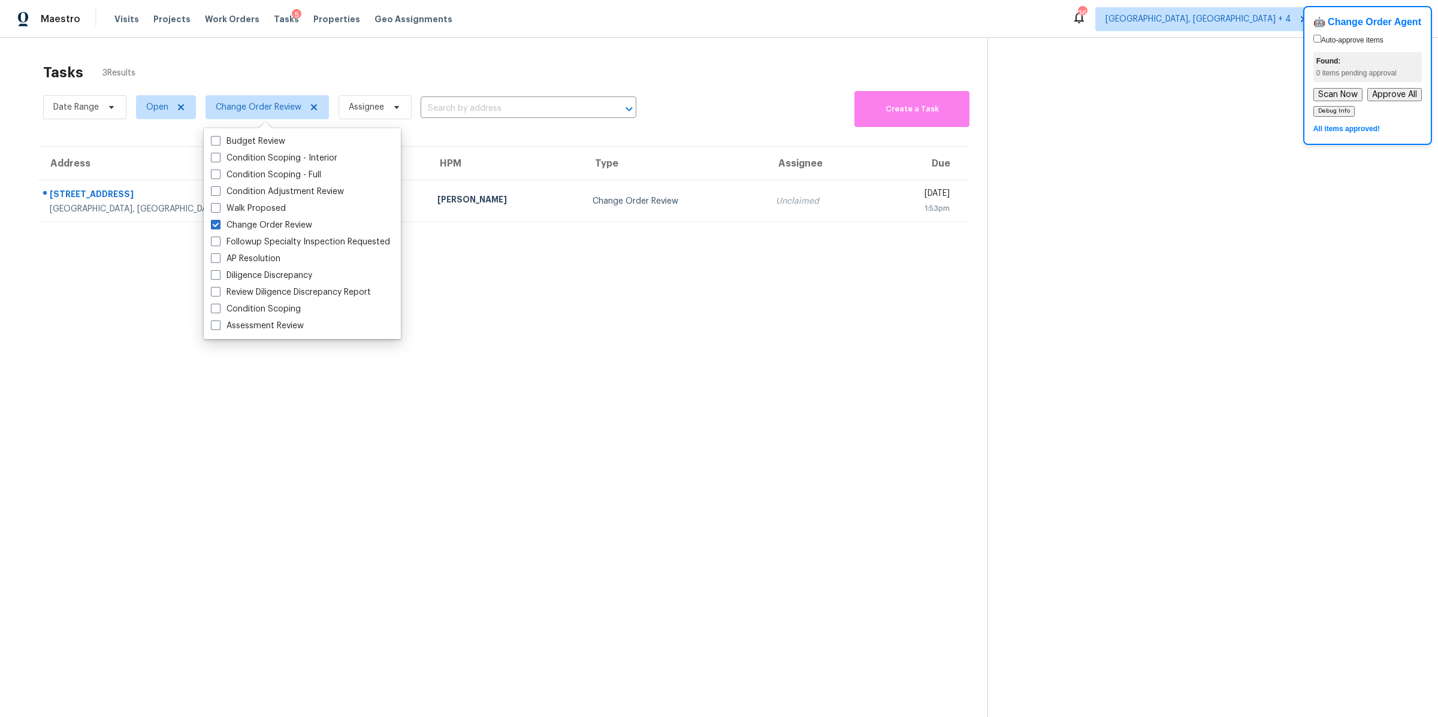
click at [306, 70] on div "Tasks 3 Results" at bounding box center [515, 72] width 944 height 31
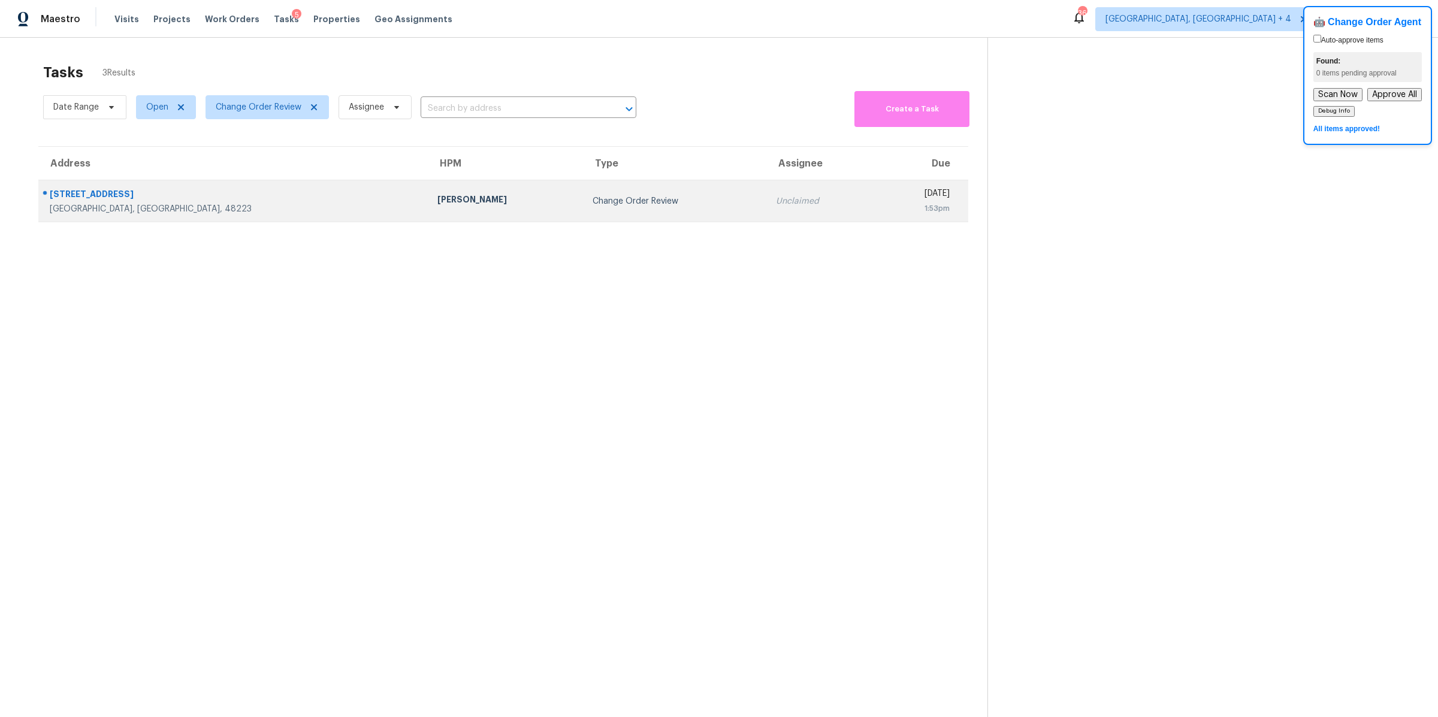
click at [583, 210] on td "Change Order Review" at bounding box center [674, 201] width 183 height 42
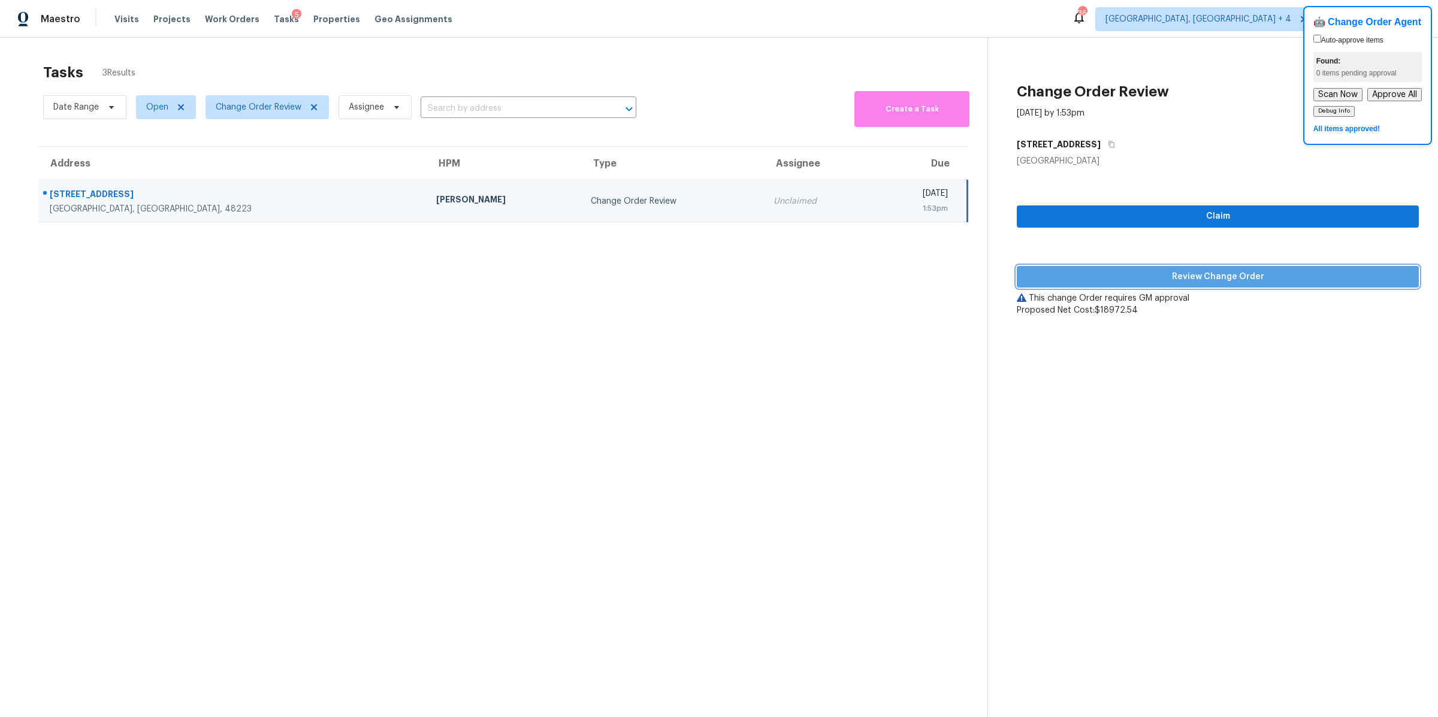
click at [1200, 280] on span "Review Change Order" at bounding box center [1218, 277] width 383 height 15
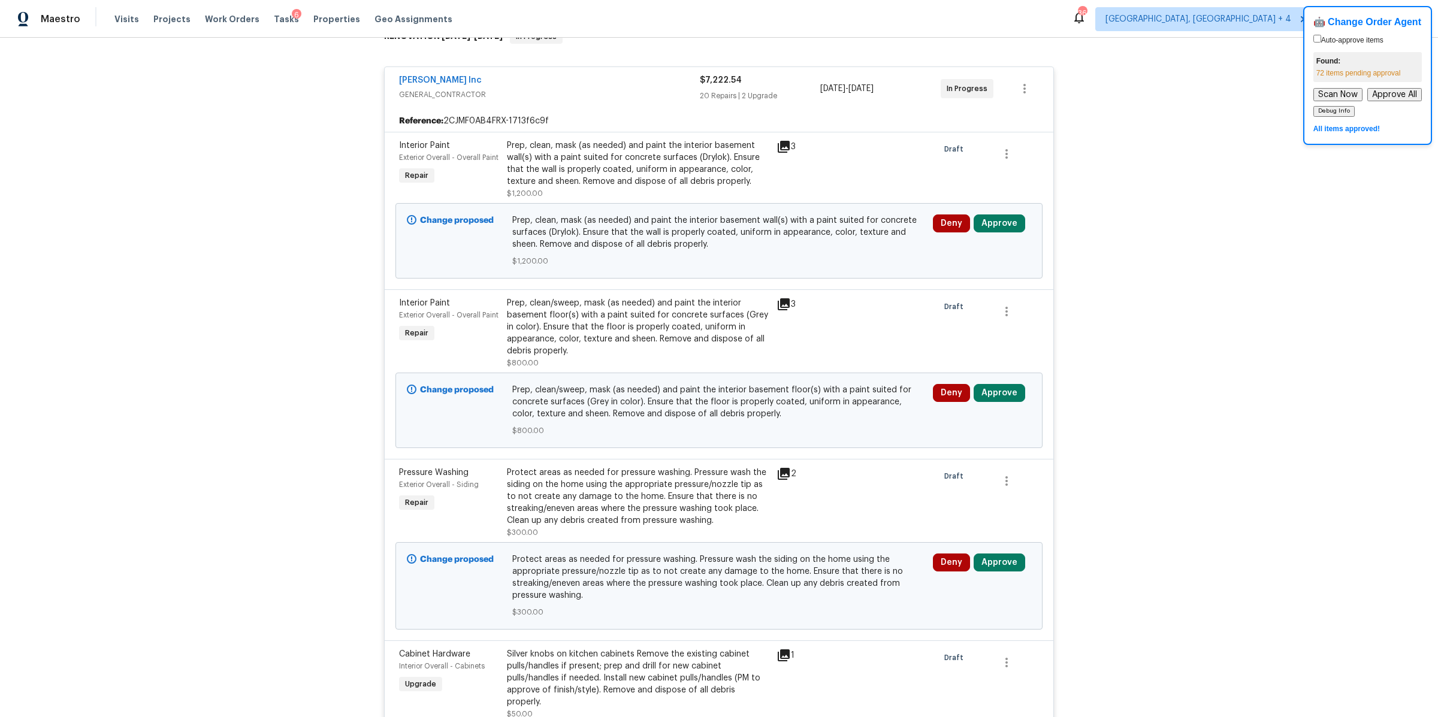
scroll to position [227, 0]
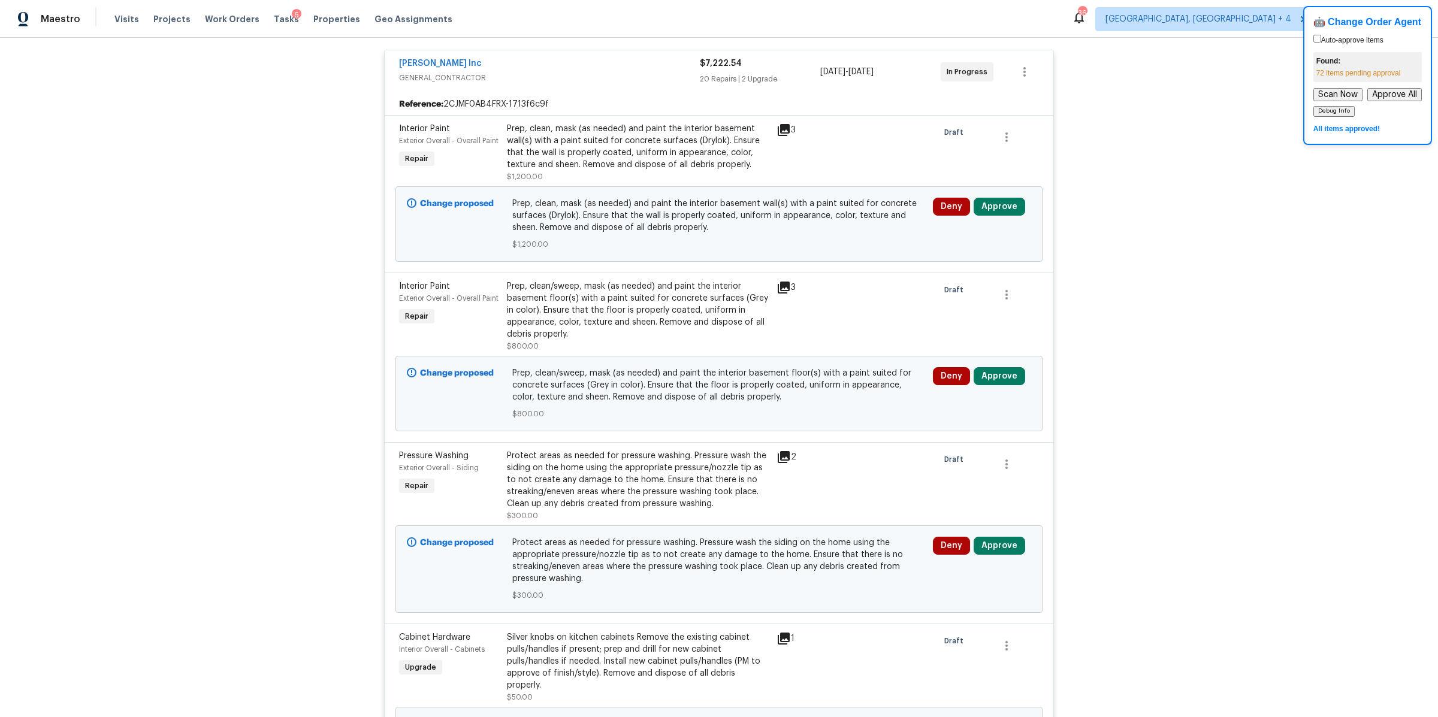
click at [785, 125] on icon at bounding box center [784, 130] width 12 height 12
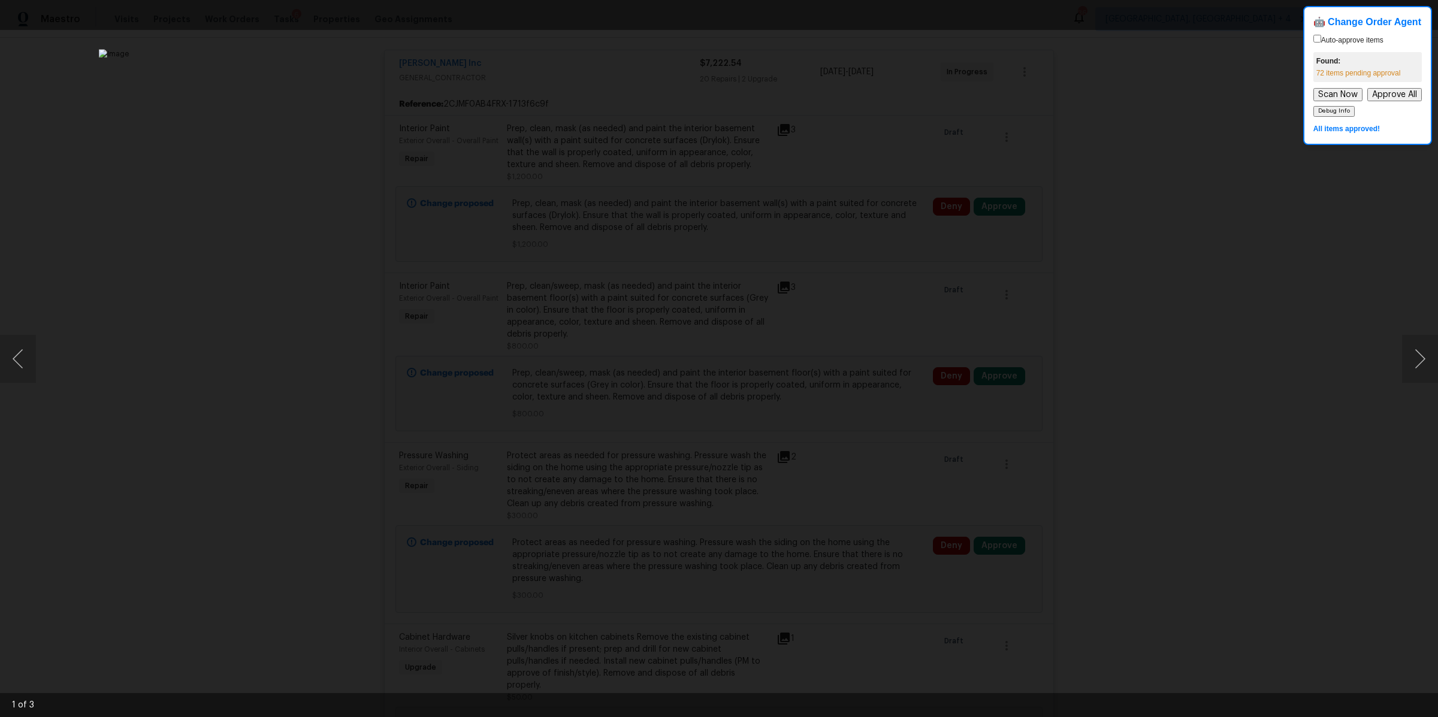
click at [1163, 400] on div "Lightbox" at bounding box center [719, 358] width 1438 height 717
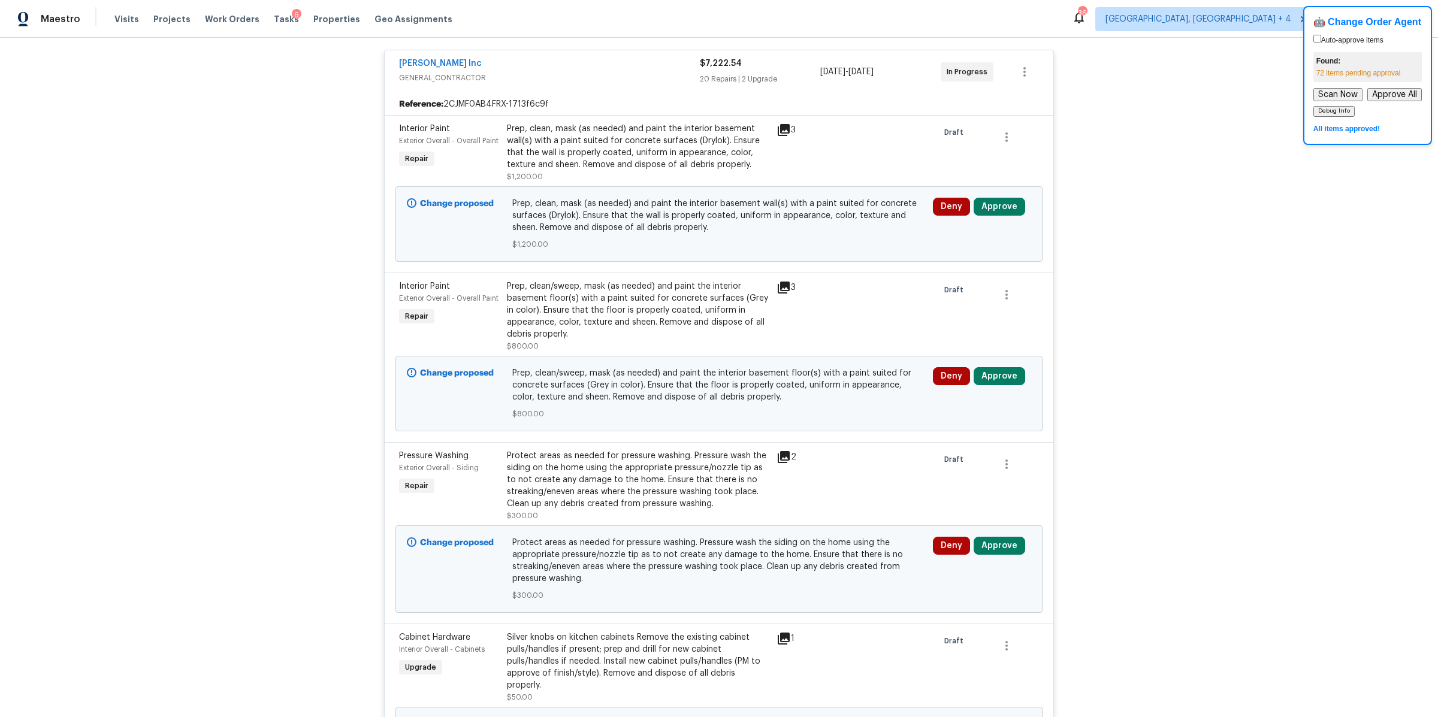
scroll to position [0, 0]
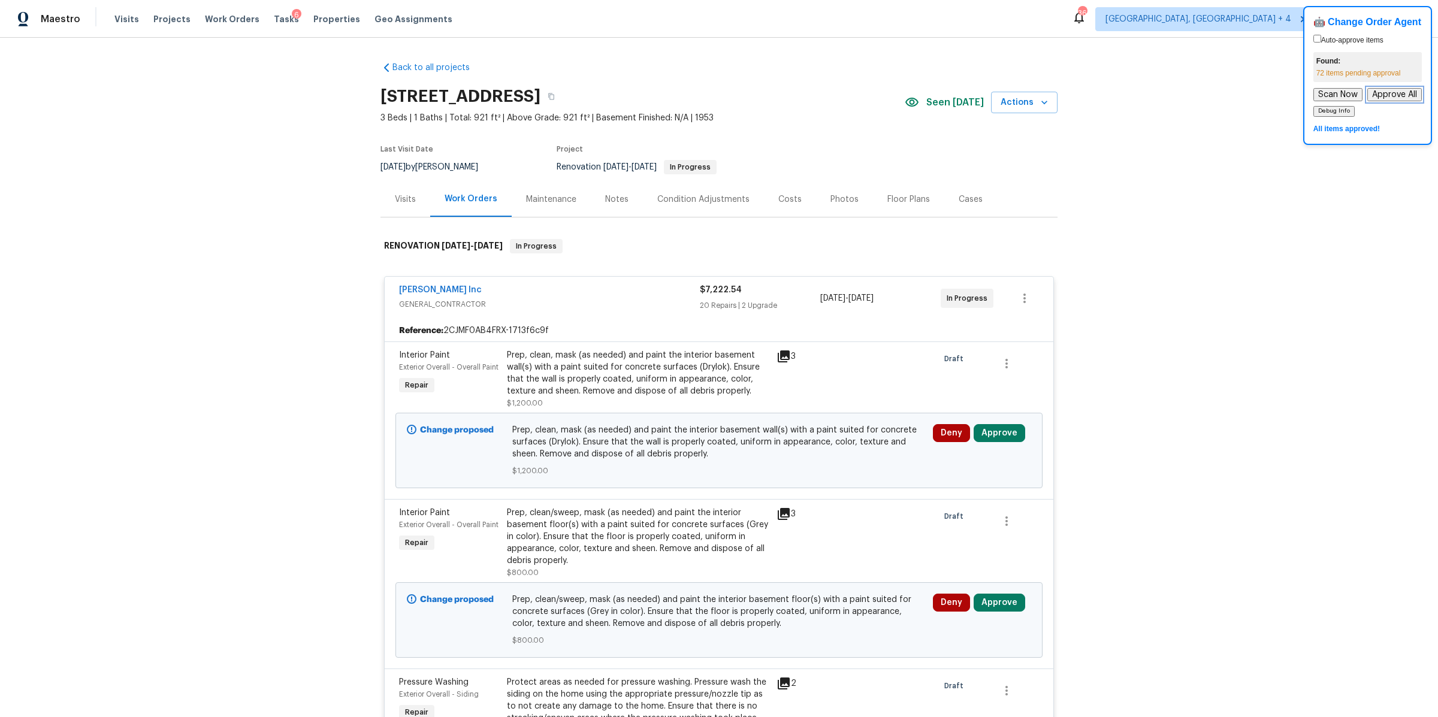
click at [1406, 95] on button "Approve All" at bounding box center [1395, 94] width 55 height 13
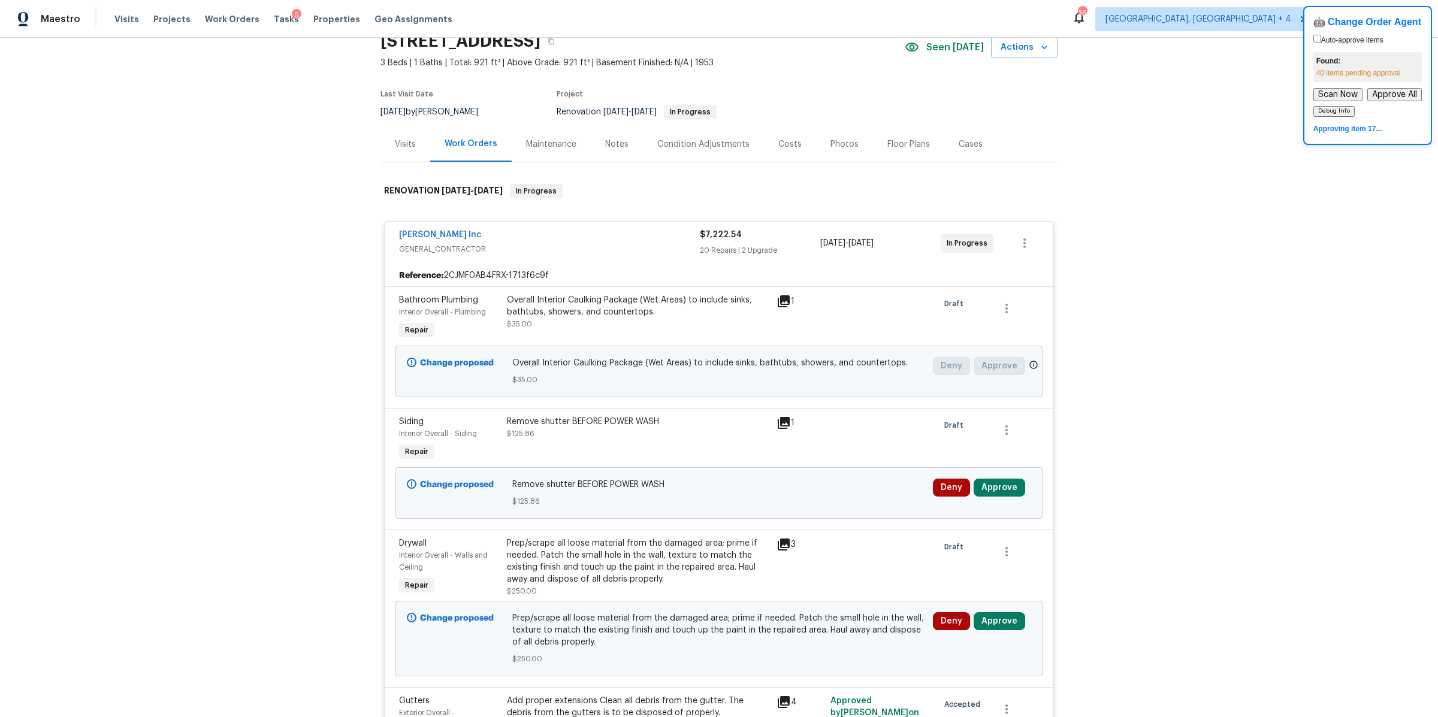
scroll to position [43, 0]
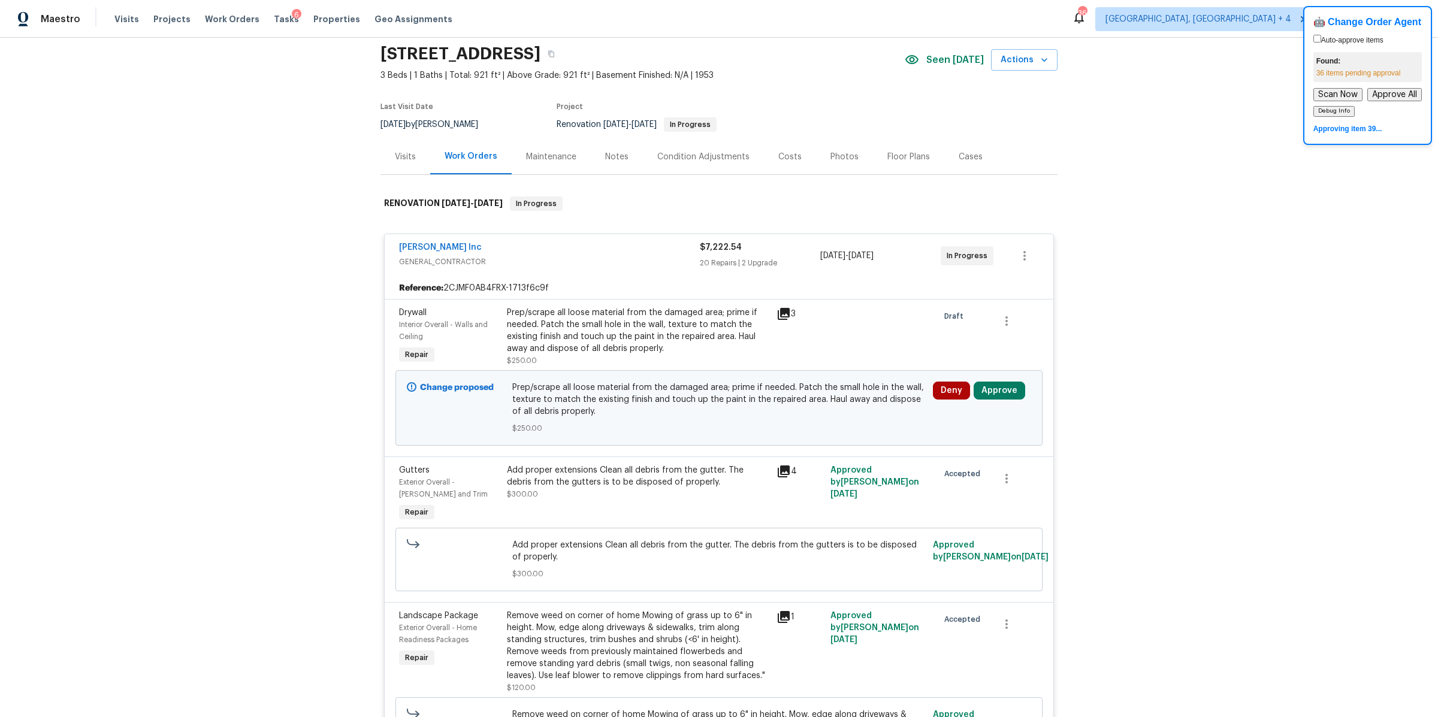
click at [277, 14] on div "Tasks 6" at bounding box center [286, 19] width 25 height 13
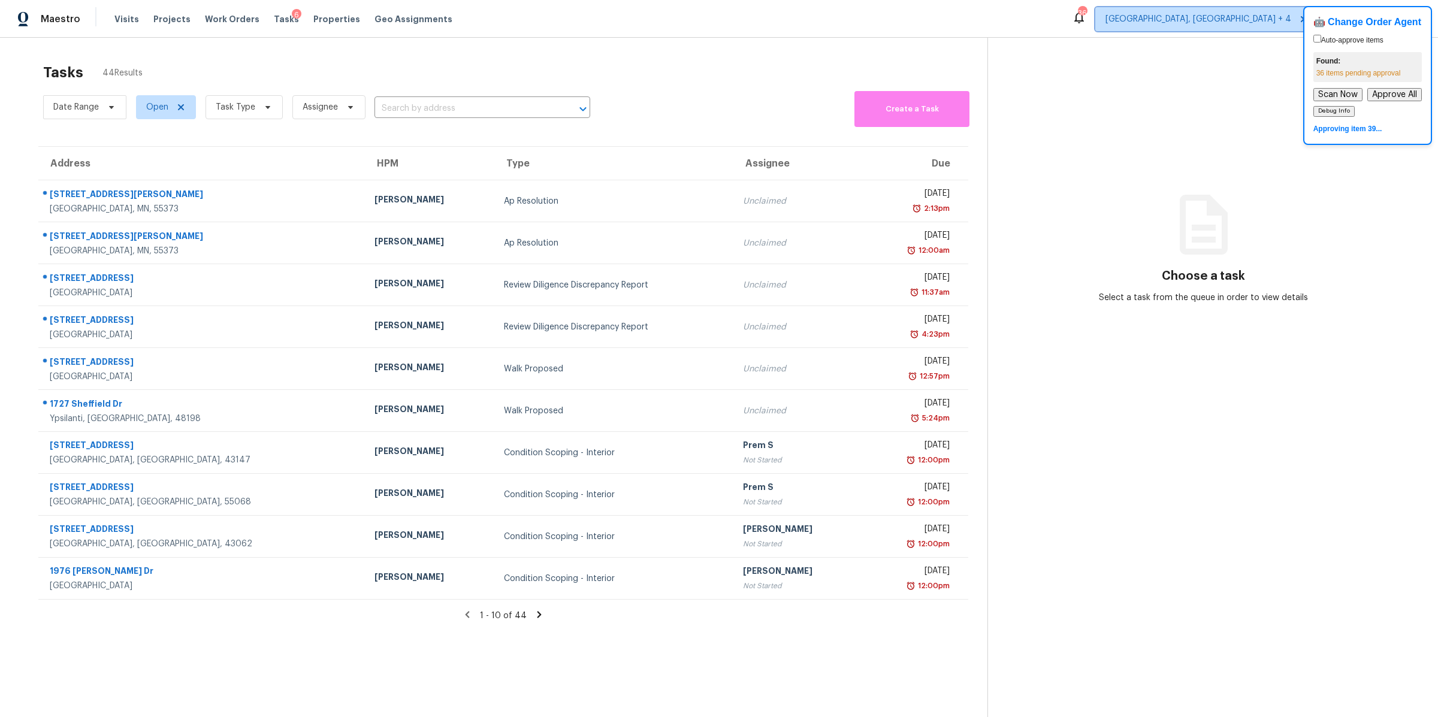
click at [1279, 16] on span "[GEOGRAPHIC_DATA], [GEOGRAPHIC_DATA] + 4" at bounding box center [1199, 19] width 186 height 12
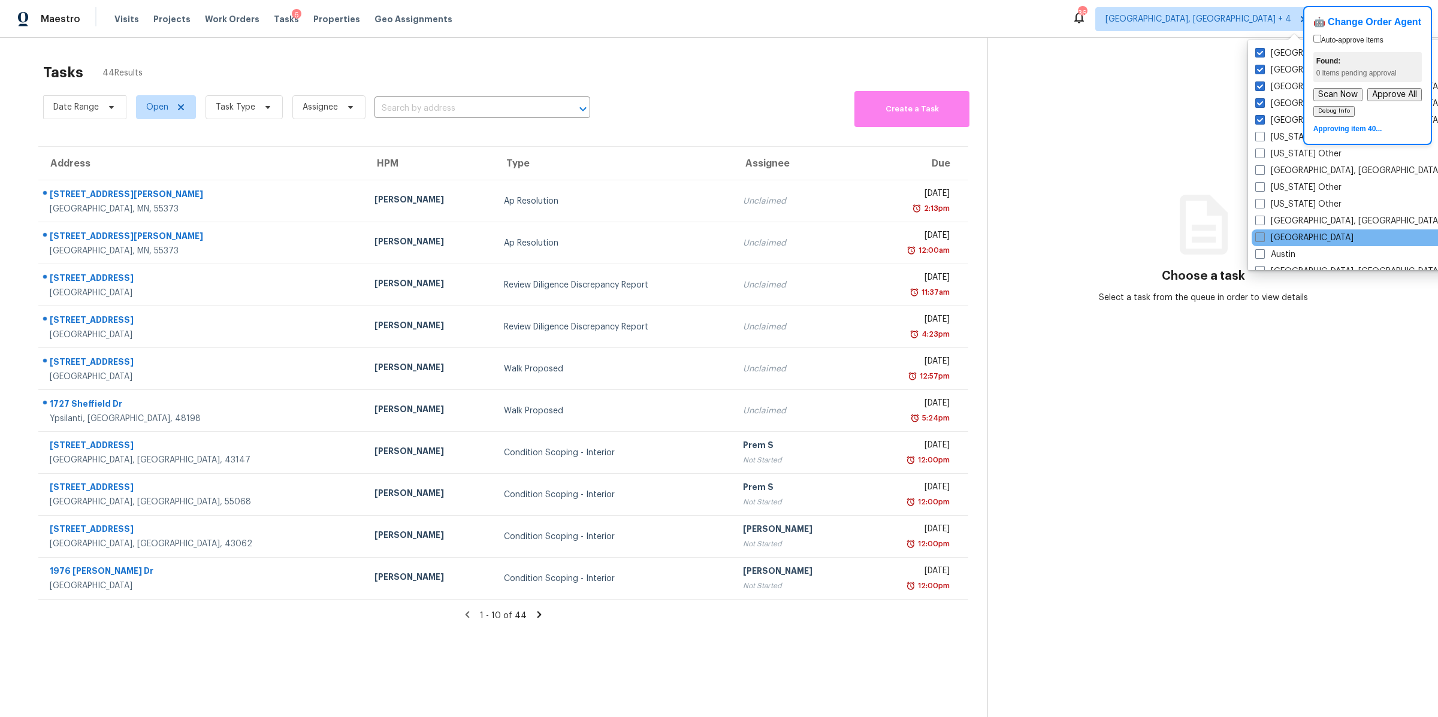
click at [1259, 239] on span at bounding box center [1260, 238] width 10 height 10
click at [1259, 239] on input "[GEOGRAPHIC_DATA]" at bounding box center [1259, 236] width 8 height 8
checkbox input "true"
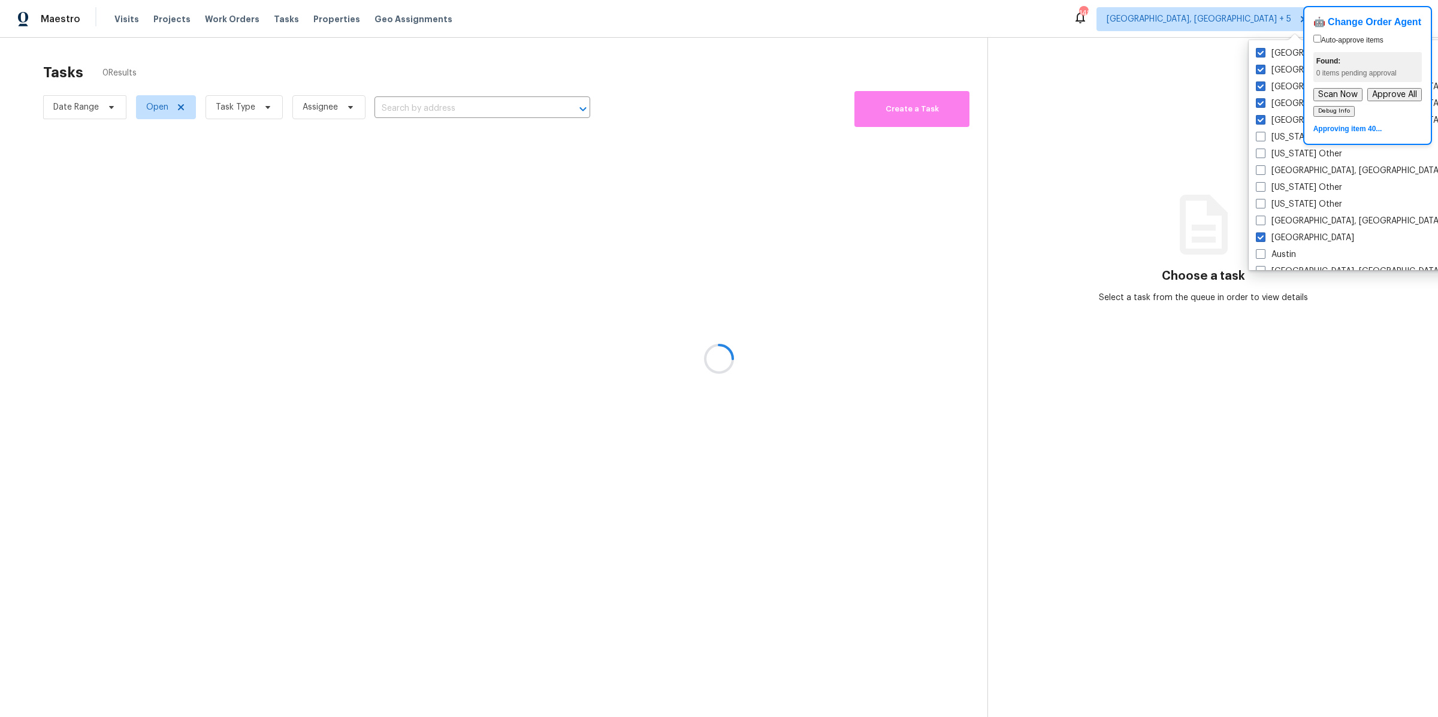
click at [252, 103] on div at bounding box center [719, 358] width 1438 height 717
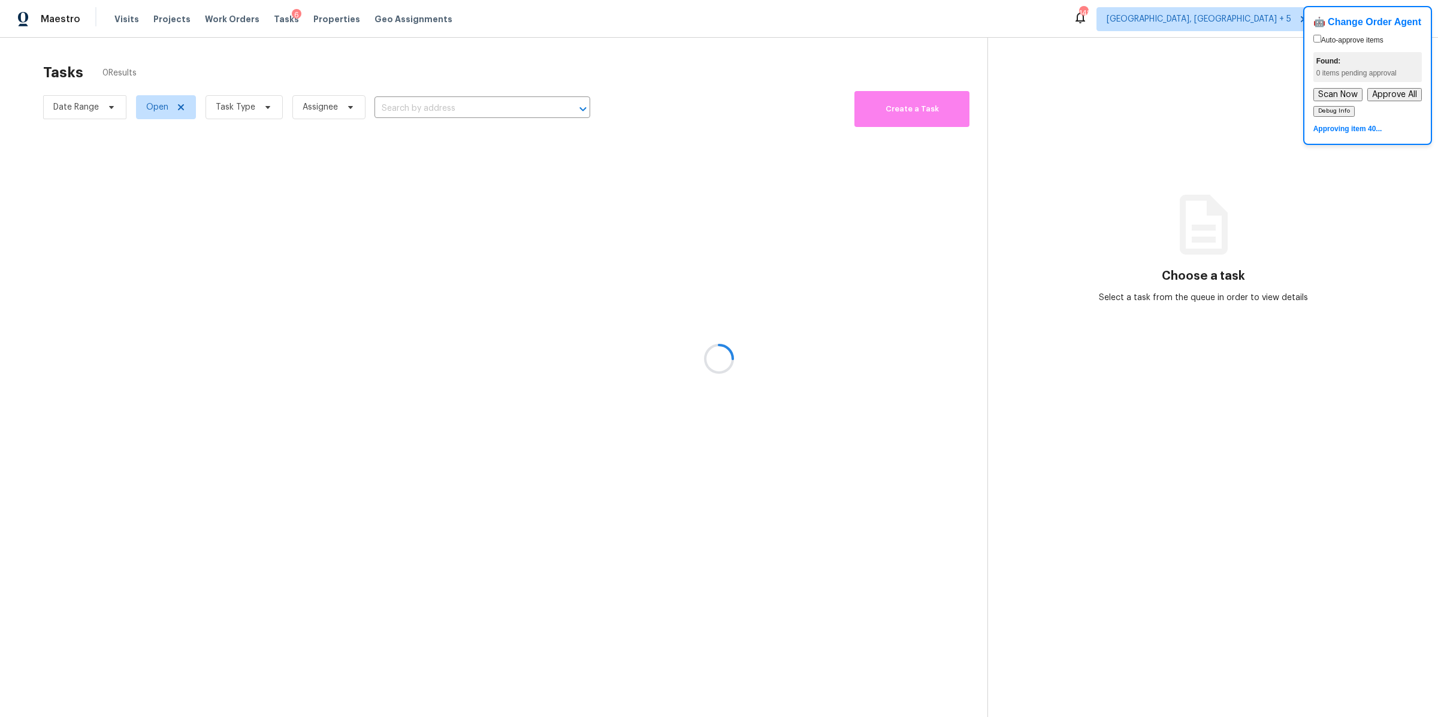
click at [258, 105] on div at bounding box center [719, 358] width 1438 height 717
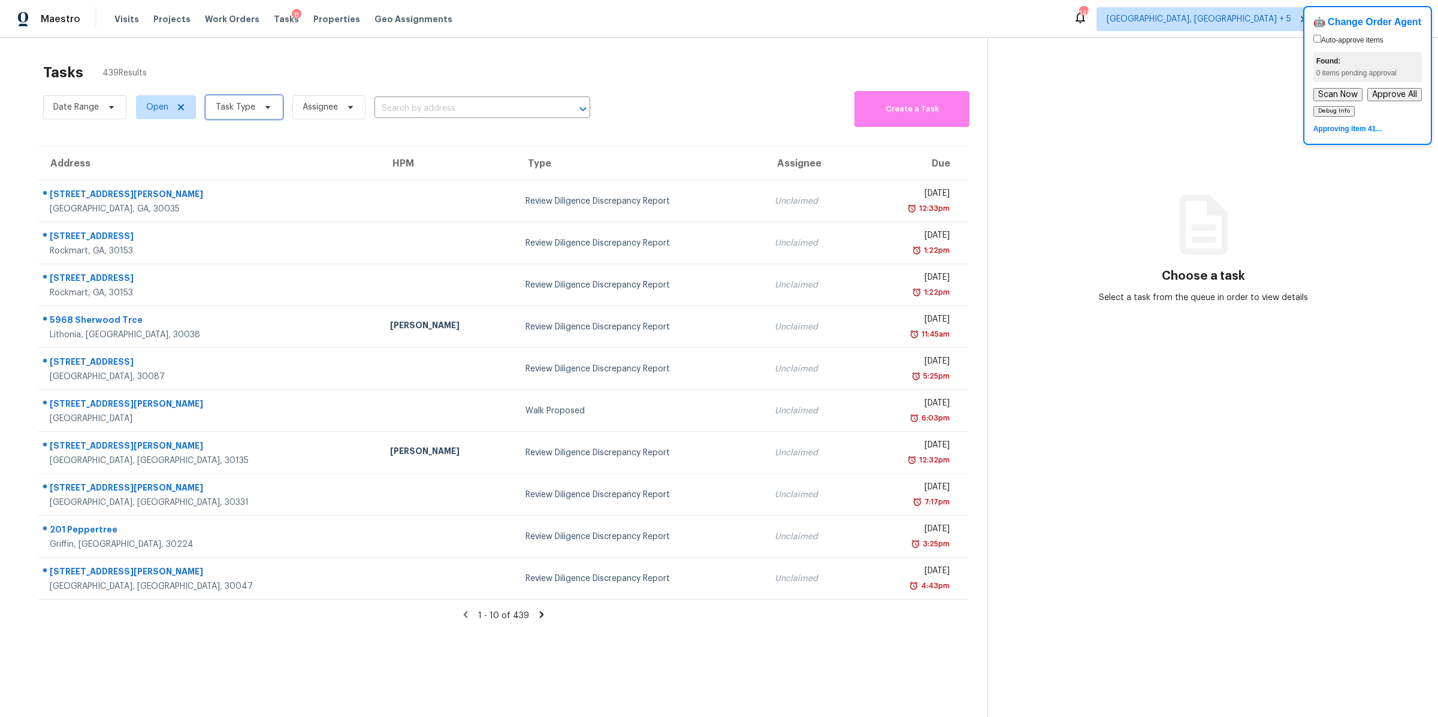
click at [265, 108] on icon at bounding box center [268, 107] width 10 height 10
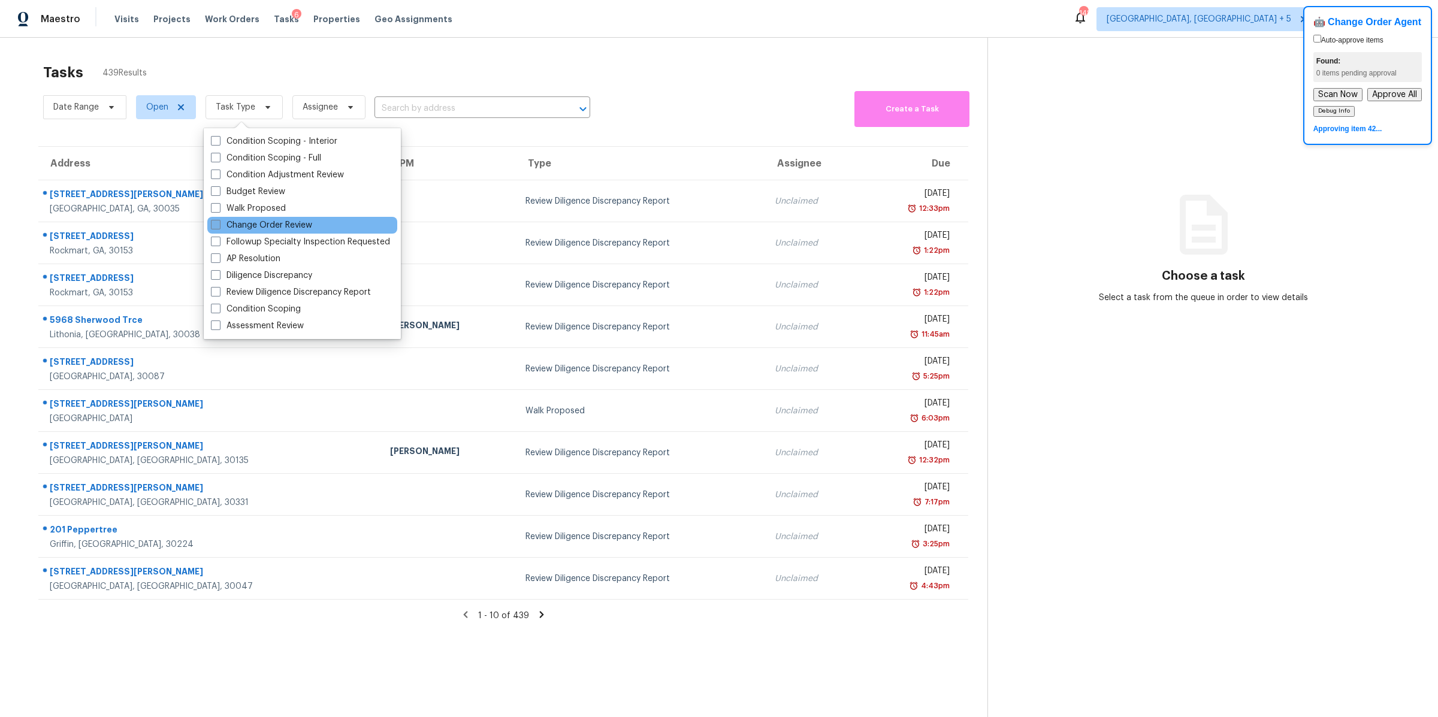
click at [213, 224] on span at bounding box center [216, 225] width 10 height 10
click at [213, 224] on input "Change Order Review" at bounding box center [215, 223] width 8 height 8
checkbox input "true"
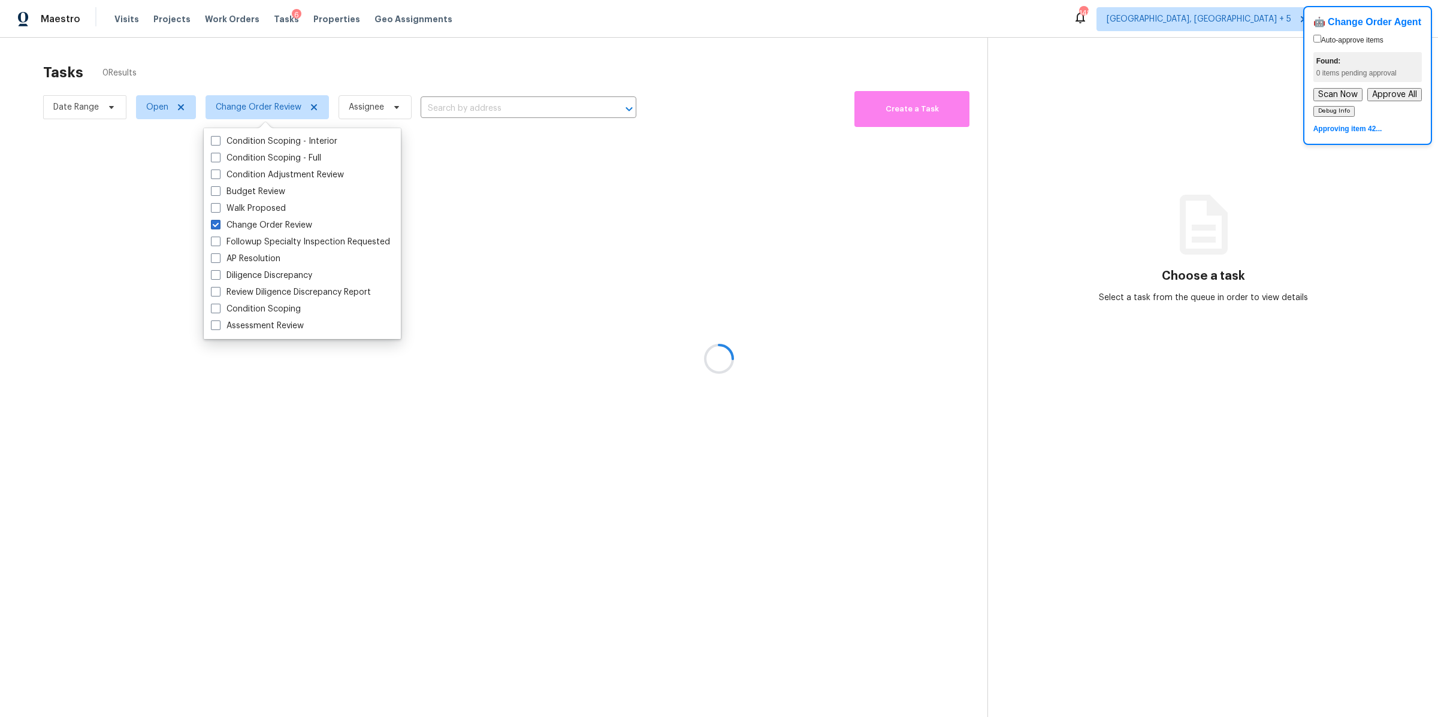
click at [698, 98] on div at bounding box center [719, 358] width 1438 height 717
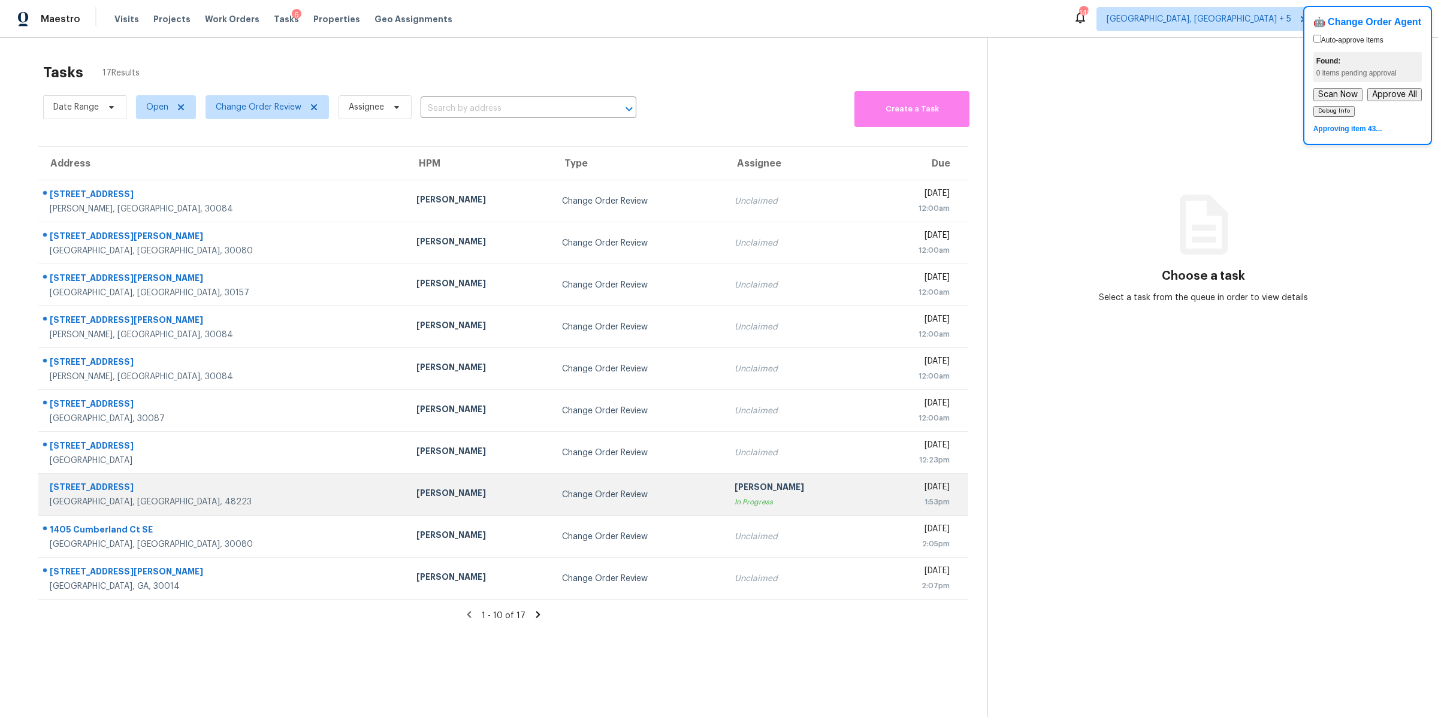
click at [880, 481] on div "[DATE]" at bounding box center [915, 488] width 70 height 15
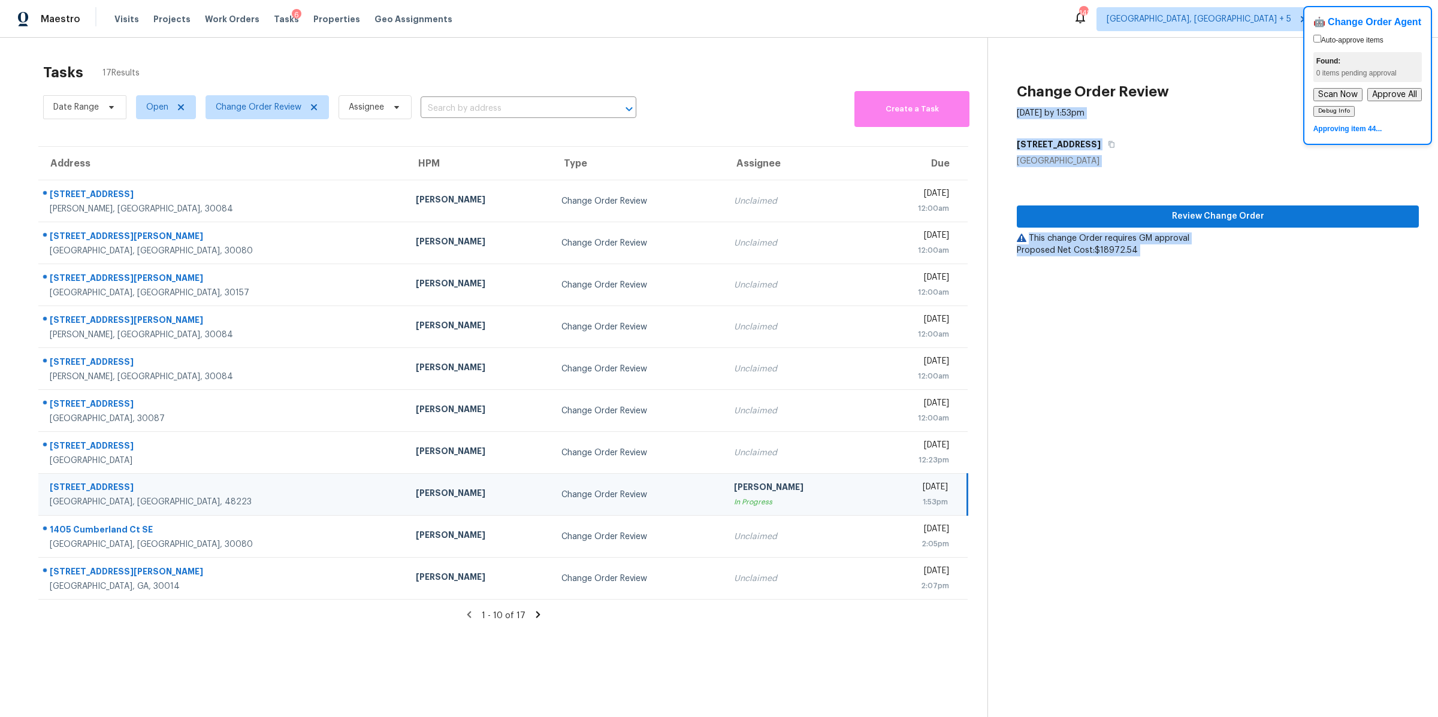
drag, startPoint x: 1349, startPoint y: 13, endPoint x: 1286, endPoint y: 40, distance: 68.2
click at [1286, 40] on body "Maestro Visits Projects Work Orders Tasks 6 Properties Geo Assignments 148 Detr…" at bounding box center [719, 358] width 1438 height 717
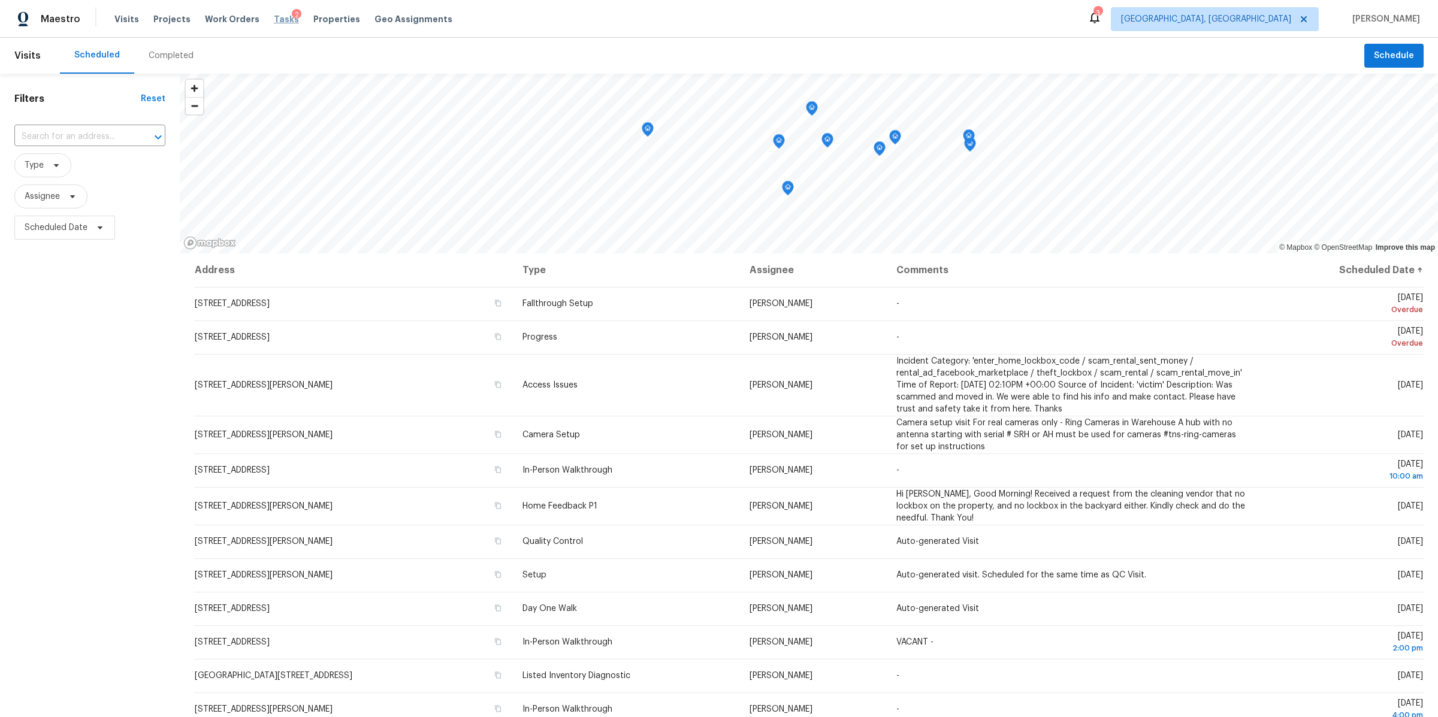
click at [274, 21] on span "Tasks" at bounding box center [286, 19] width 25 height 8
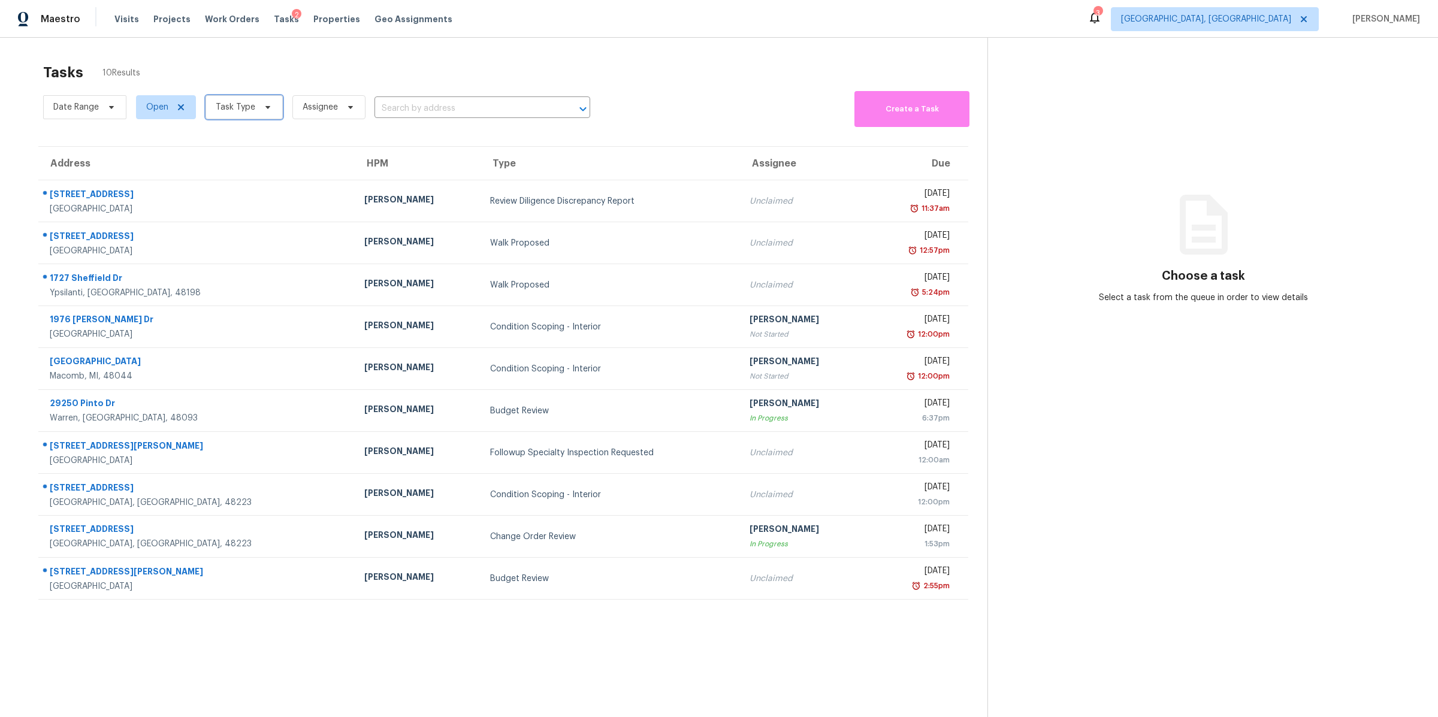
click at [236, 110] on span "Task Type" at bounding box center [236, 107] width 40 height 12
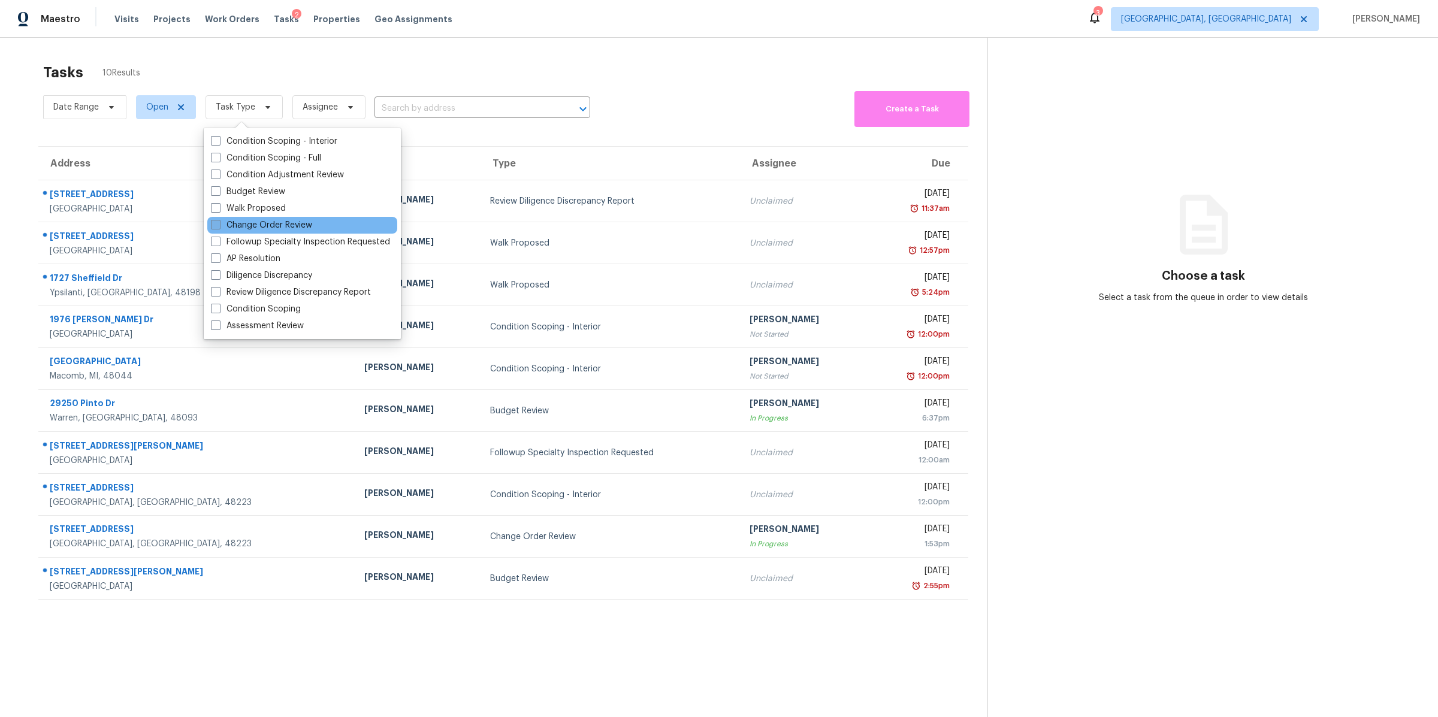
click at [216, 220] on span at bounding box center [216, 225] width 10 height 10
click at [216, 220] on input "Change Order Review" at bounding box center [215, 223] width 8 height 8
checkbox input "true"
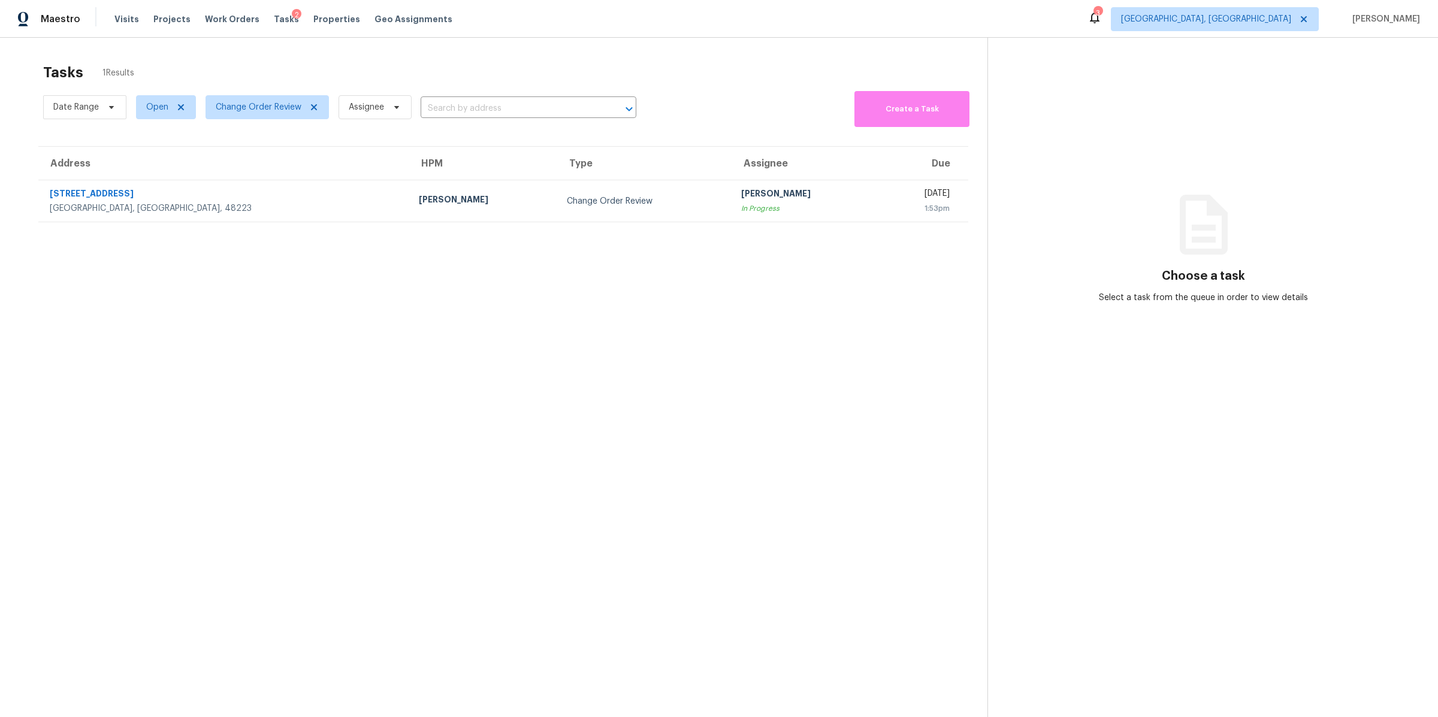
click at [693, 245] on section "Tasks 1 Results Date Range Open Change Order Review Assignee ​ Create a Task Ad…" at bounding box center [503, 406] width 968 height 698
click at [1280, 24] on span "Detroit, MI" at bounding box center [1206, 19] width 170 height 12
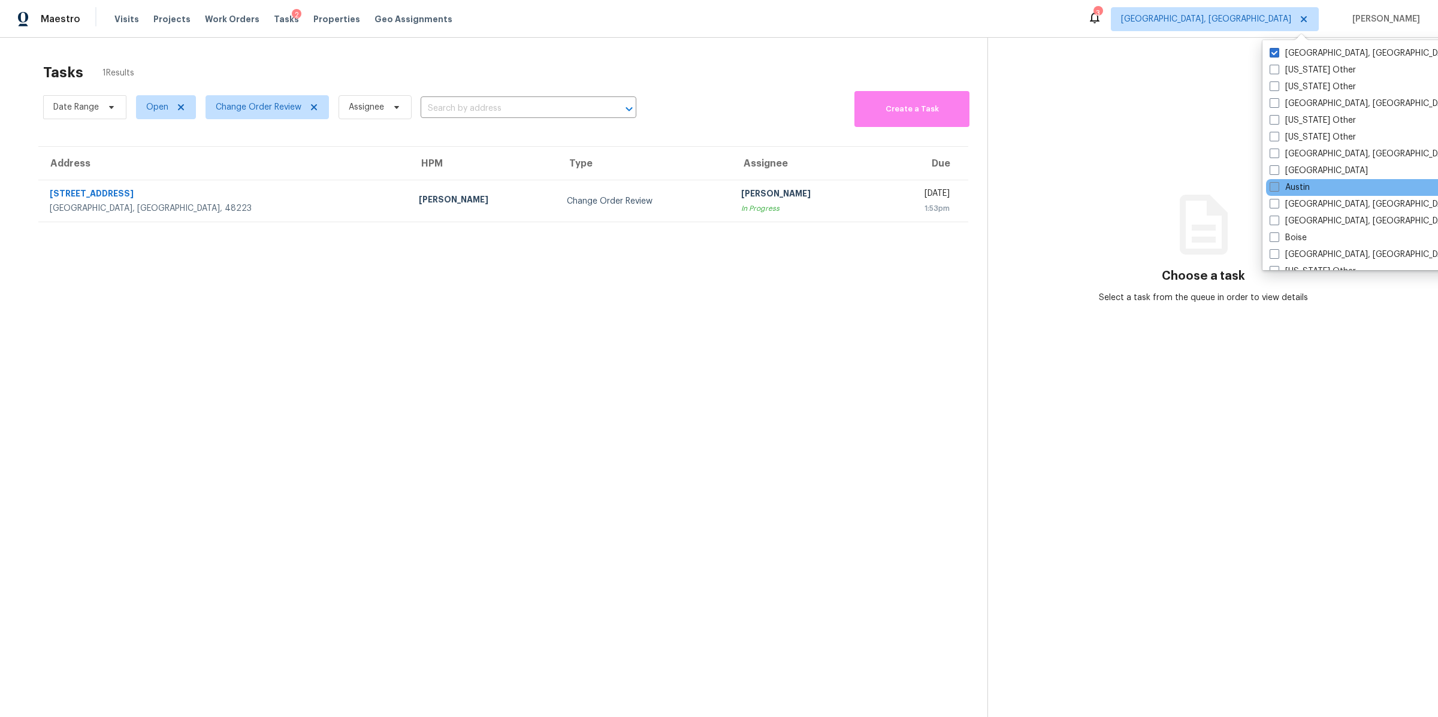
click at [1281, 189] on label "Austin" at bounding box center [1290, 188] width 40 height 12
click at [1278, 189] on input "Austin" at bounding box center [1274, 186] width 8 height 8
checkbox input "true"
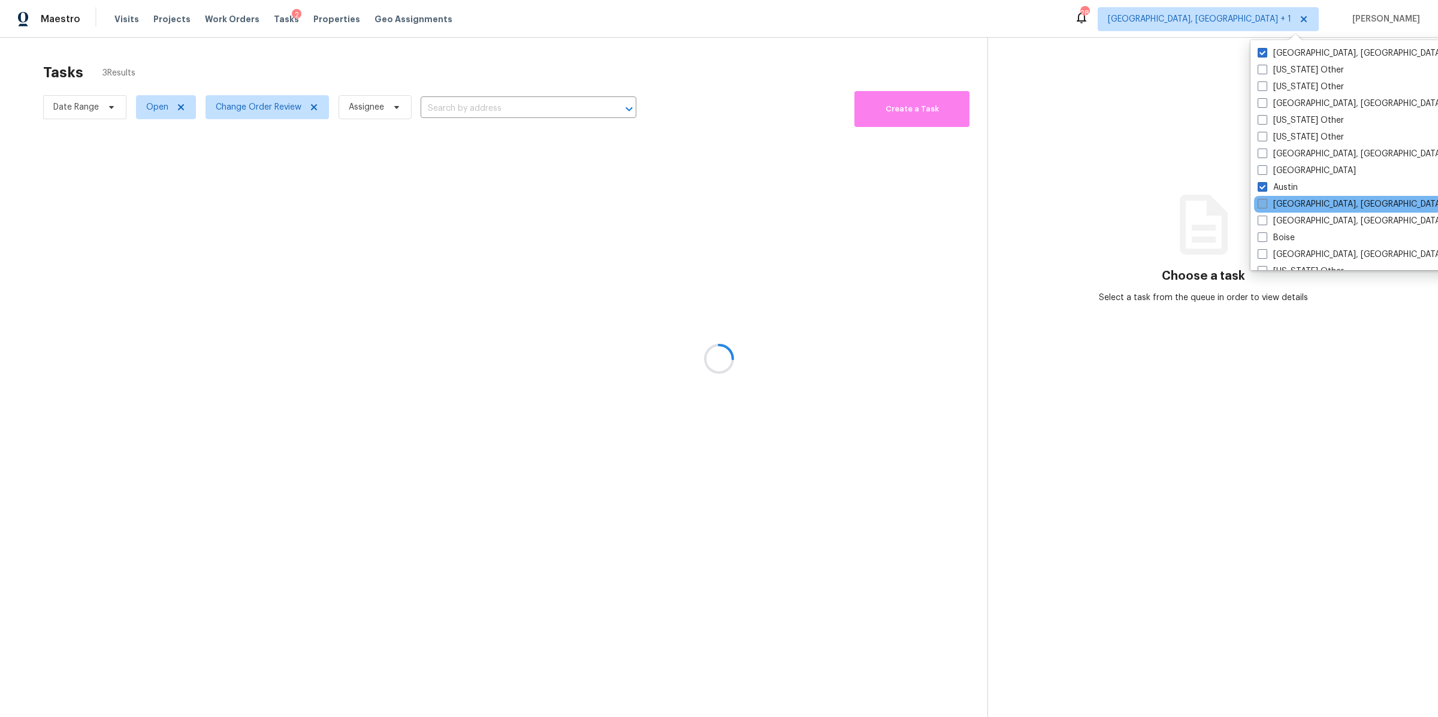
click at [1268, 204] on label "Baltimore, MD" at bounding box center [1351, 204] width 186 height 12
click at [1266, 204] on input "Baltimore, MD" at bounding box center [1262, 202] width 8 height 8
checkbox input "true"
click at [1266, 224] on label "[GEOGRAPHIC_DATA], [GEOGRAPHIC_DATA]" at bounding box center [1349, 221] width 186 height 12
click at [1264, 223] on input "[GEOGRAPHIC_DATA], [GEOGRAPHIC_DATA]" at bounding box center [1260, 219] width 8 height 8
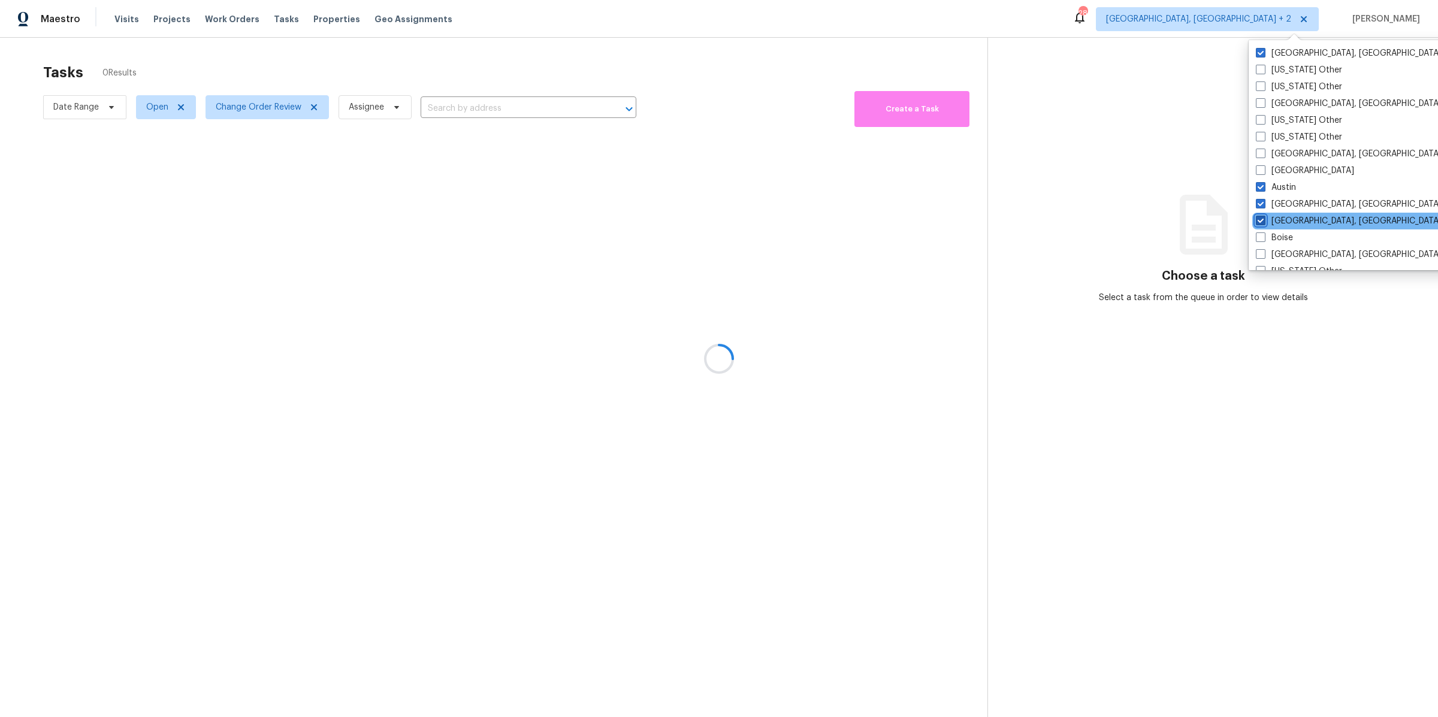
checkbox input "true"
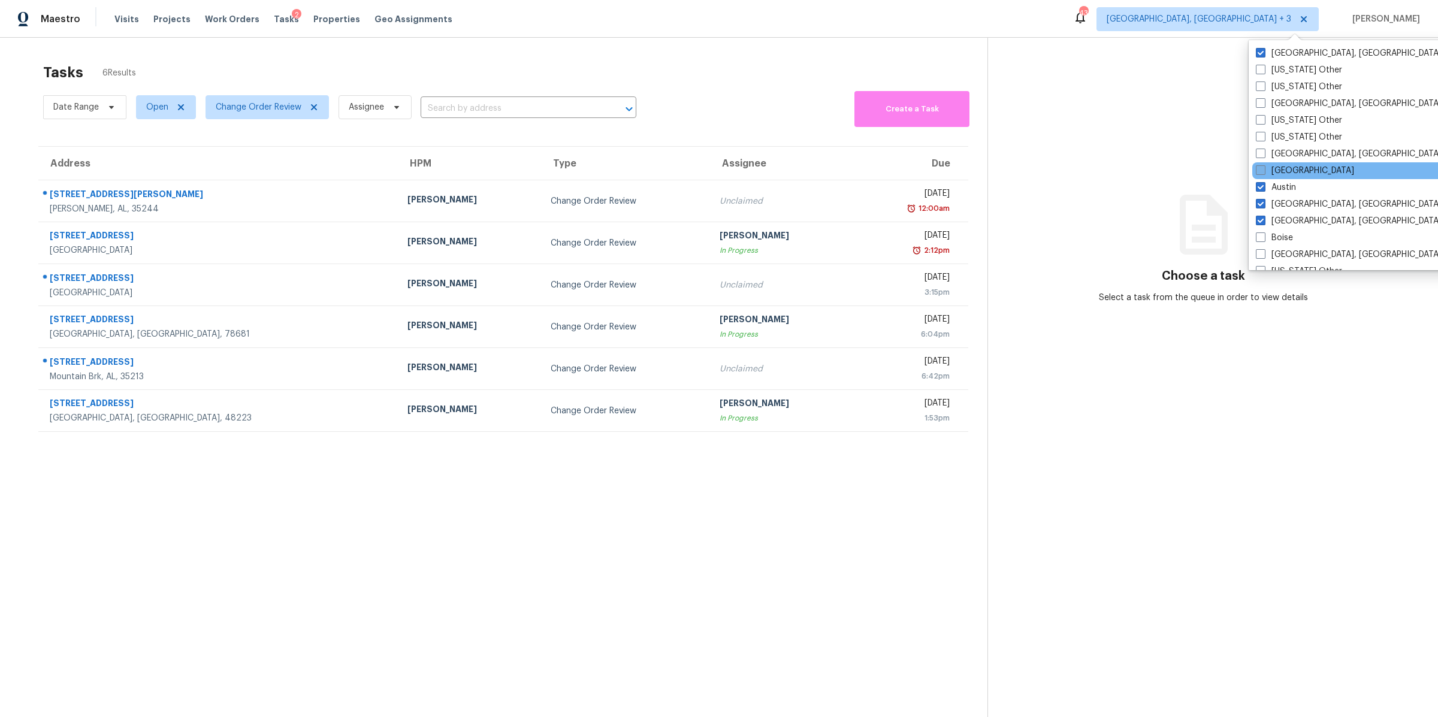
click at [1258, 168] on span at bounding box center [1261, 170] width 10 height 10
click at [1258, 168] on input "[GEOGRAPHIC_DATA]" at bounding box center [1260, 169] width 8 height 8
checkbox input "true"
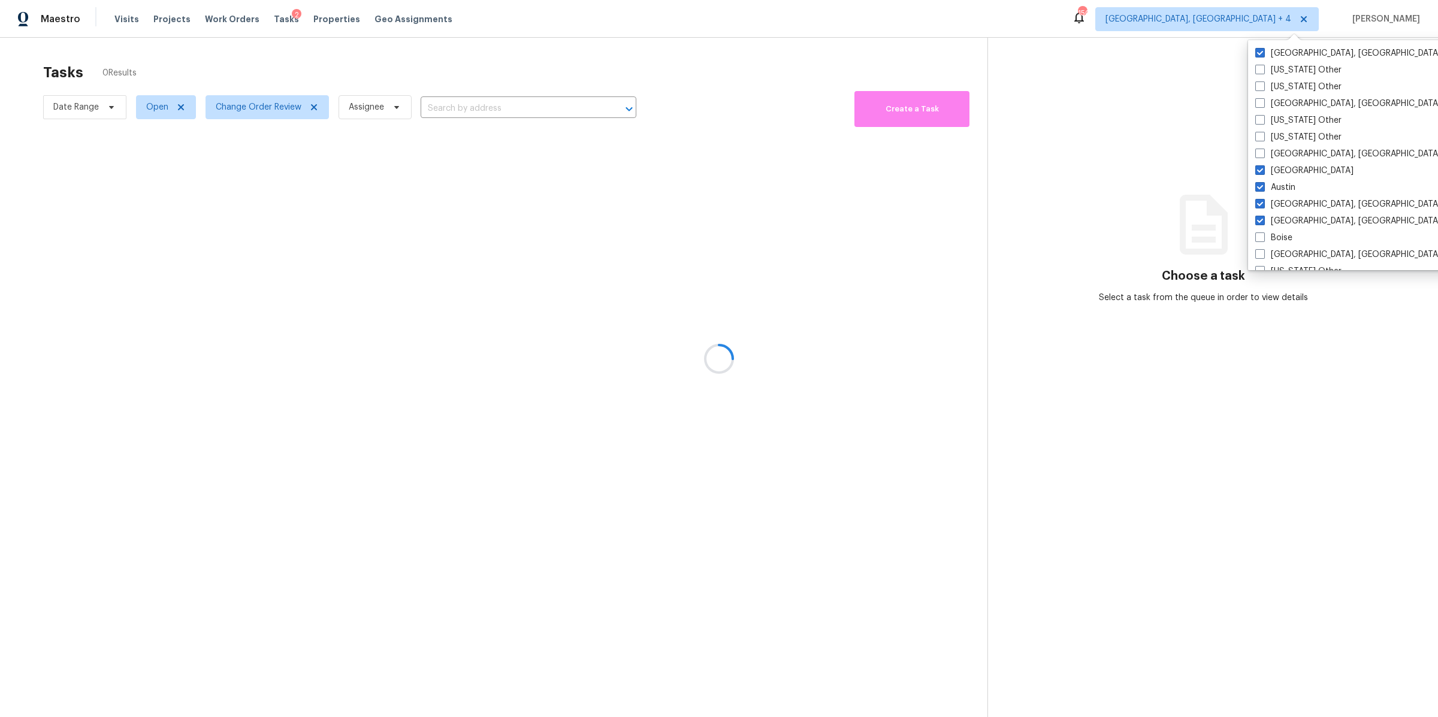
click at [720, 114] on div at bounding box center [719, 358] width 1438 height 717
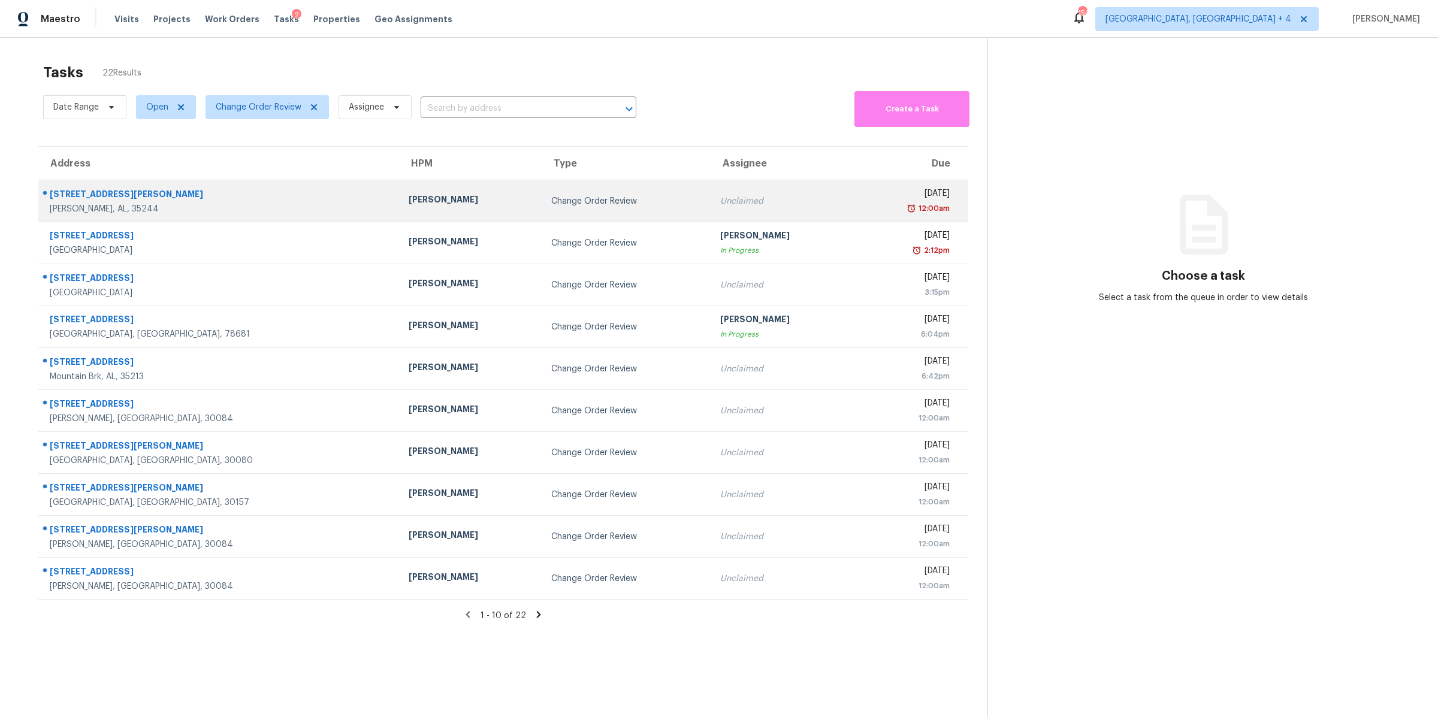
click at [551, 202] on div "Change Order Review" at bounding box center [626, 201] width 150 height 12
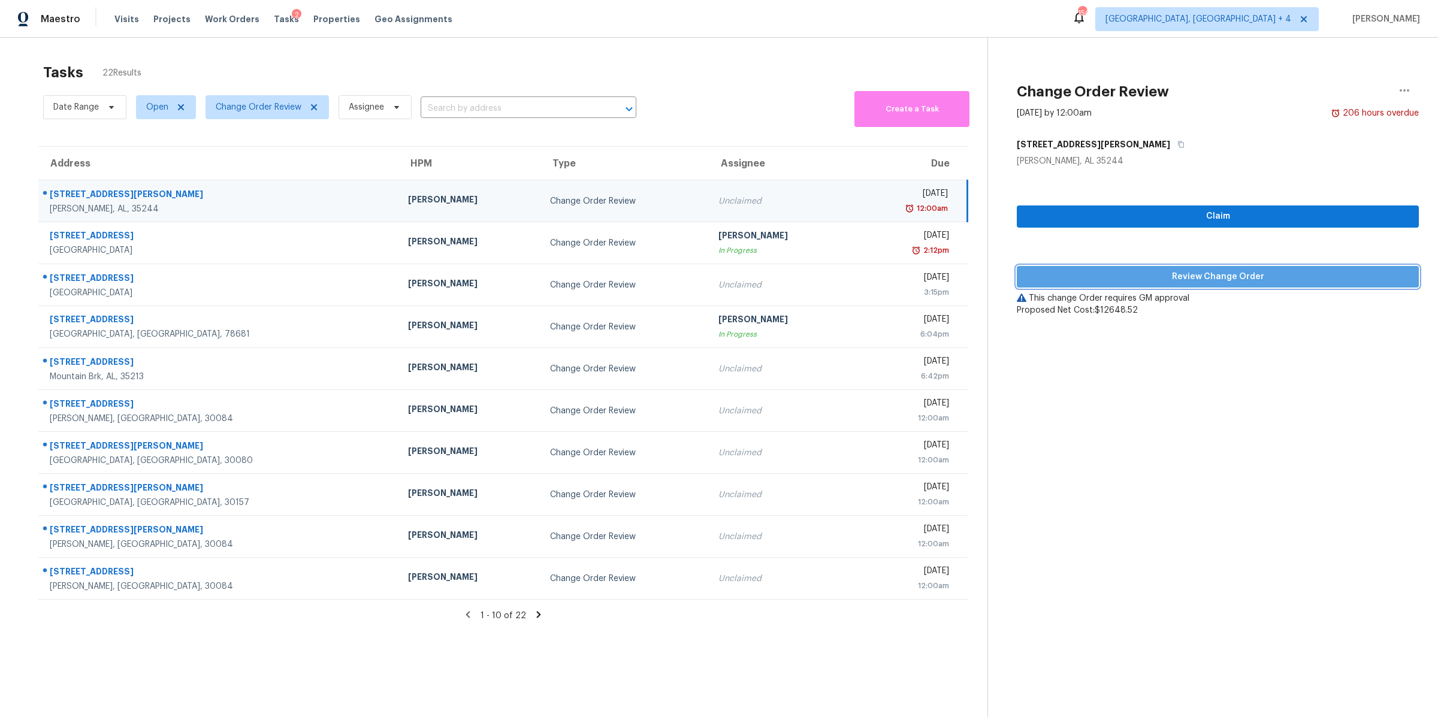
click at [1164, 275] on span "Review Change Order" at bounding box center [1218, 277] width 383 height 15
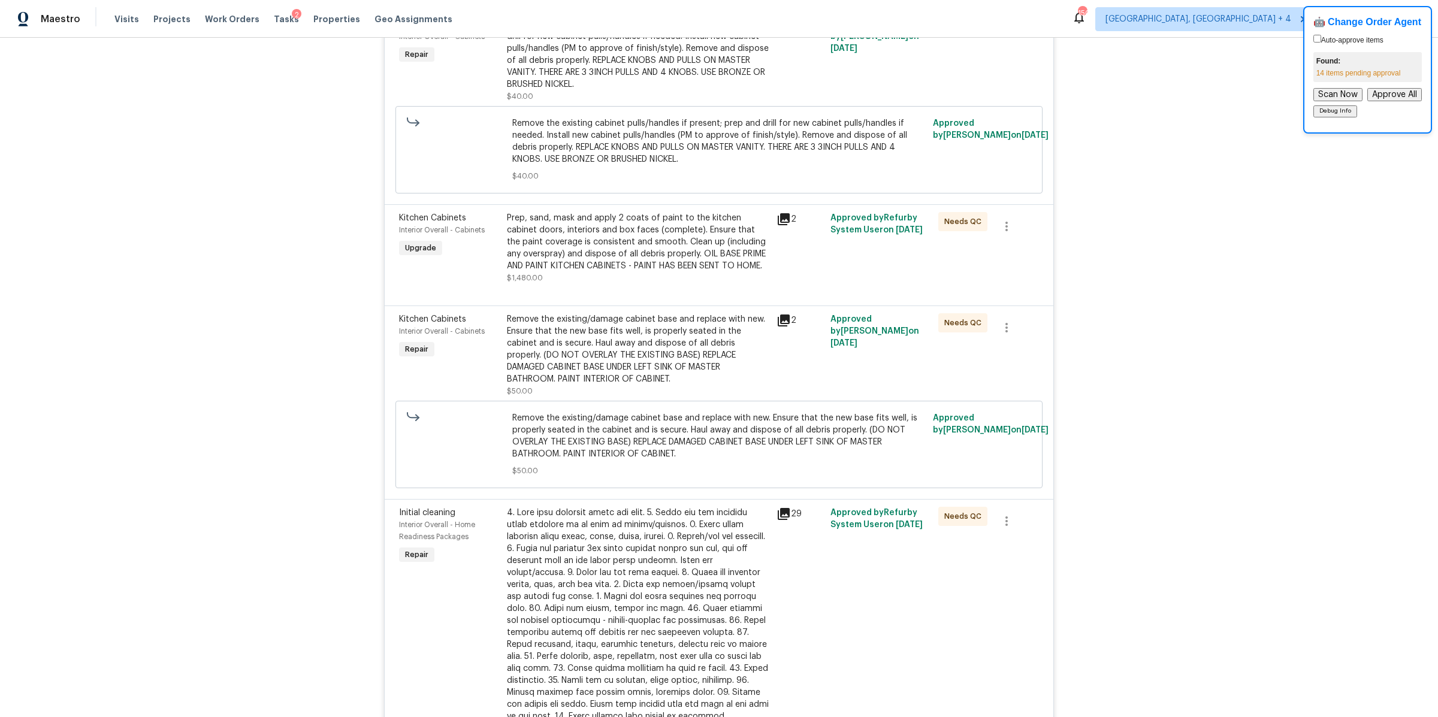
scroll to position [1912, 0]
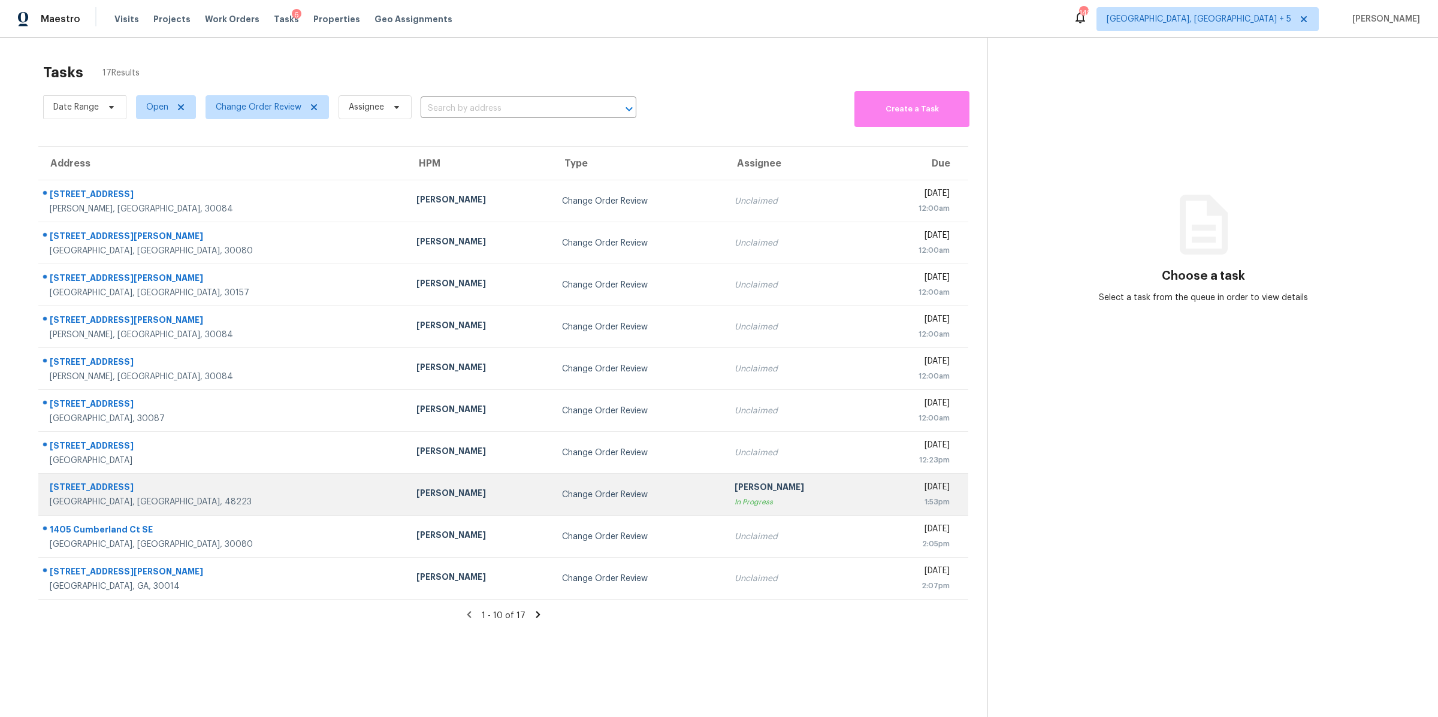
click at [880, 502] on div "1:53pm" at bounding box center [915, 502] width 70 height 12
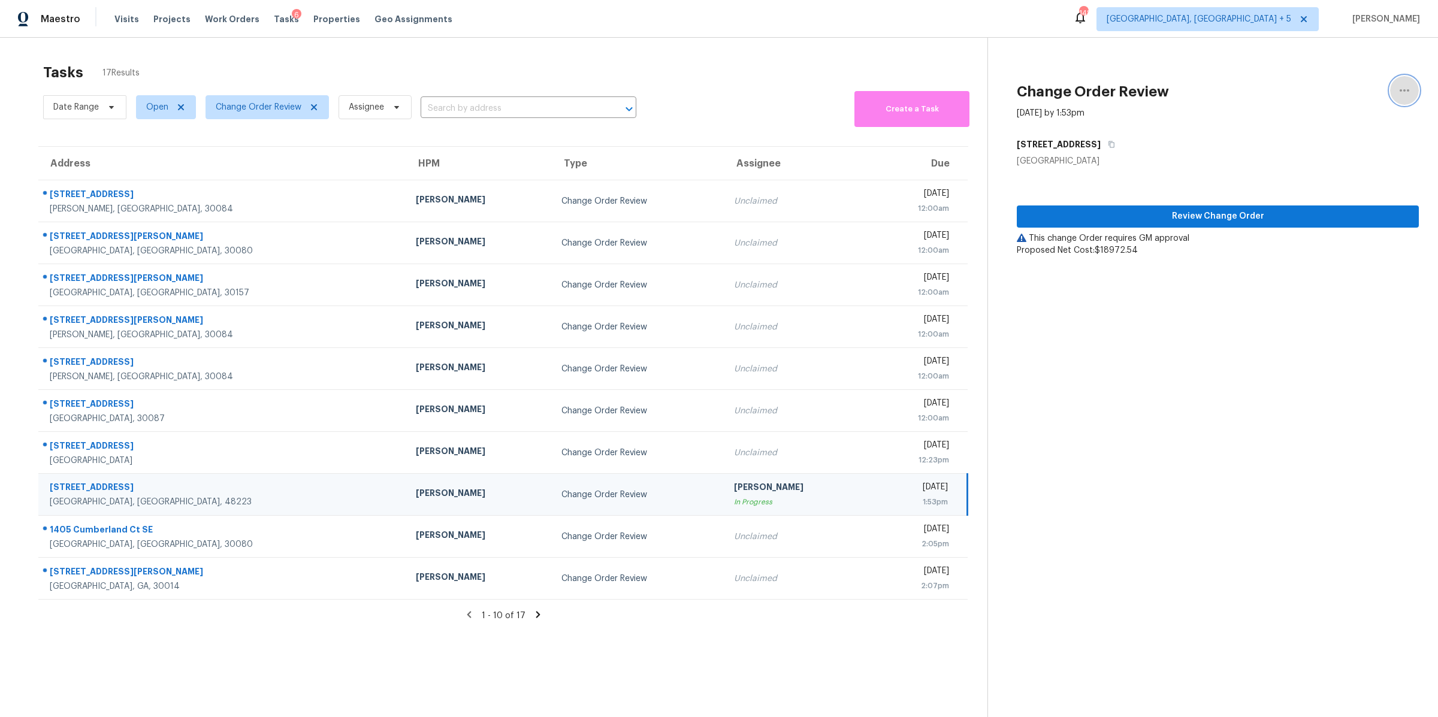
click at [1410, 86] on icon "button" at bounding box center [1404, 90] width 14 height 14
click at [1338, 92] on div "Unclaim this task" at bounding box center [1336, 93] width 93 height 12
click at [1291, 16] on span "[GEOGRAPHIC_DATA], [GEOGRAPHIC_DATA] + 5" at bounding box center [1199, 19] width 185 height 12
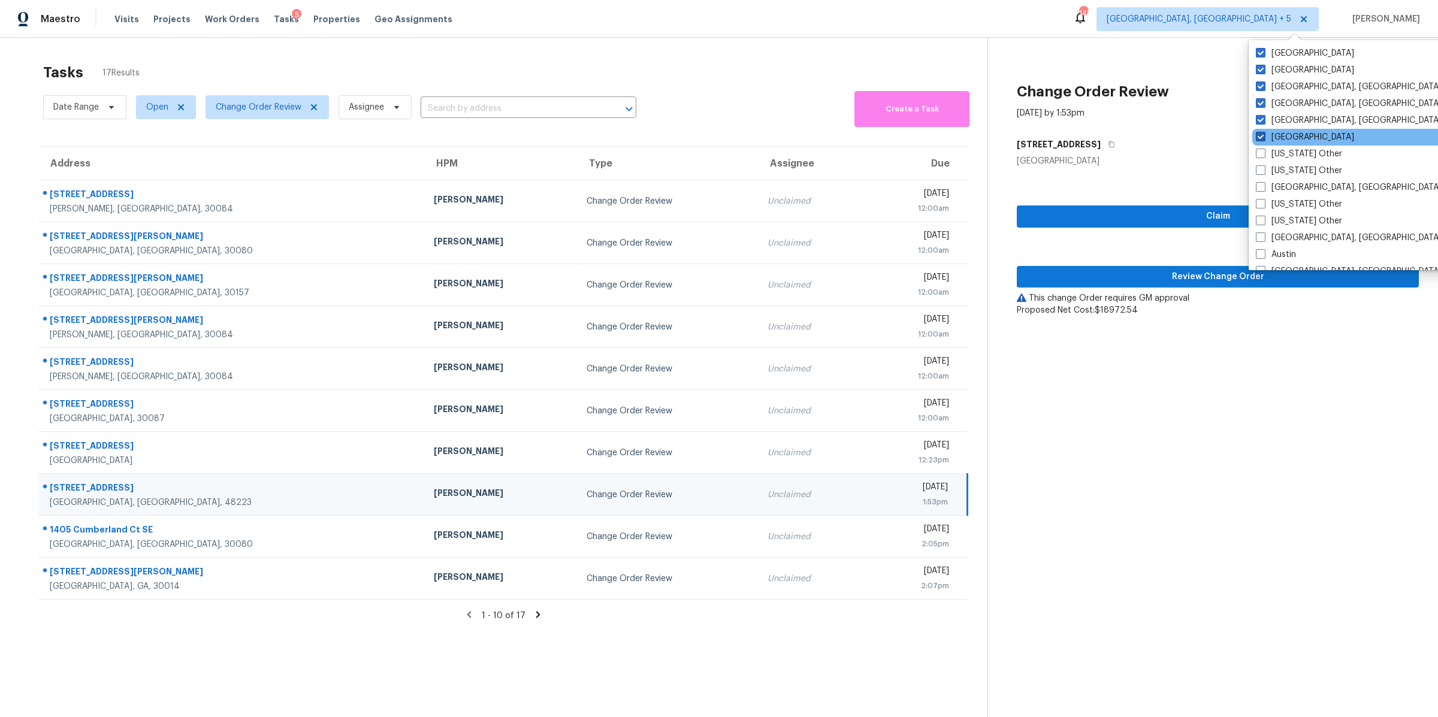
click at [1261, 134] on span at bounding box center [1261, 137] width 10 height 10
click at [1261, 134] on input "[GEOGRAPHIC_DATA]" at bounding box center [1260, 135] width 8 height 8
checkbox input "false"
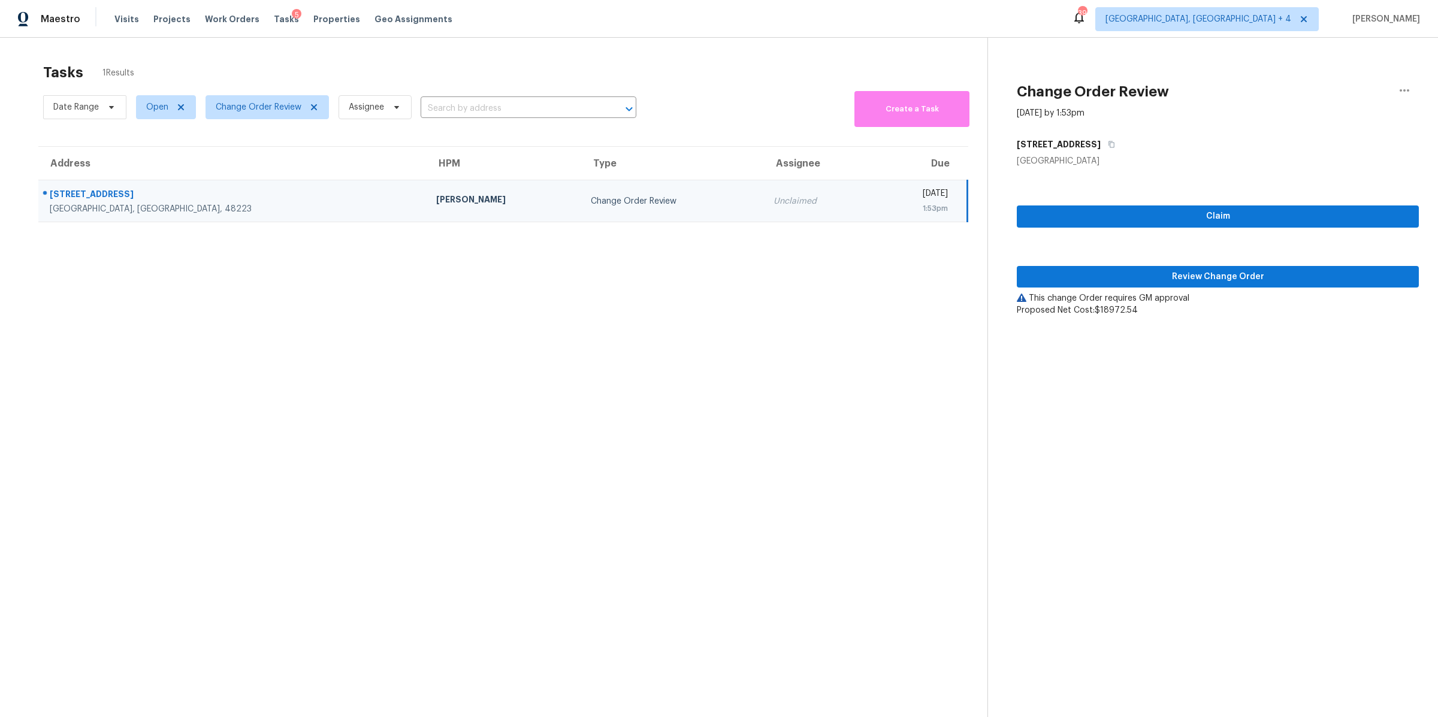
click at [1124, 52] on div "Change Order Review [DATE] by 1:53pm [STREET_ADDRESS] Claim Review Change Order…" at bounding box center [1203, 177] width 431 height 279
